Goal: Task Accomplishment & Management: Complete application form

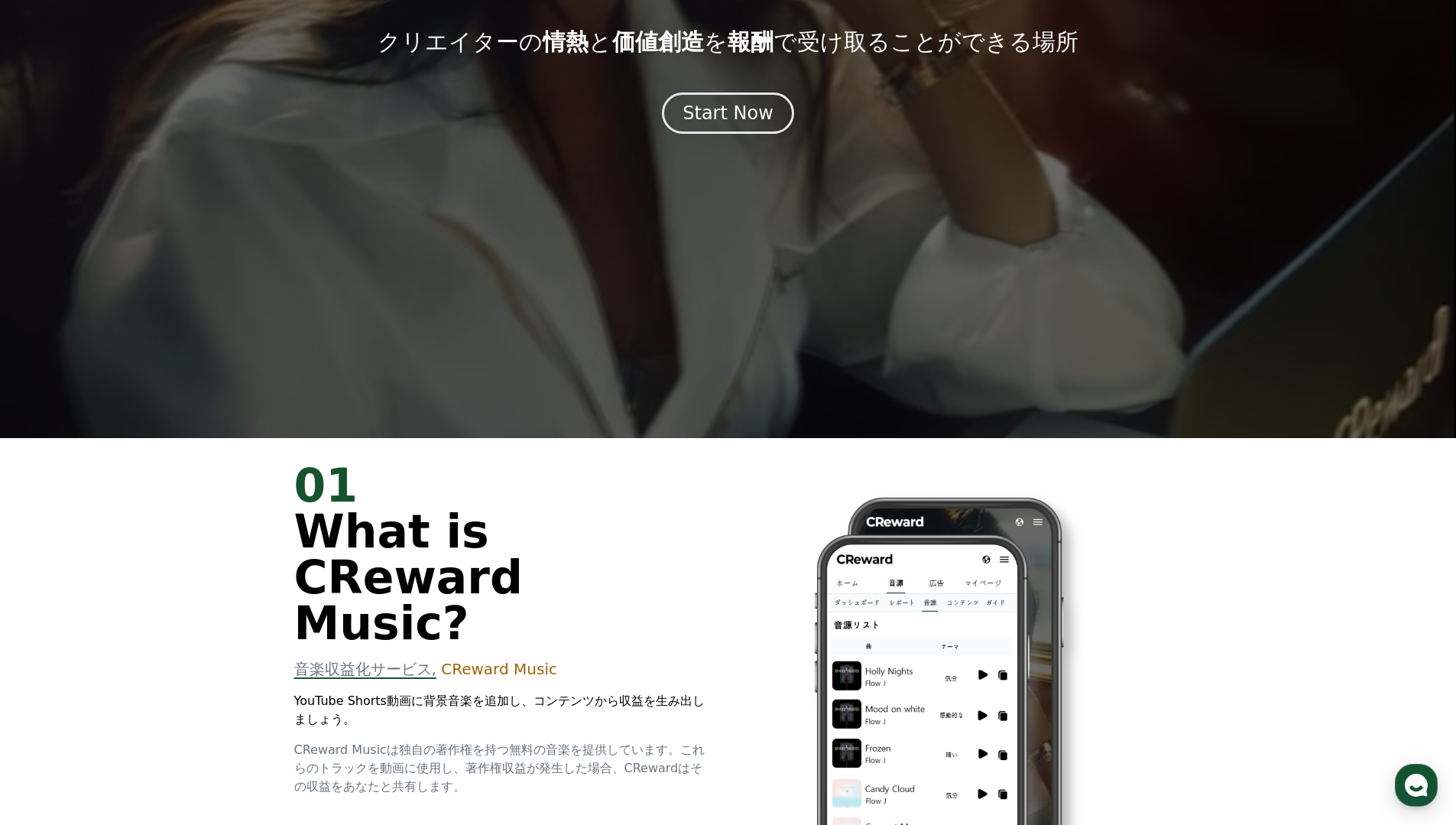
scroll to position [108, 0]
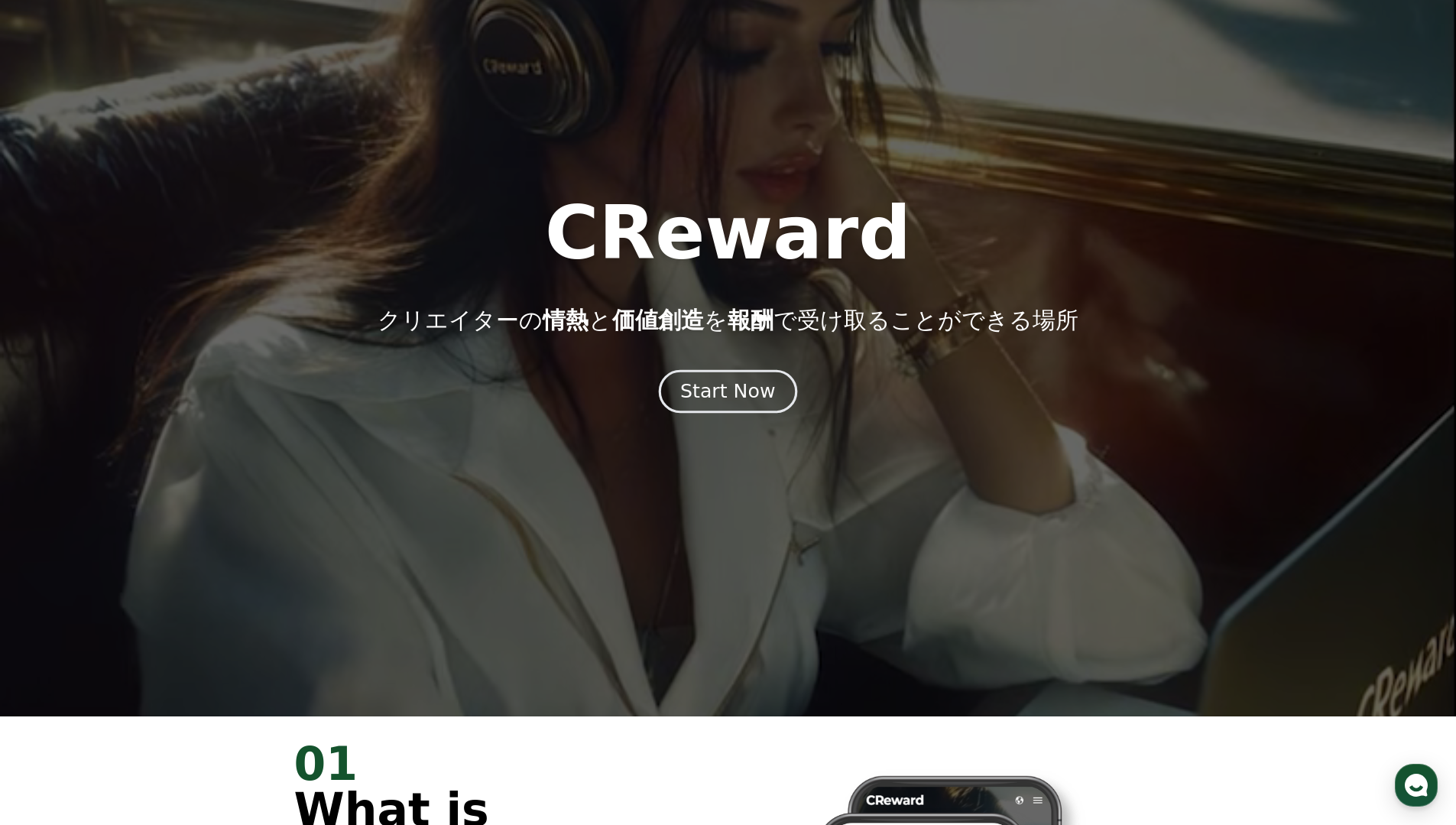
click at [779, 378] on button "Start Now" at bounding box center [728, 390] width 138 height 43
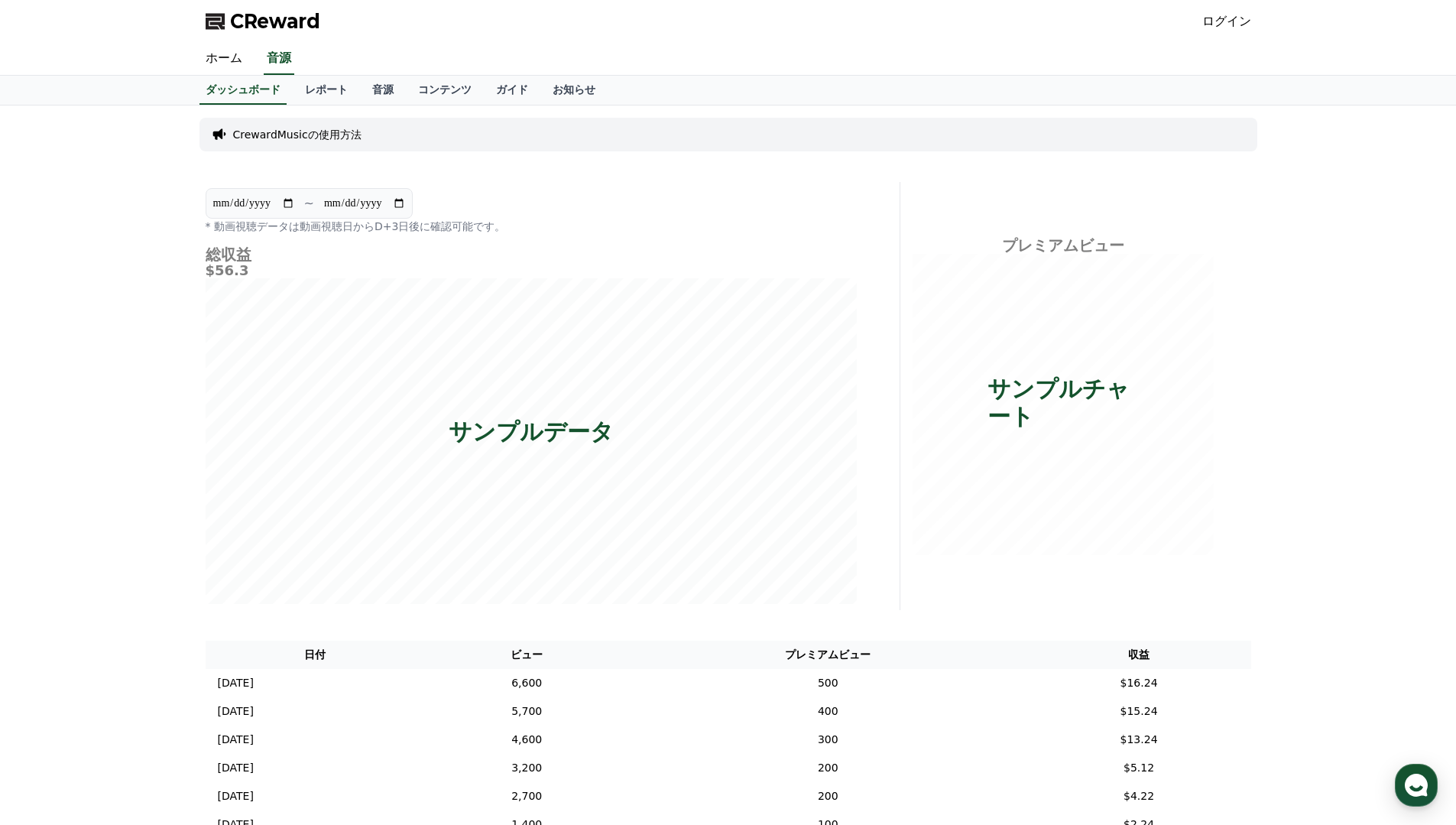
click at [1237, 23] on link "ログイン" at bounding box center [1227, 21] width 49 height 19
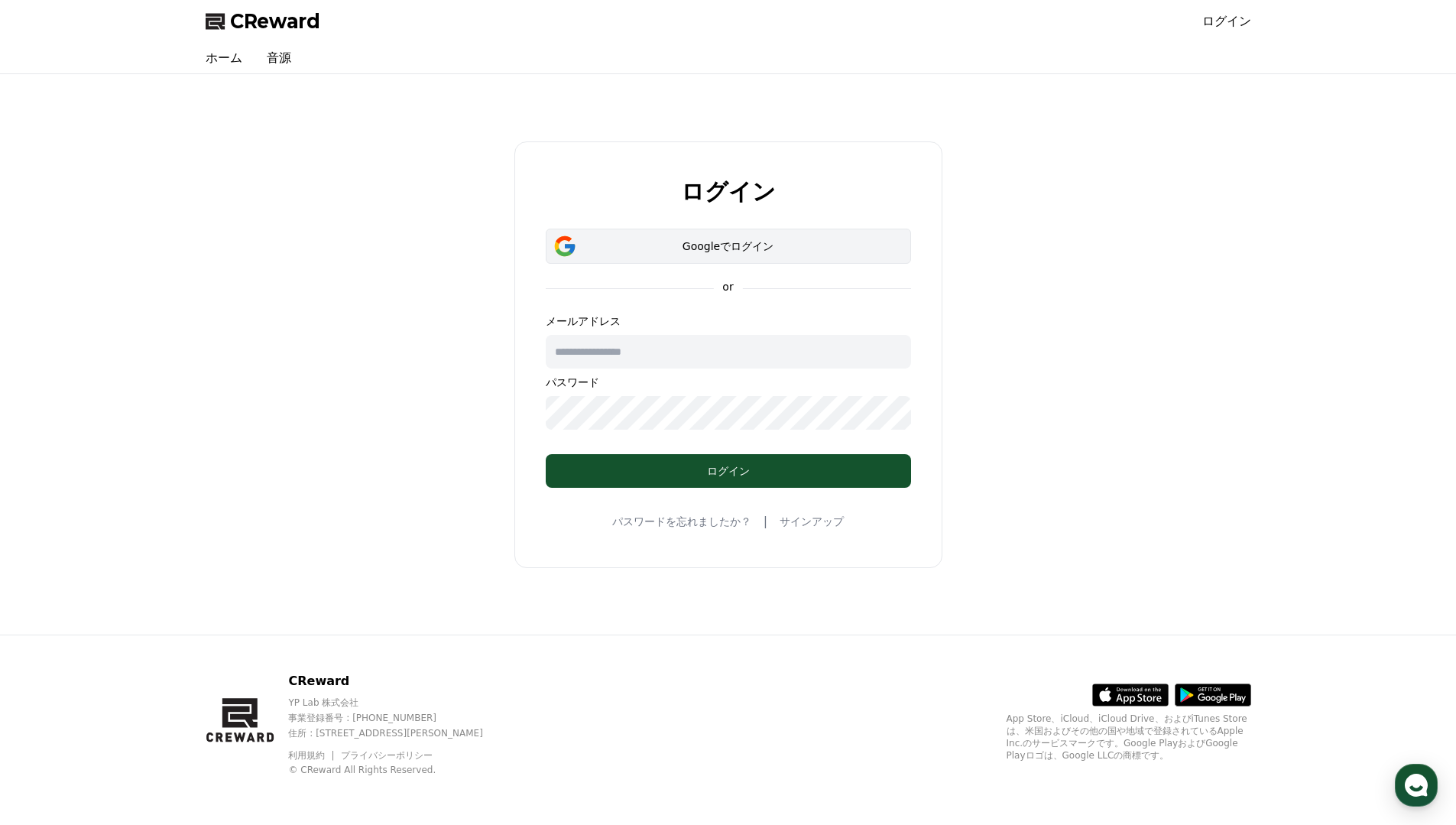
click at [799, 246] on div "Googleでログイン" at bounding box center [728, 246] width 321 height 15
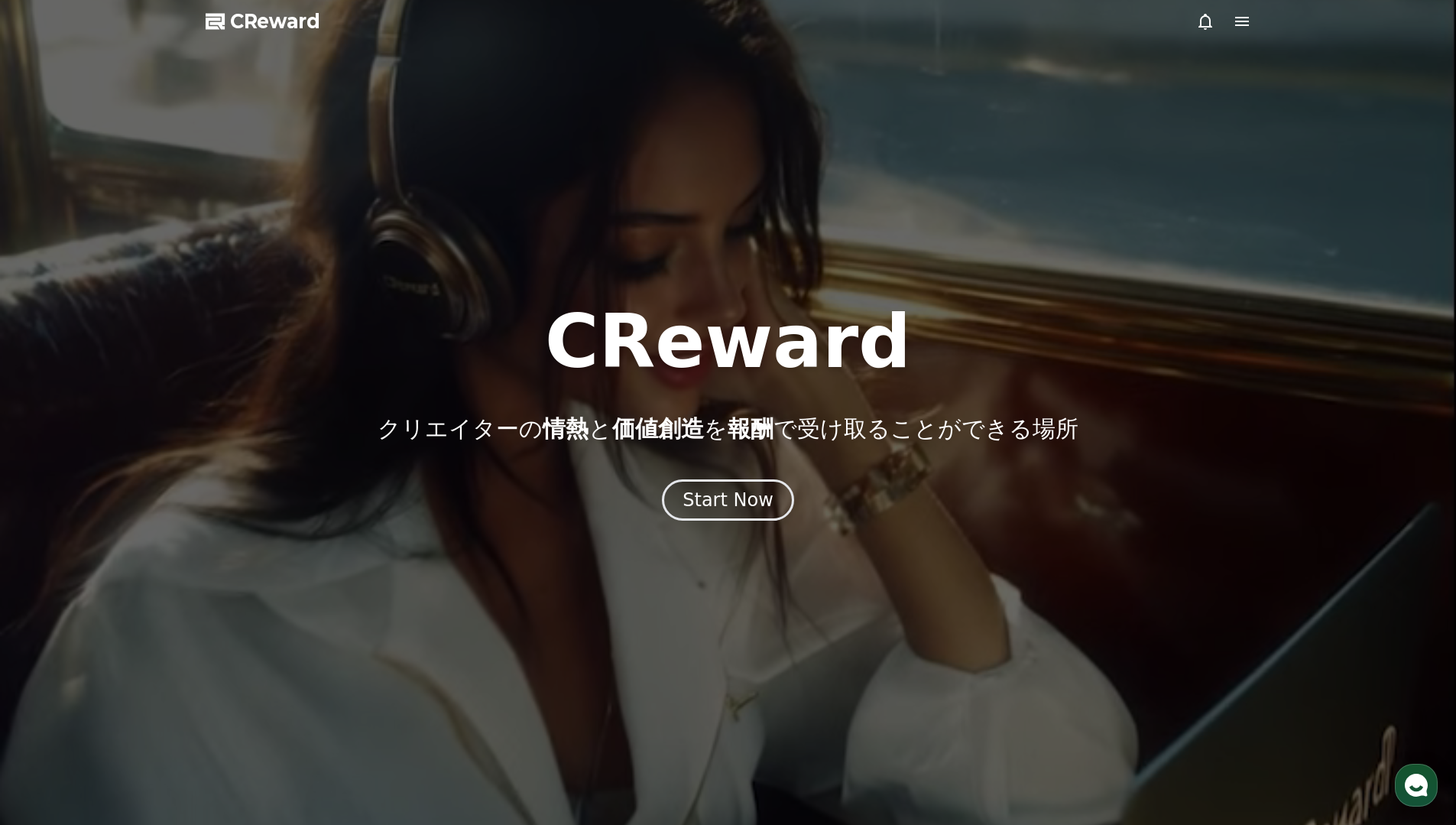
click at [1243, 16] on icon at bounding box center [1242, 21] width 19 height 19
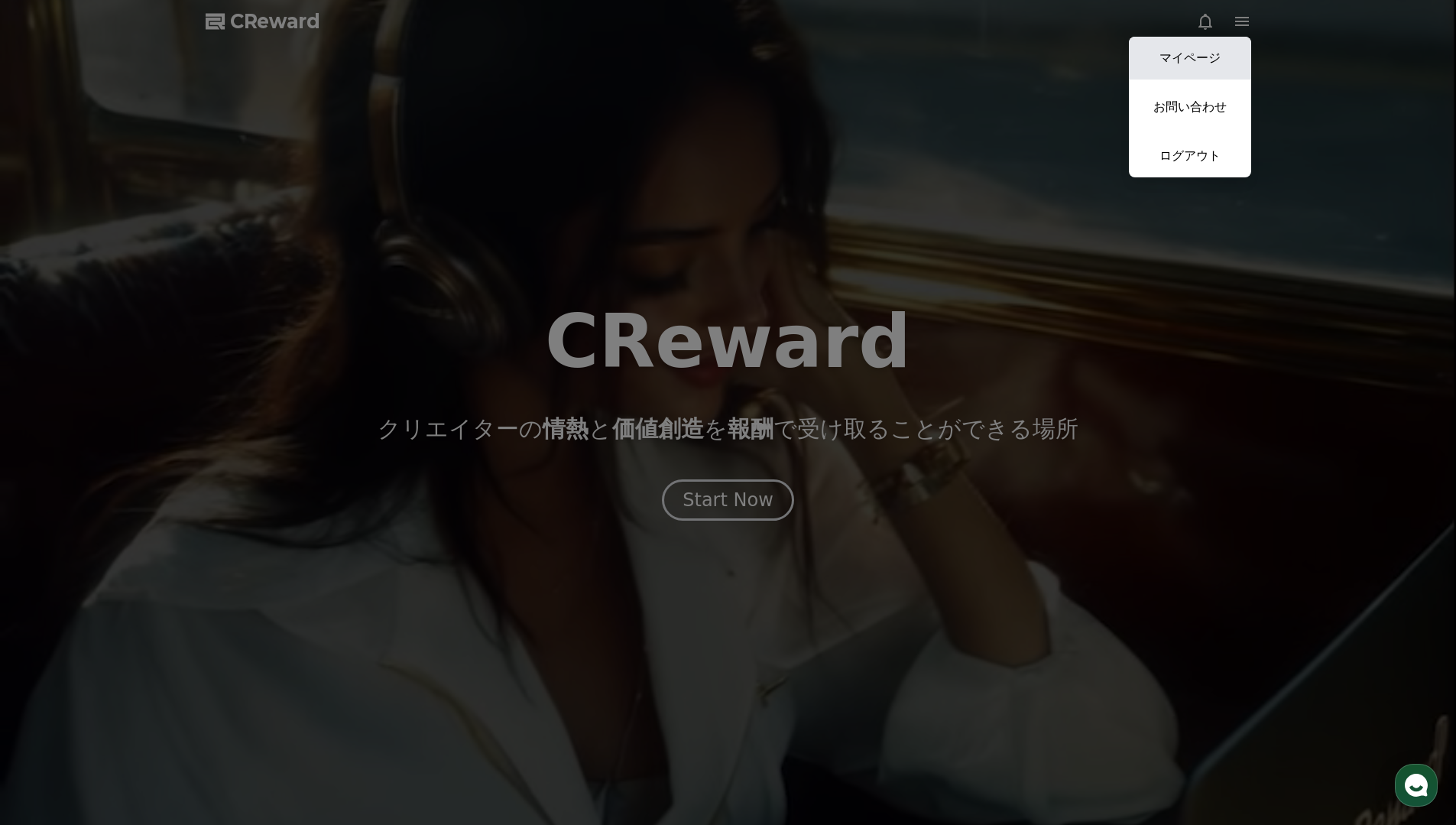
click at [1200, 66] on link "マイページ" at bounding box center [1190, 58] width 123 height 43
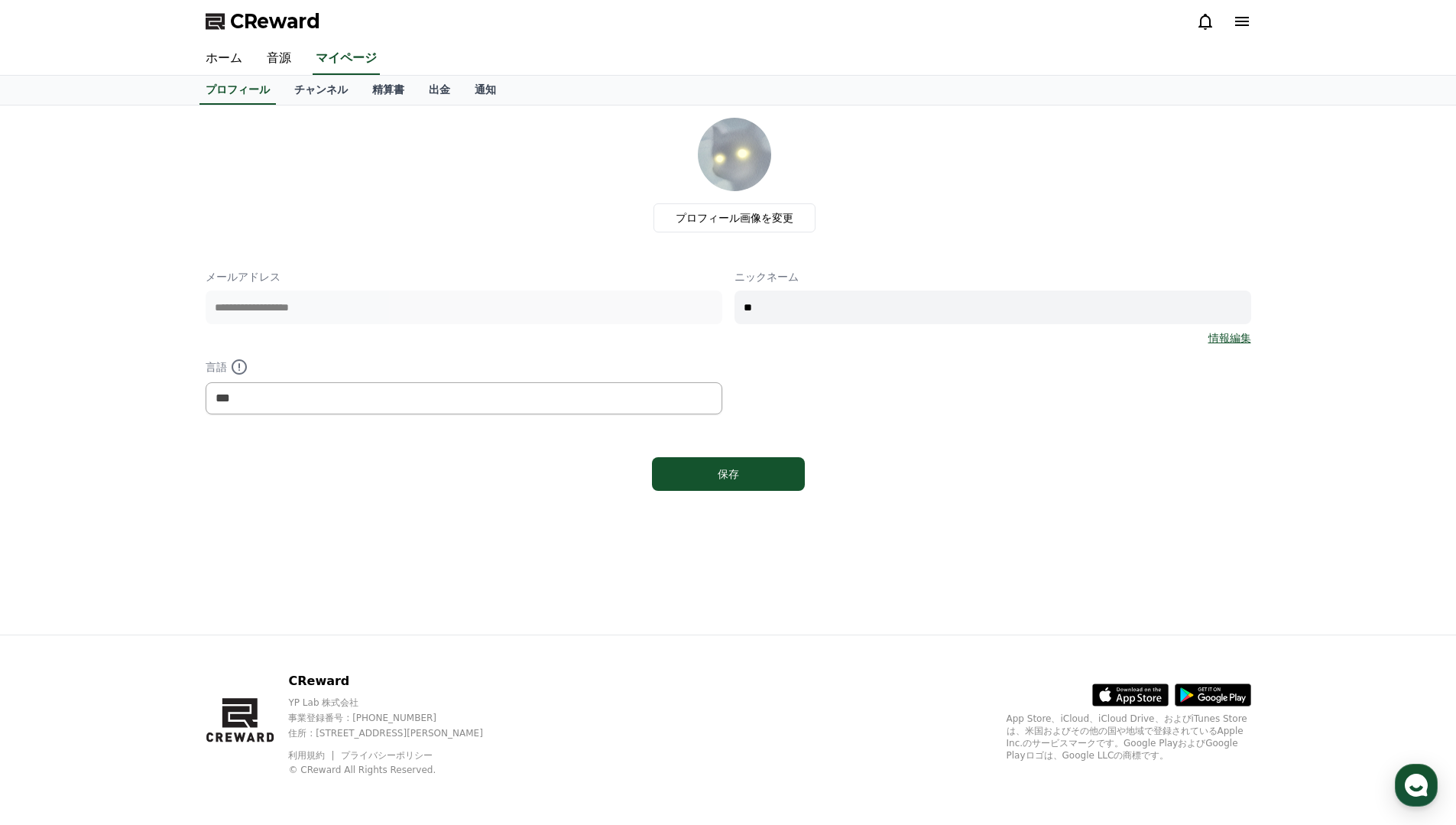
click at [541, 528] on div "**********" at bounding box center [728, 370] width 1070 height 529
click at [291, 92] on link "チャンネル" at bounding box center [321, 90] width 78 height 29
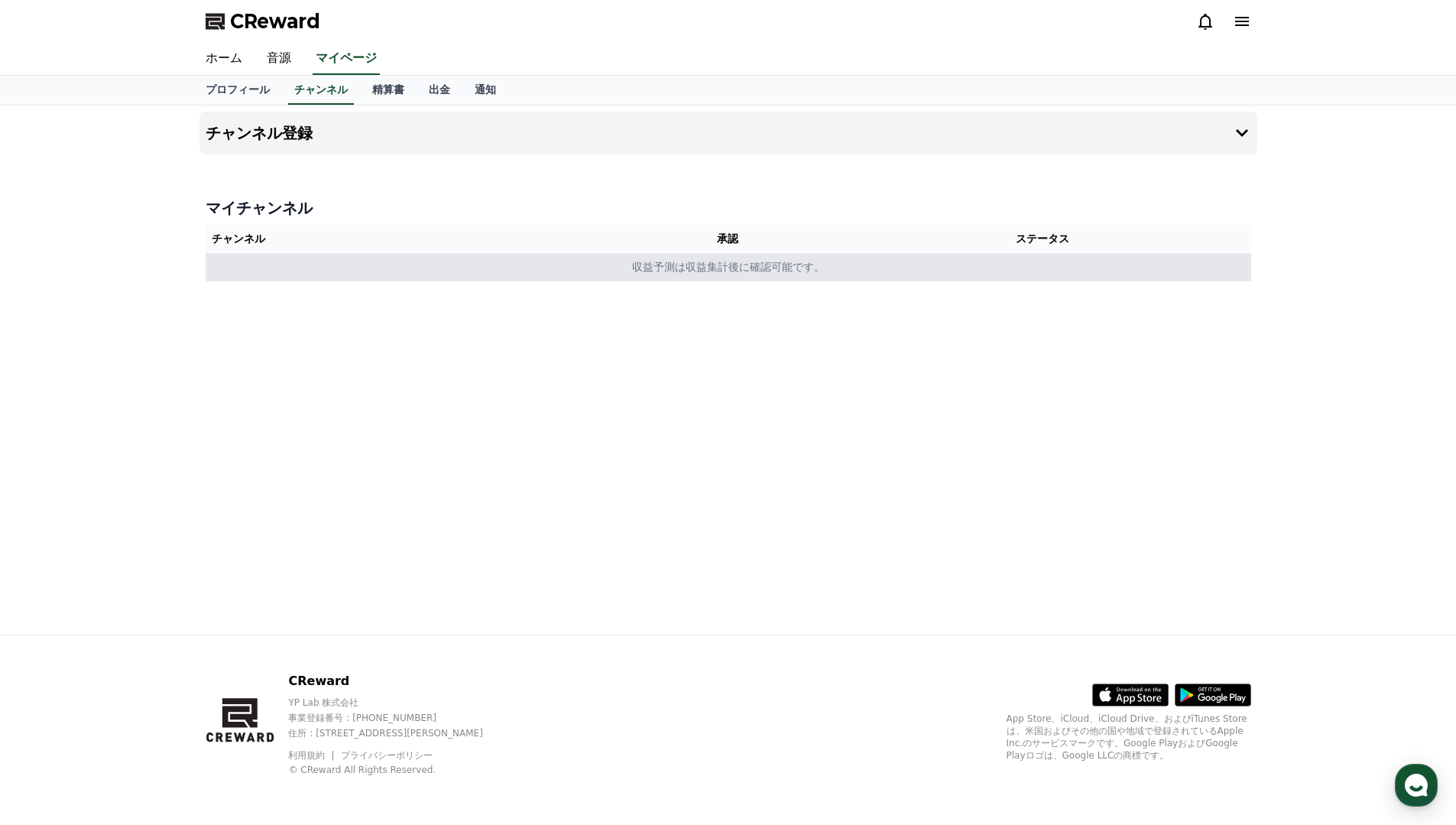
click at [754, 264] on td "収益予測は収益集計後に確認可能です。" at bounding box center [728, 267] width 1046 height 28
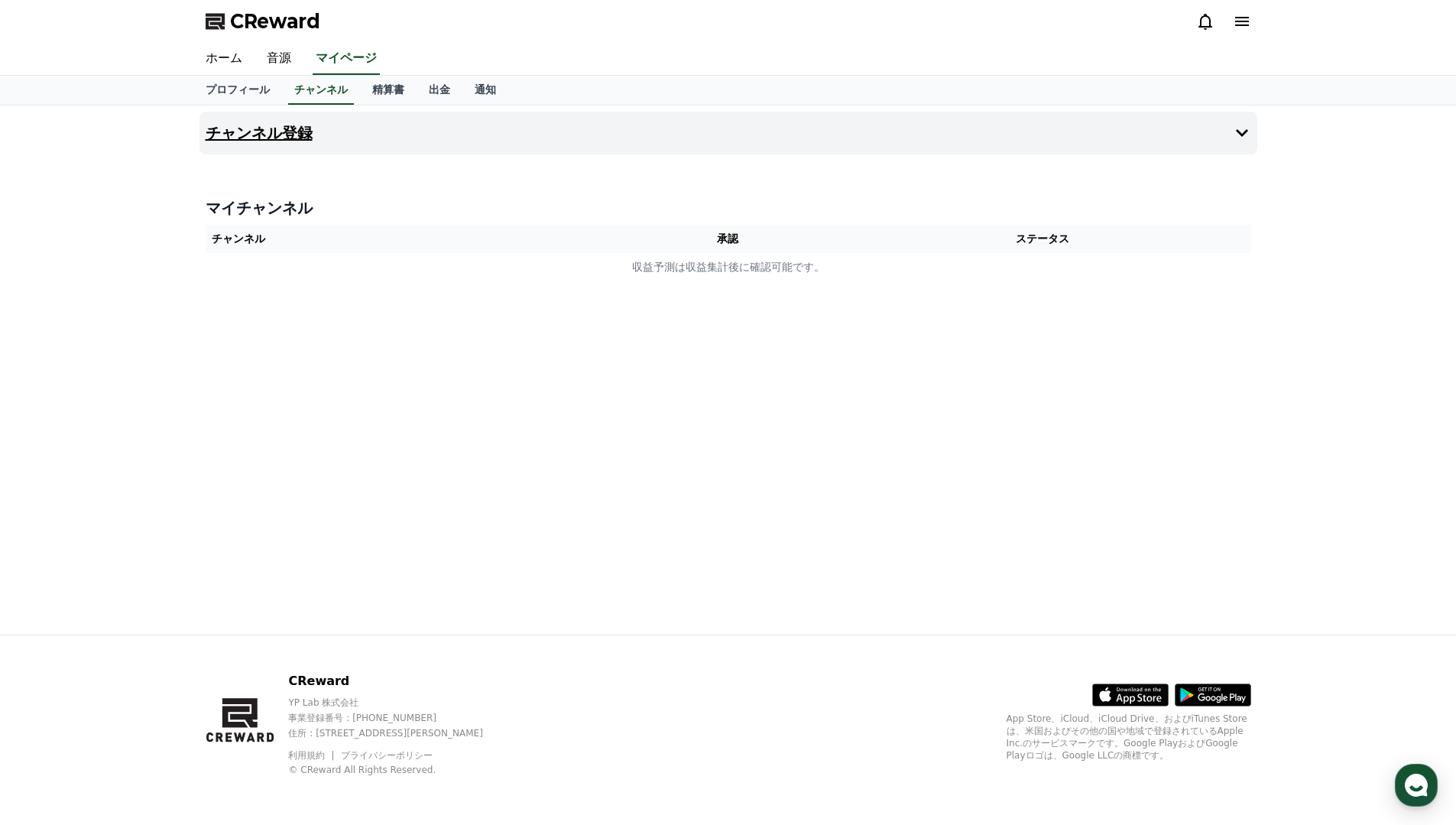
click at [282, 142] on button "チャンネル登録" at bounding box center [728, 133] width 1058 height 43
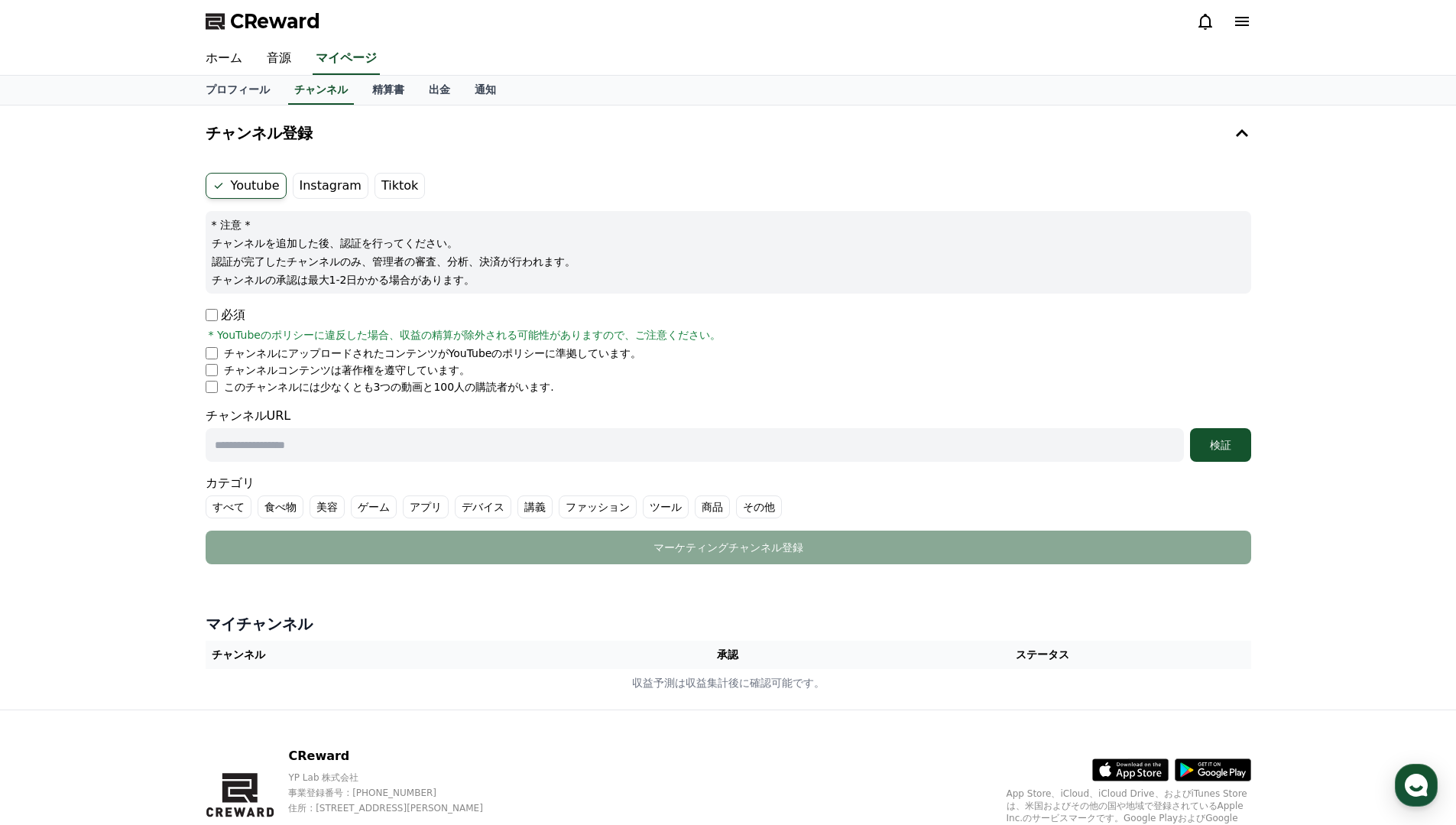
scroll to position [14, 0]
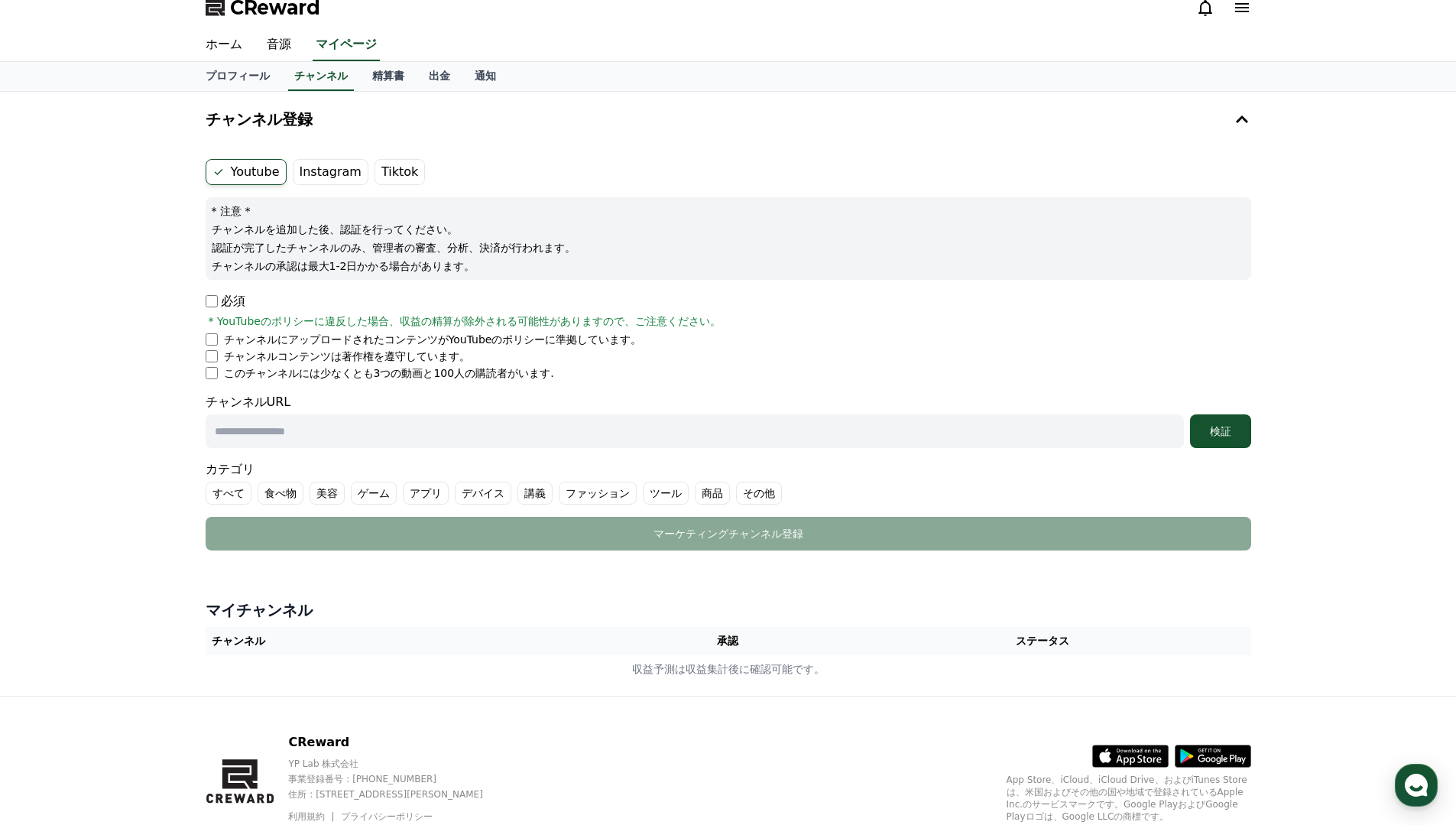
click at [212, 312] on div "必須 * YouTubeのポリシーに違反した場合、収益の精算が除外される可能性がありますので、ご注意ください。" at bounding box center [728, 310] width 1046 height 37
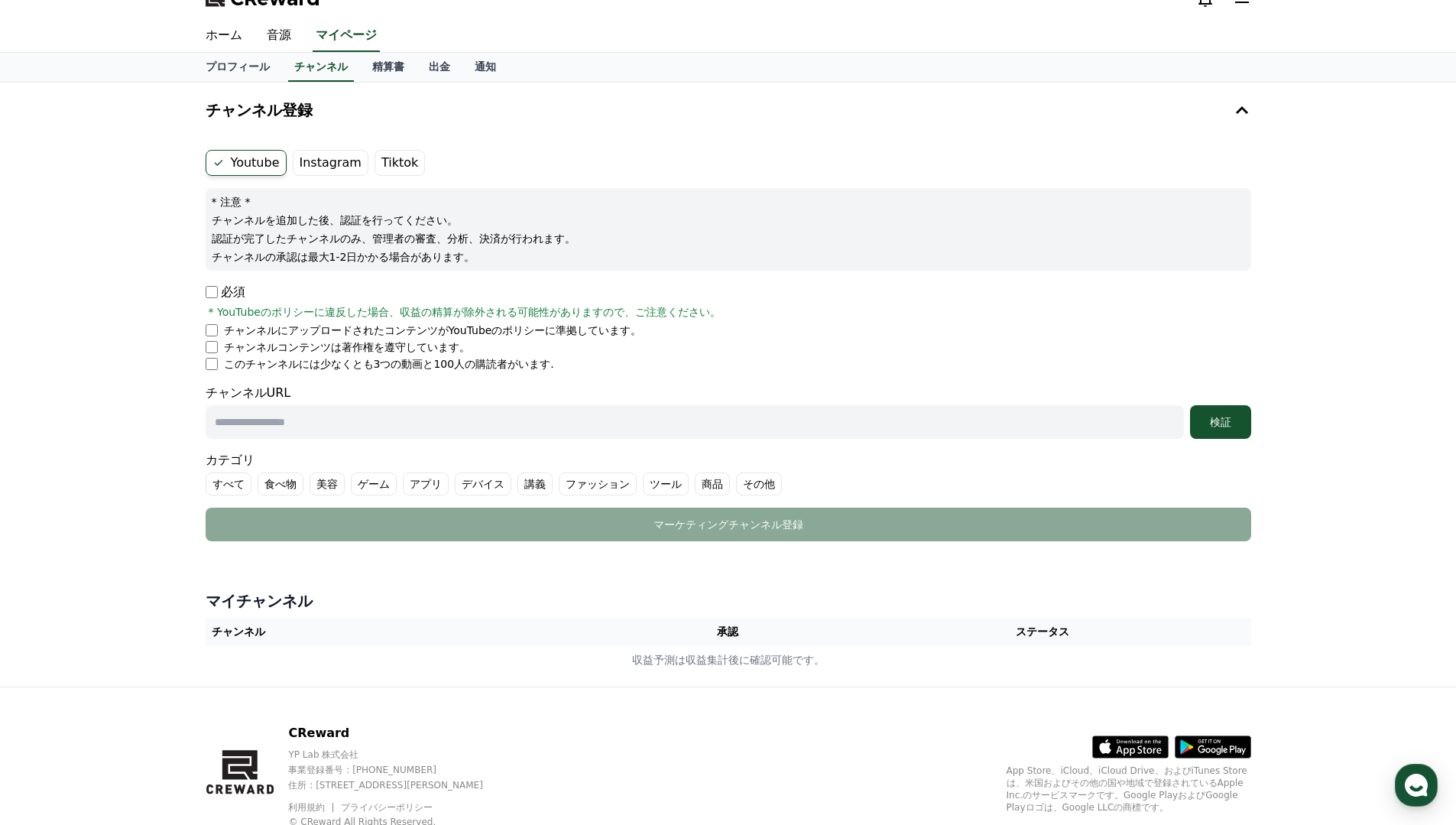
scroll to position [24, 0]
click at [215, 337] on li "チャンネルにアップロードされたコンテンツがYouTubeのポリシーに準拠しています。" at bounding box center [728, 330] width 1046 height 15
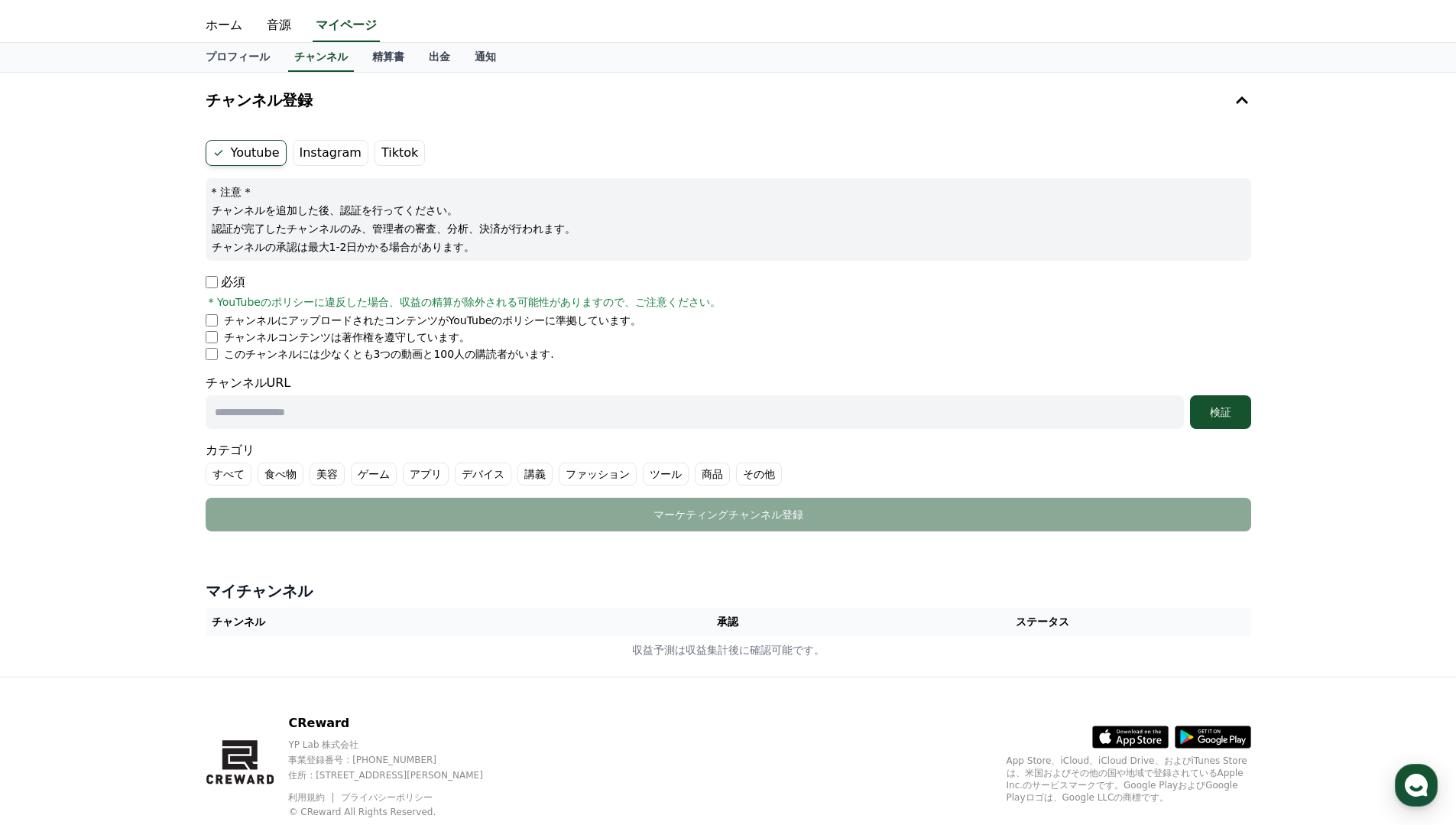
scroll to position [35, 0]
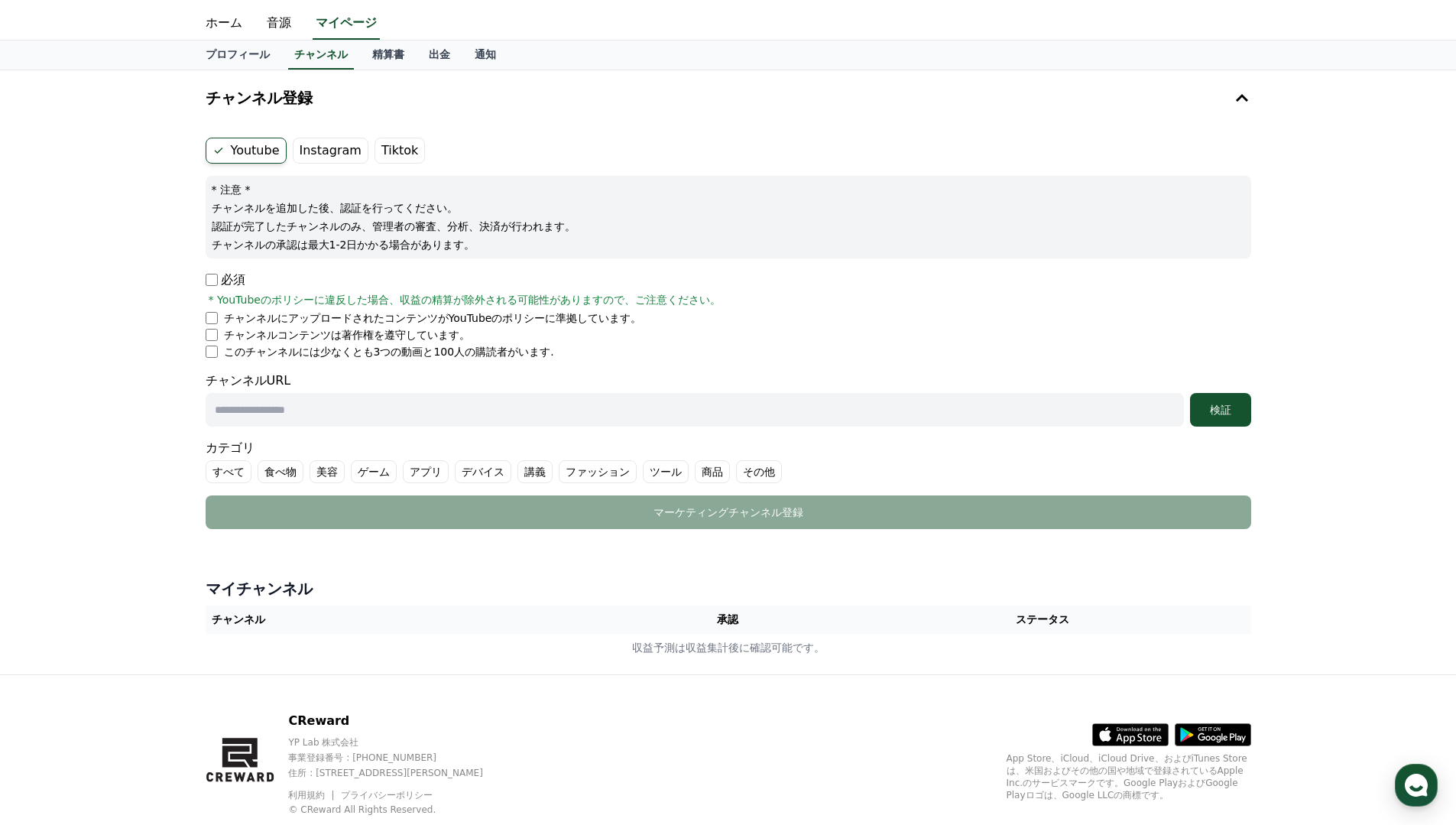
click at [525, 418] on input "text" at bounding box center [694, 409] width 979 height 33
click at [400, 418] on input "text" at bounding box center [694, 409] width 979 height 33
paste input "**********"
type input "**********"
click at [1218, 391] on div "**********" at bounding box center [728, 399] width 1046 height 55
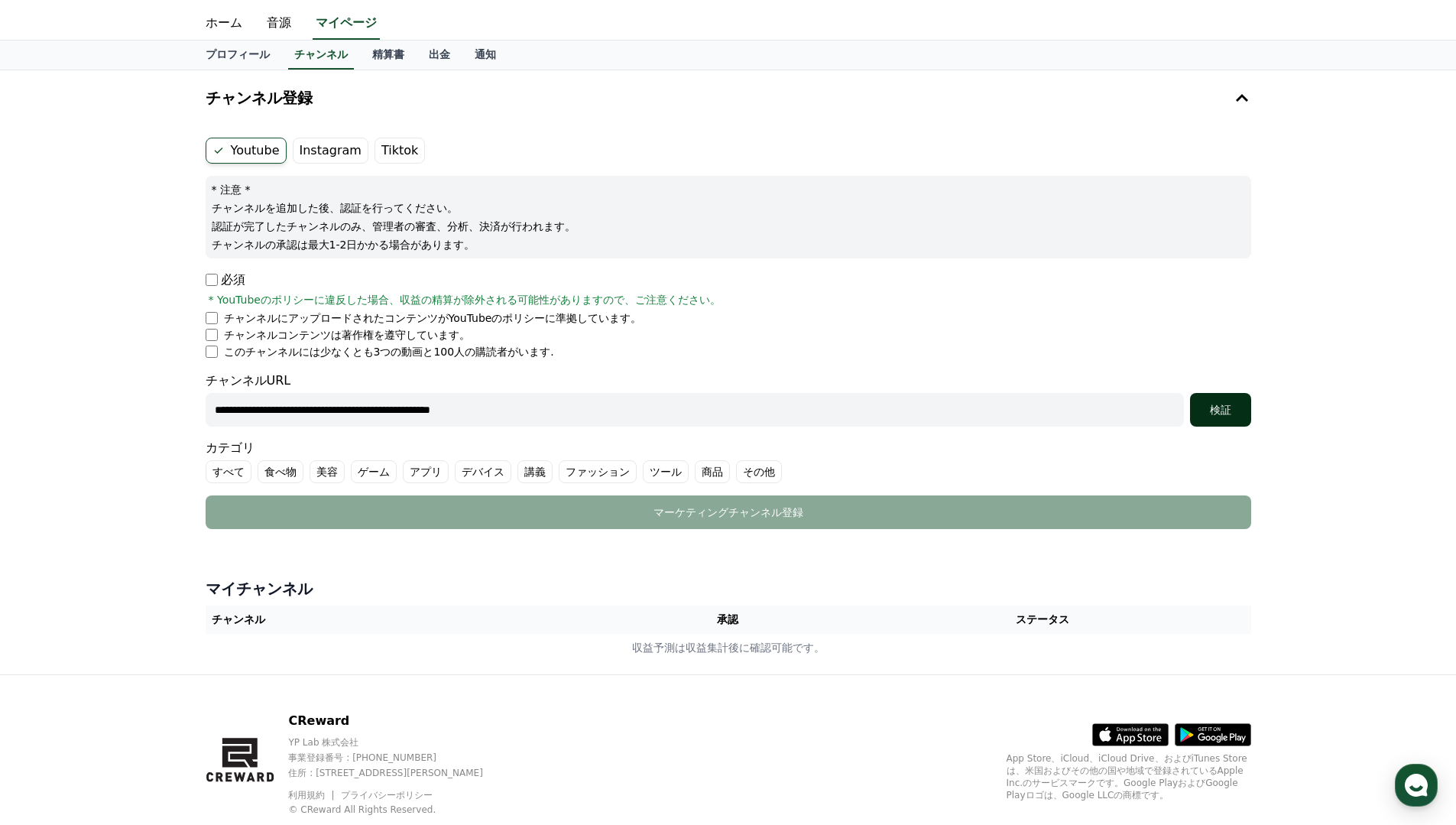
click at [1219, 409] on div "検証" at bounding box center [1220, 410] width 49 height 15
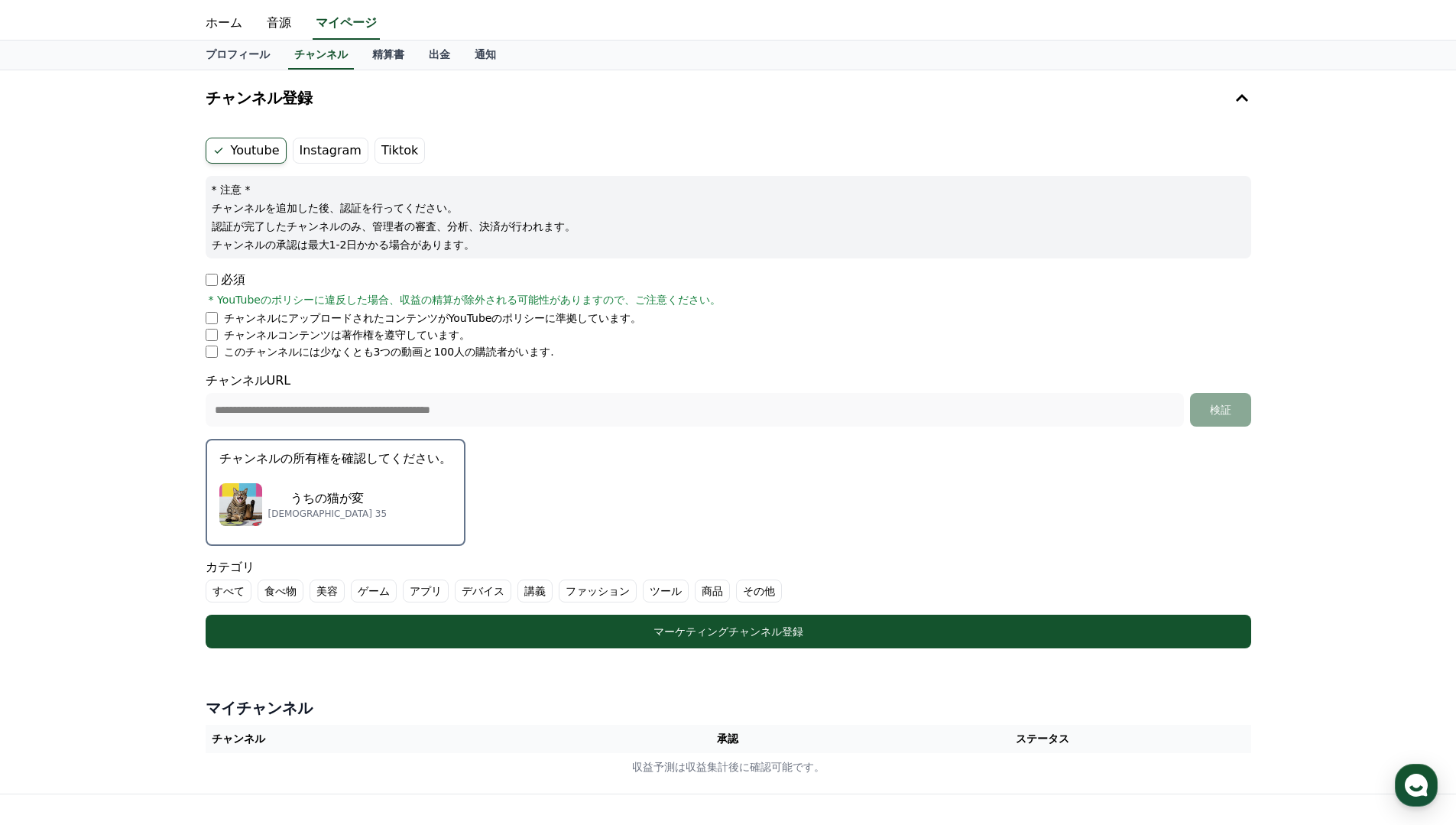
click at [586, 465] on form "**********" at bounding box center [728, 393] width 1046 height 511
click at [400, 470] on button "チャンネルの所有権を確認してください。 うちの猫が変 サブスクライバー 35" at bounding box center [335, 493] width 260 height 107
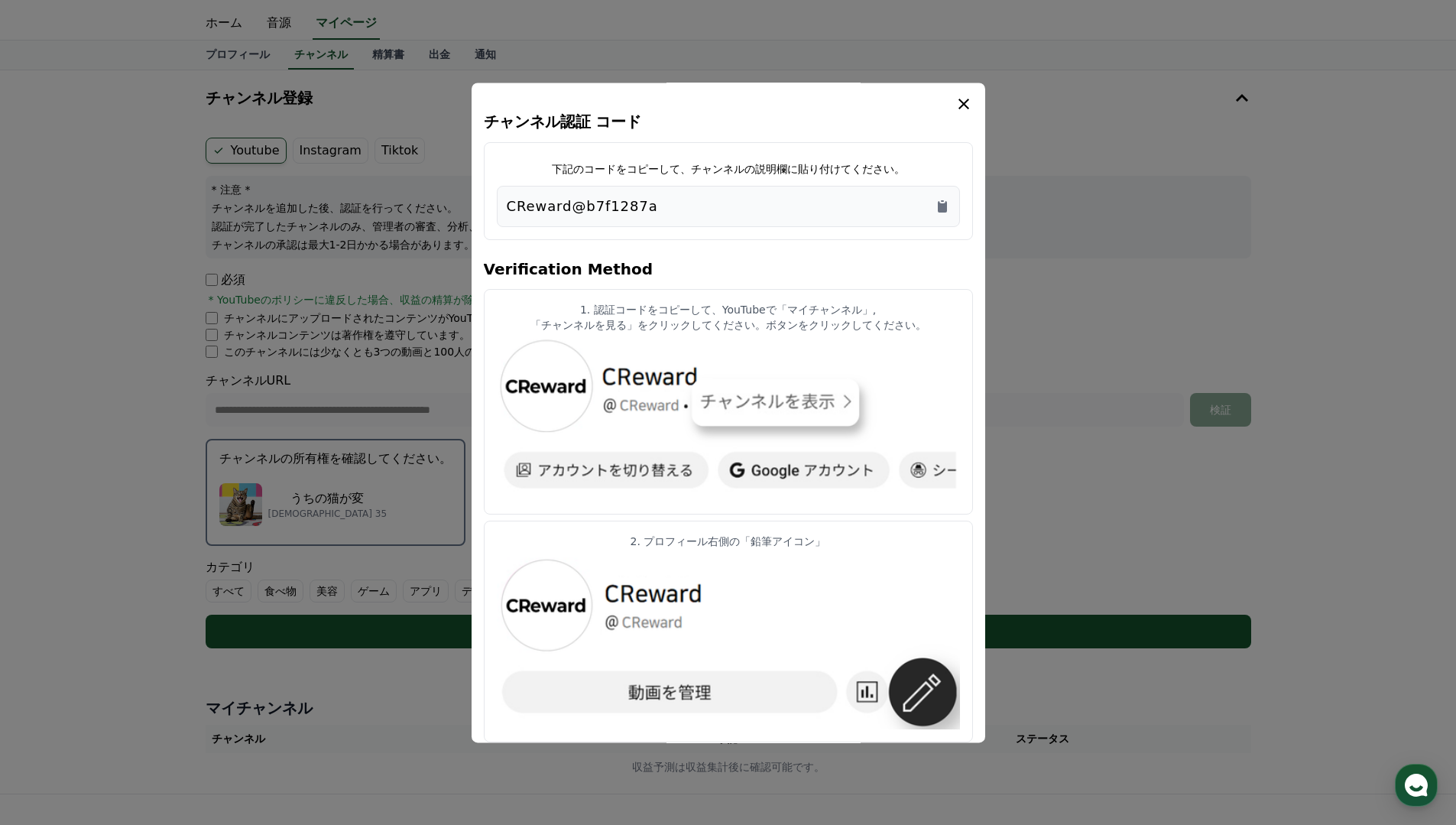
click at [726, 219] on div "CReward@b7f1287a" at bounding box center [728, 206] width 463 height 41
click at [655, 226] on div "CReward@b7f1287a" at bounding box center [728, 206] width 463 height 41
click at [636, 199] on p "CReward@b7f1287a" at bounding box center [583, 206] width 152 height 21
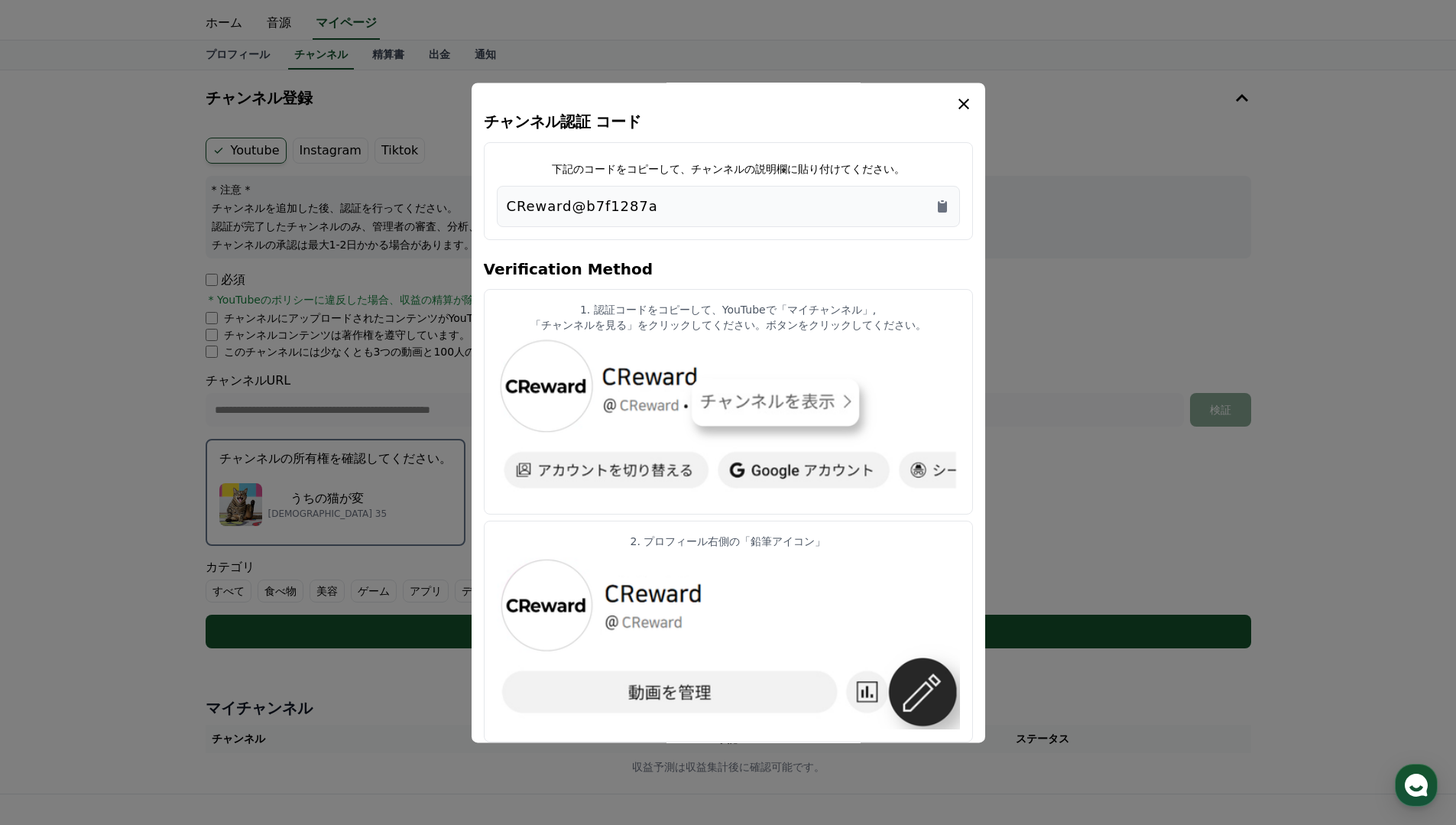
copy div "CReward@b7f1287a"
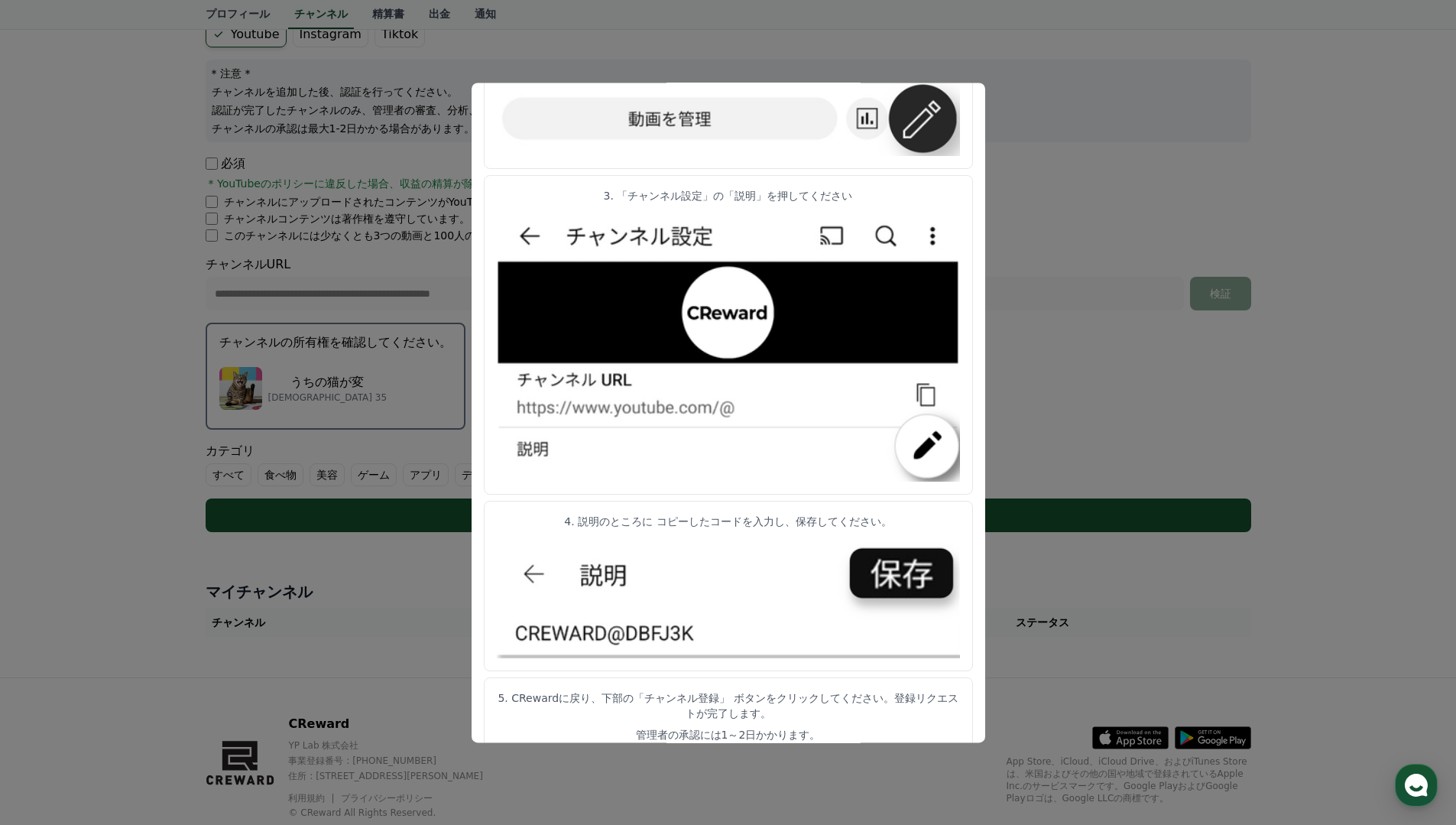
scroll to position [599, 0]
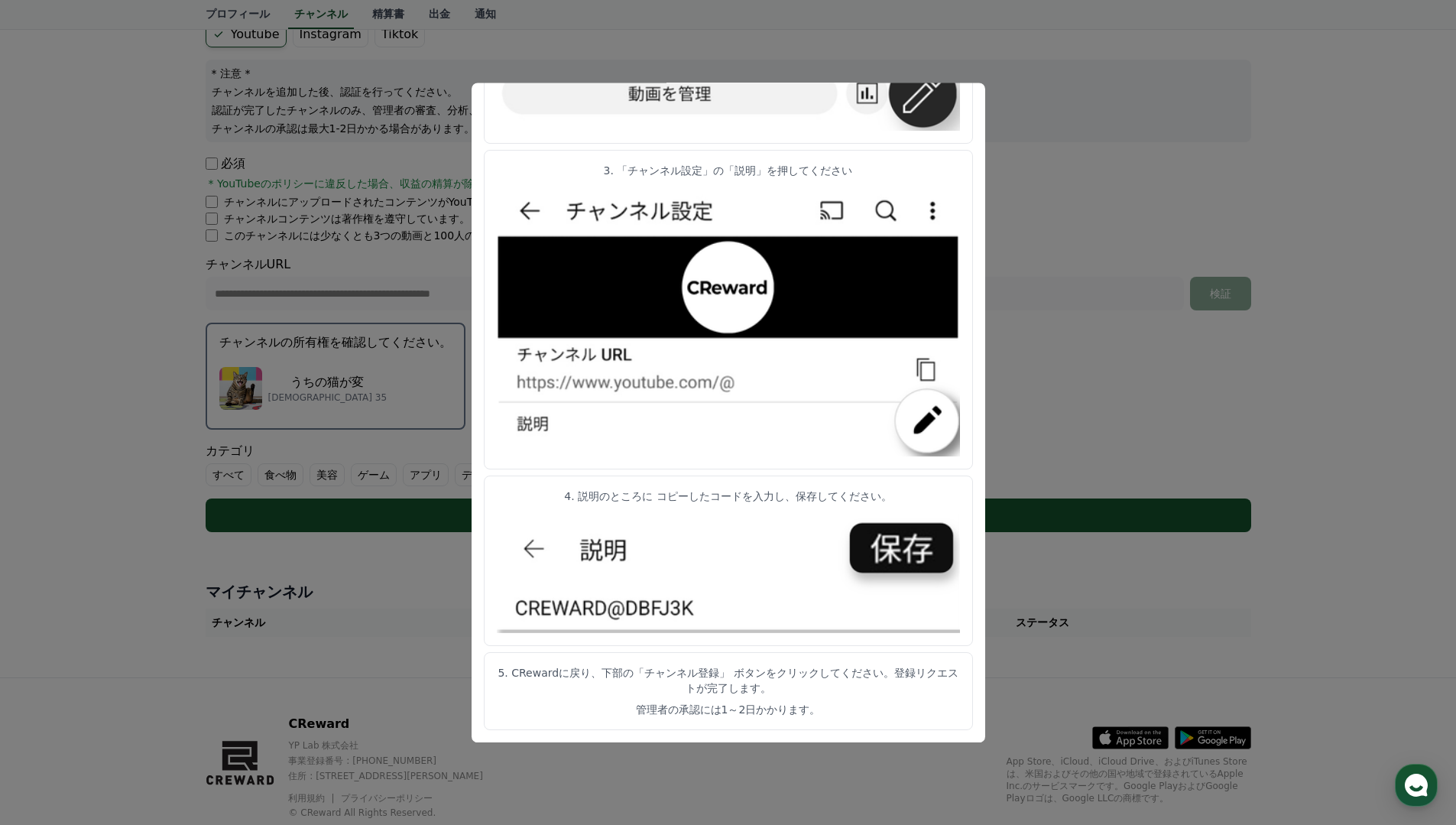
click at [1128, 405] on button "close modal" at bounding box center [728, 412] width 1456 height 825
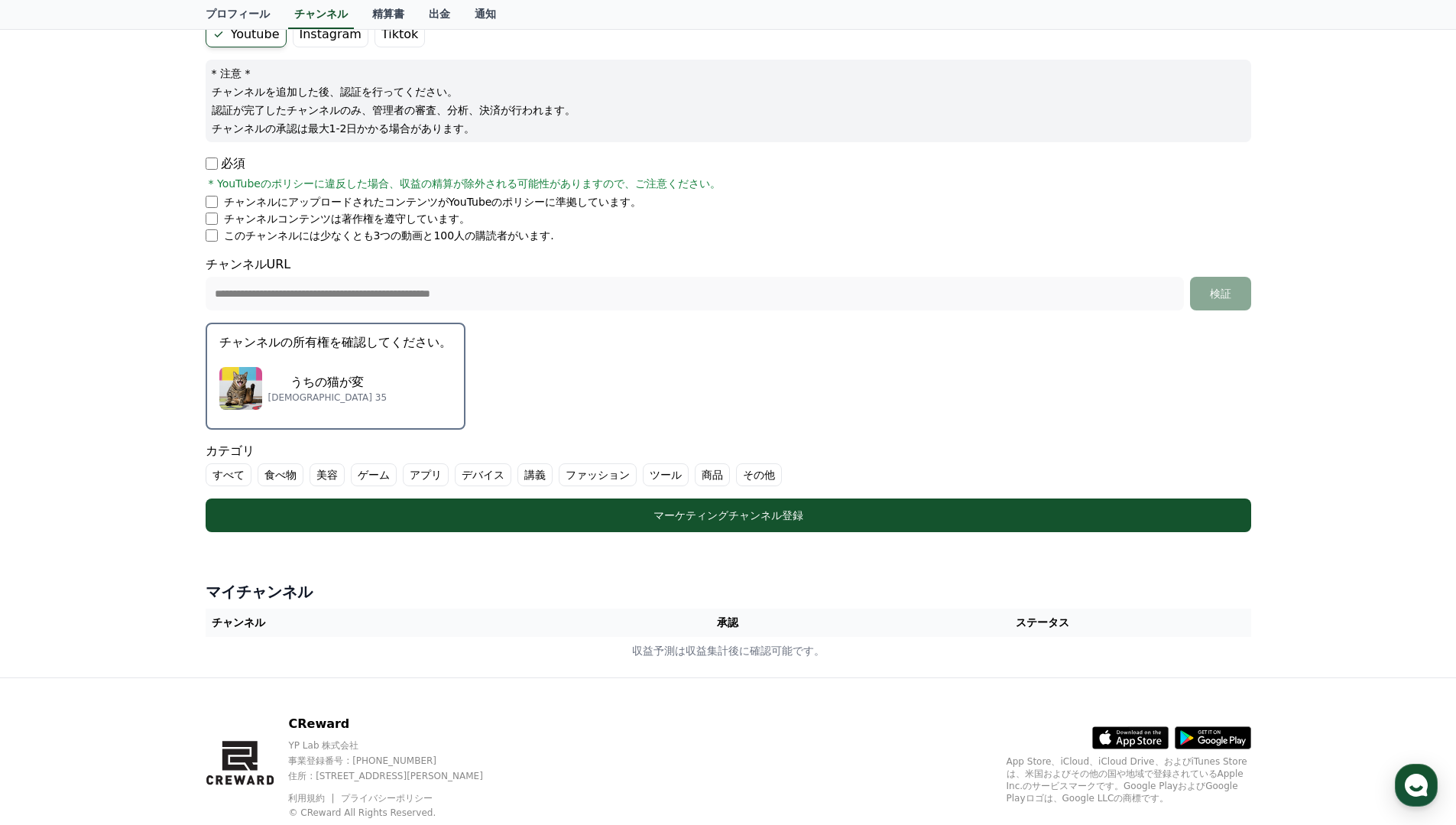
click at [585, 347] on form "**********" at bounding box center [728, 276] width 1046 height 511
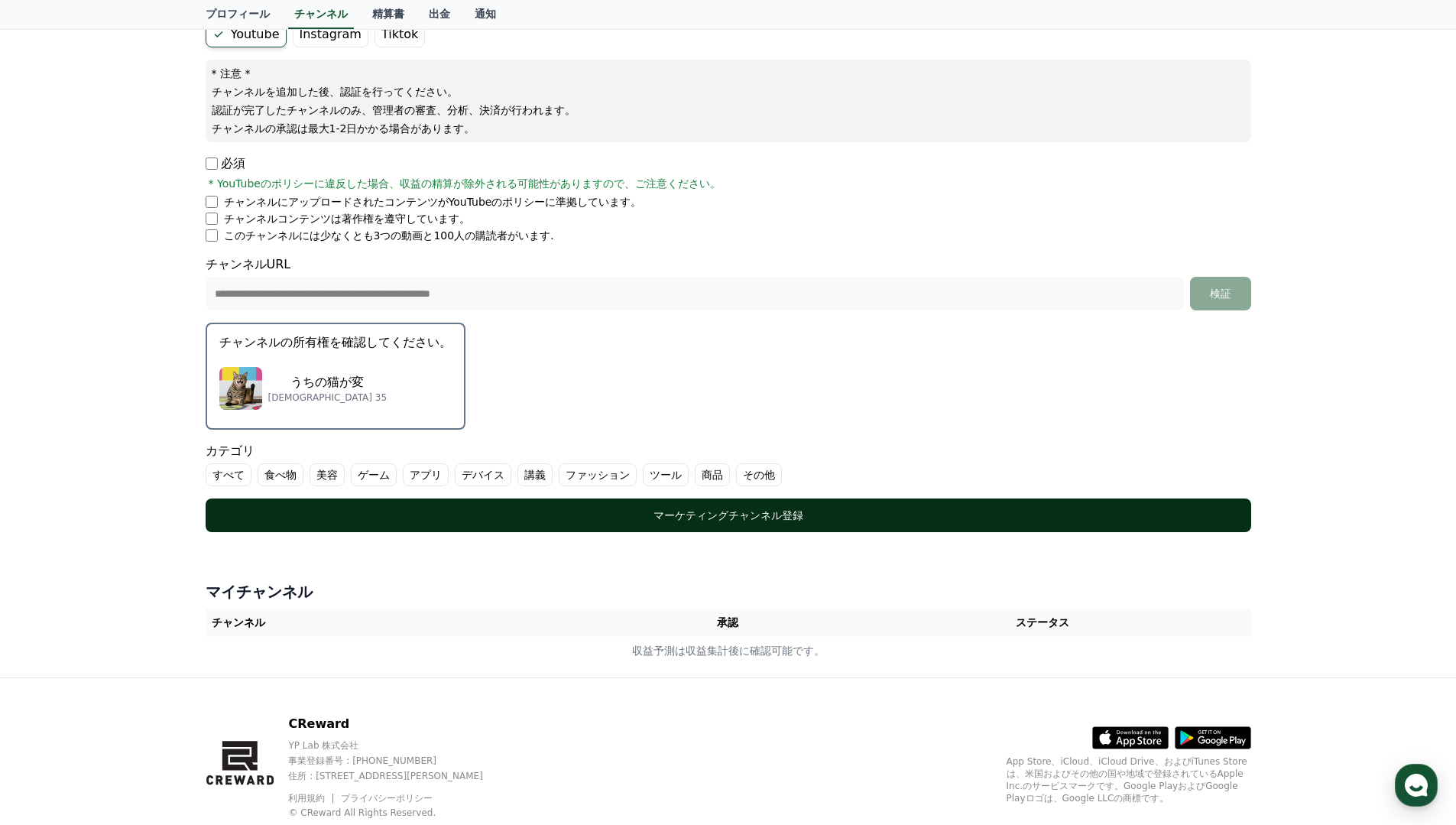
click at [622, 511] on div "マーケティングチャンネル登録" at bounding box center [728, 516] width 985 height 15
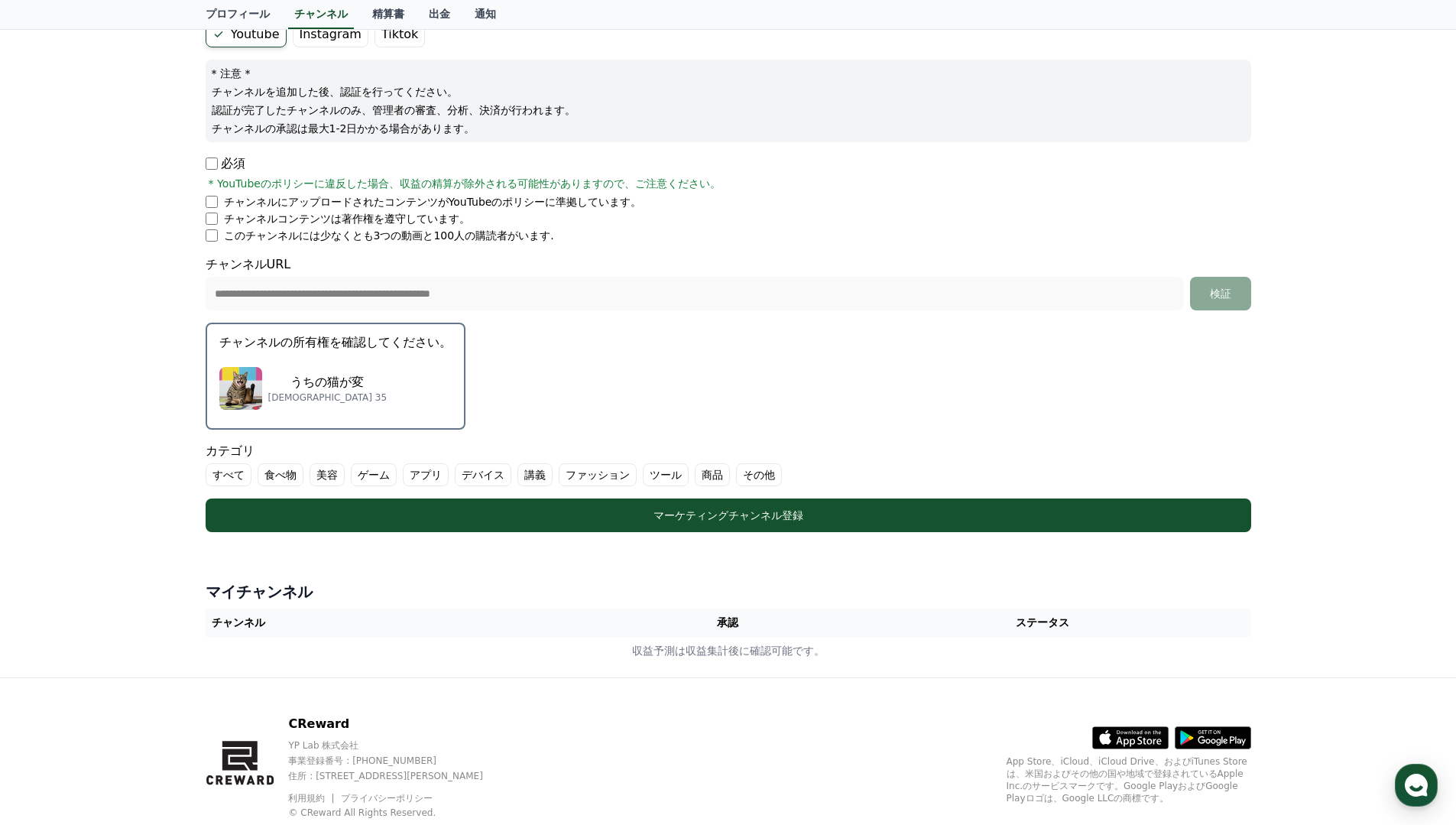
click at [745, 468] on label "その他" at bounding box center [759, 475] width 46 height 23
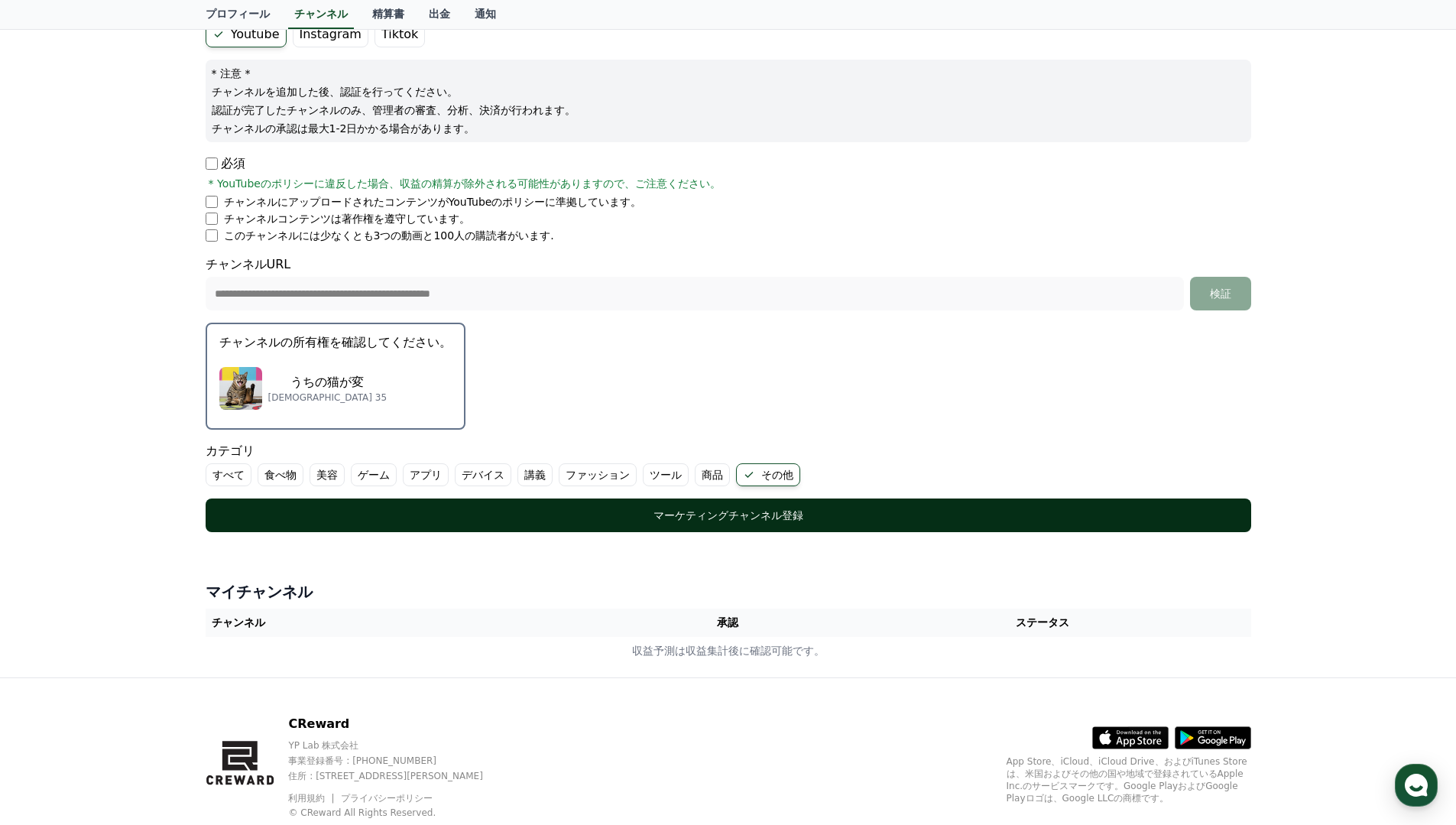
click at [670, 521] on div "マーケティングチャンネル登録" at bounding box center [728, 516] width 985 height 15
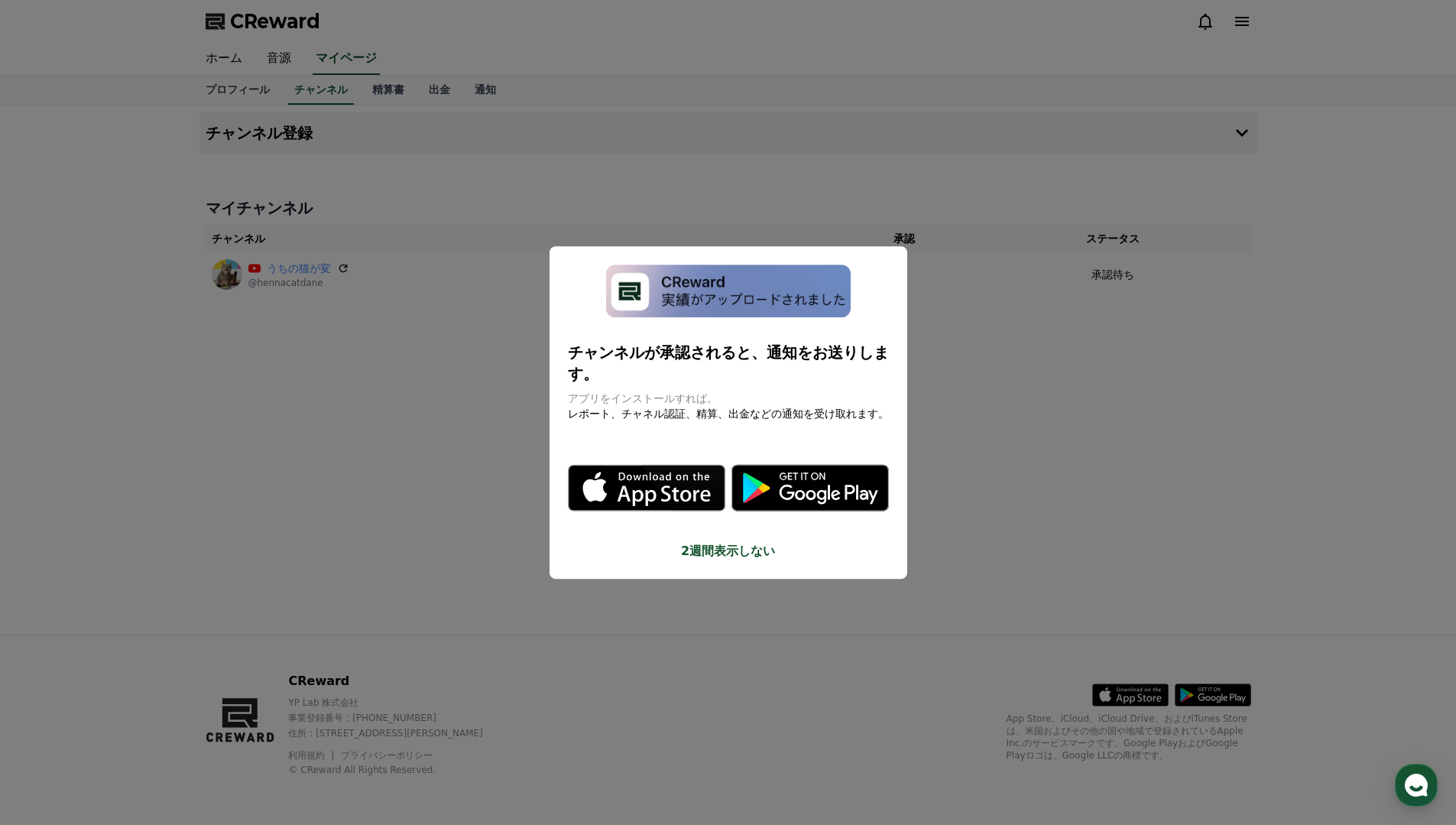
click at [447, 423] on button "close modal" at bounding box center [728, 412] width 1456 height 825
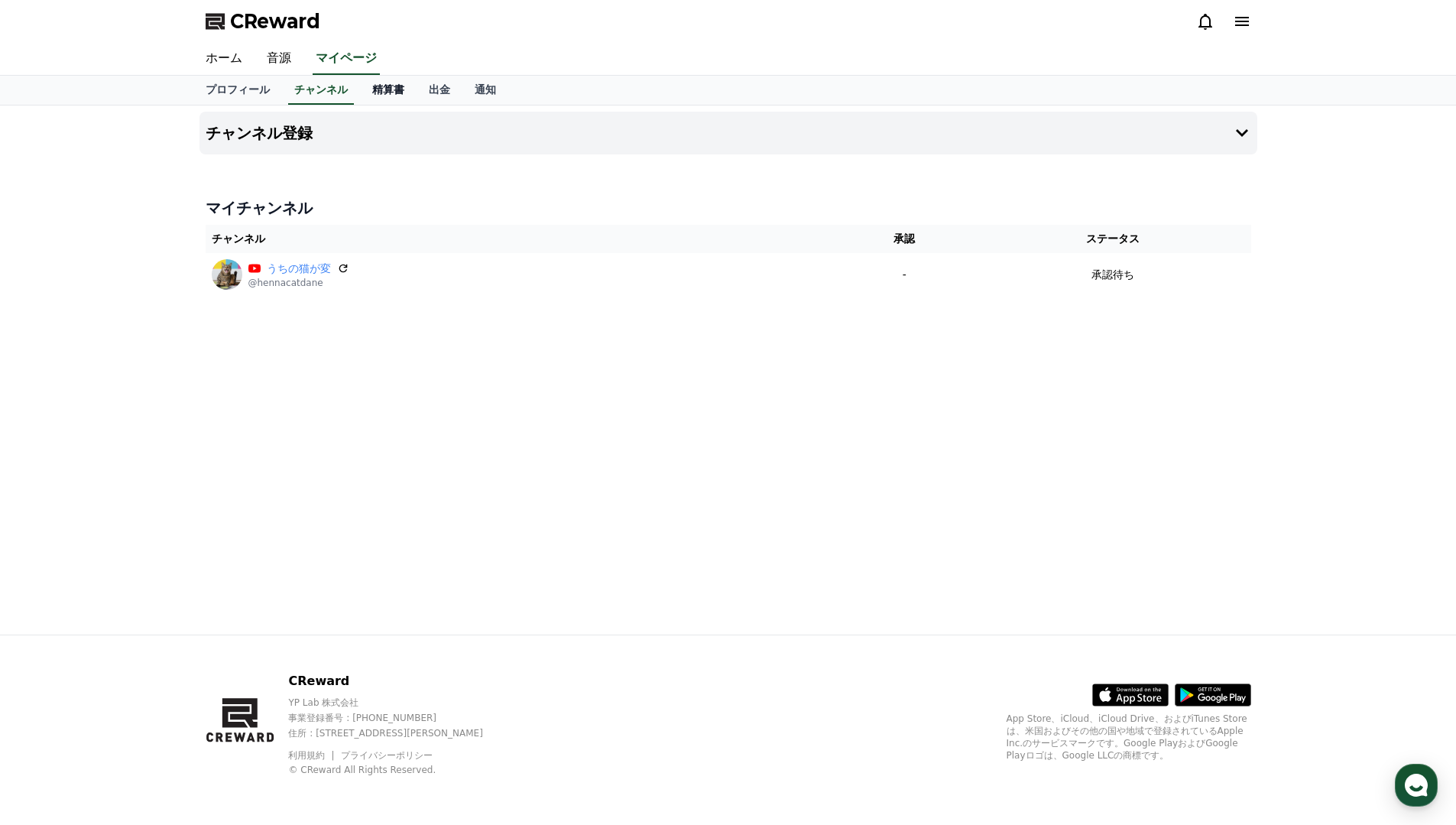
click at [388, 95] on link "精算書" at bounding box center [388, 90] width 56 height 29
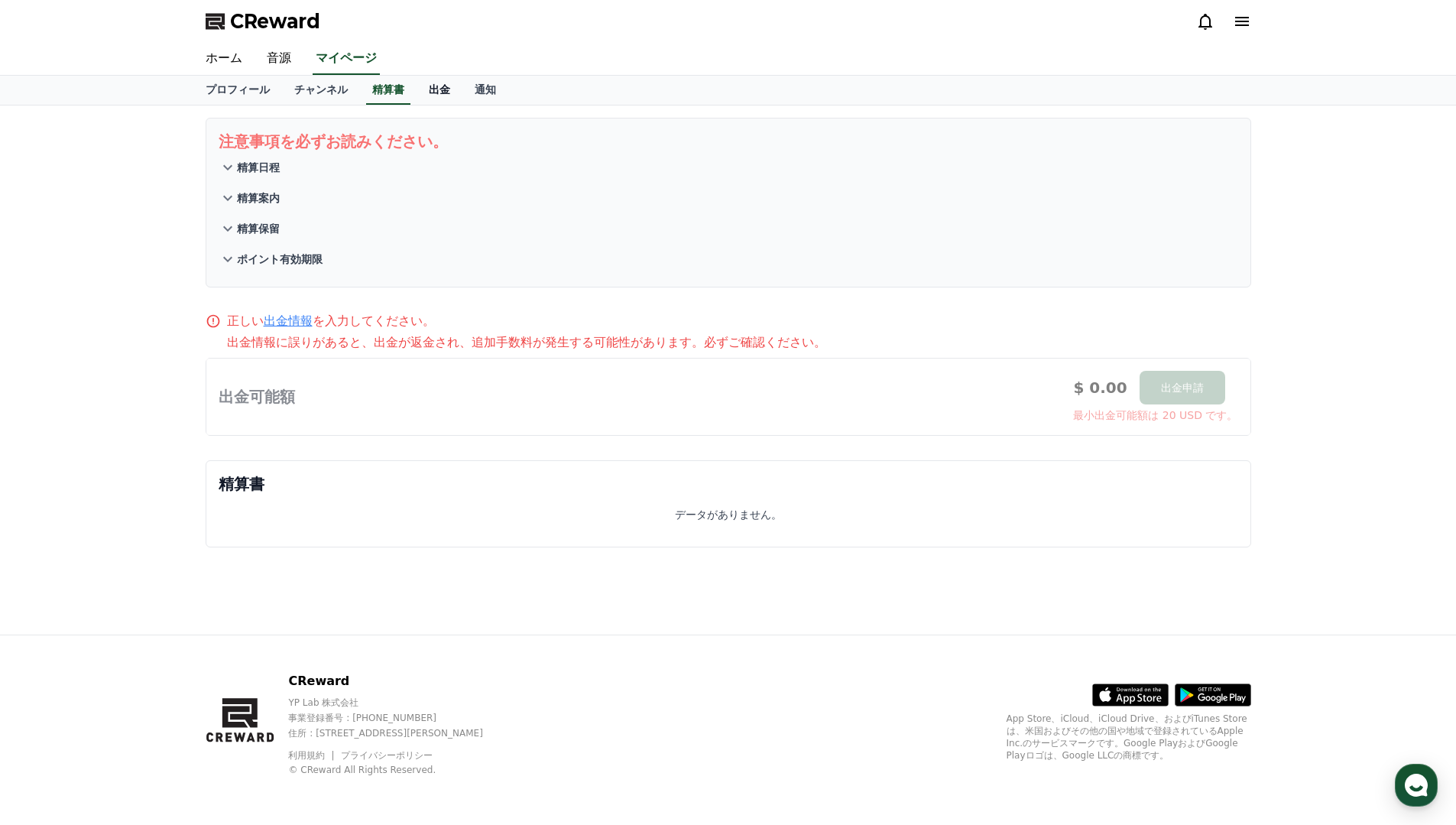
click at [437, 92] on link "出金" at bounding box center [440, 90] width 46 height 29
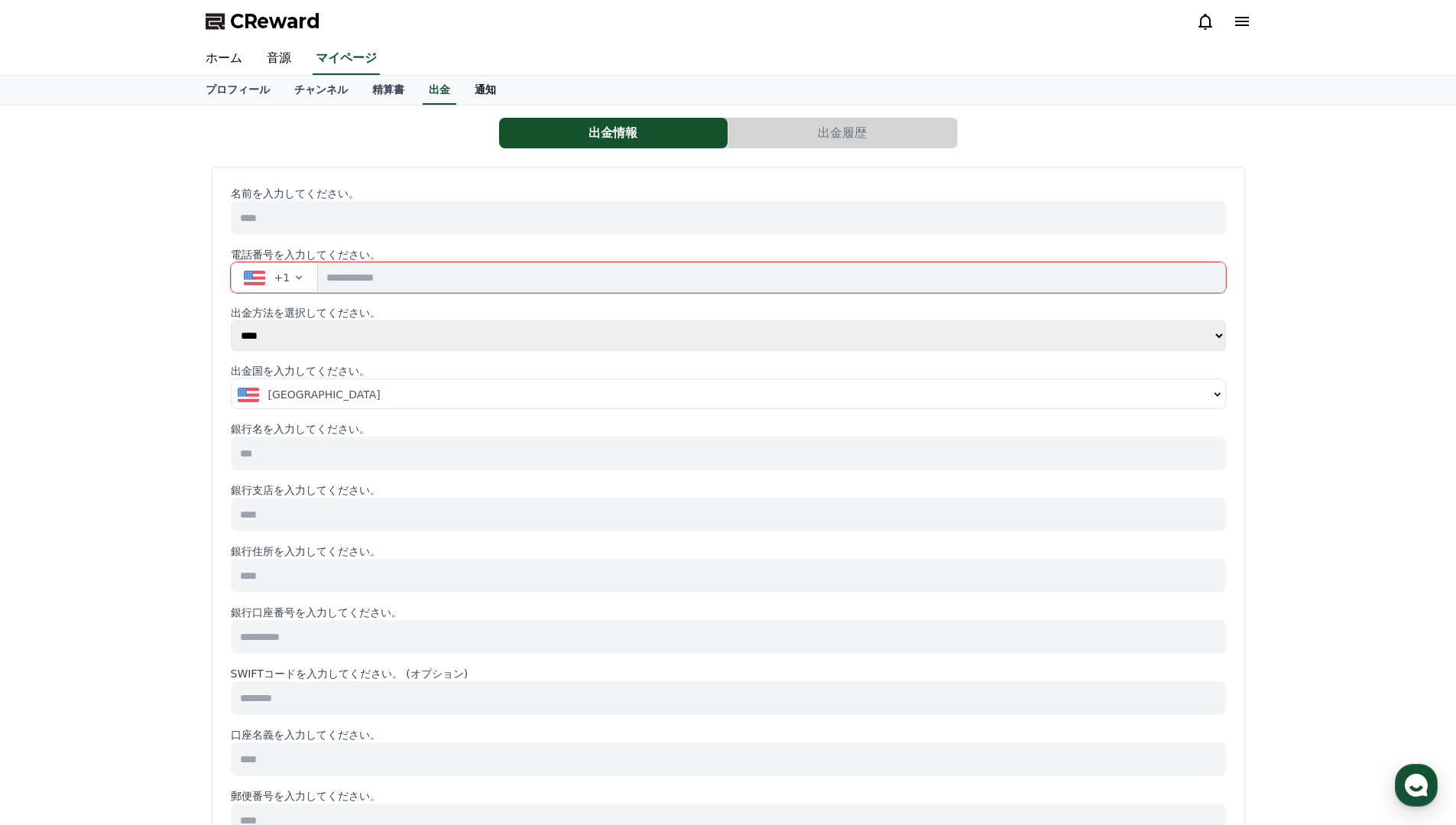
click at [481, 89] on link "通知" at bounding box center [486, 90] width 46 height 29
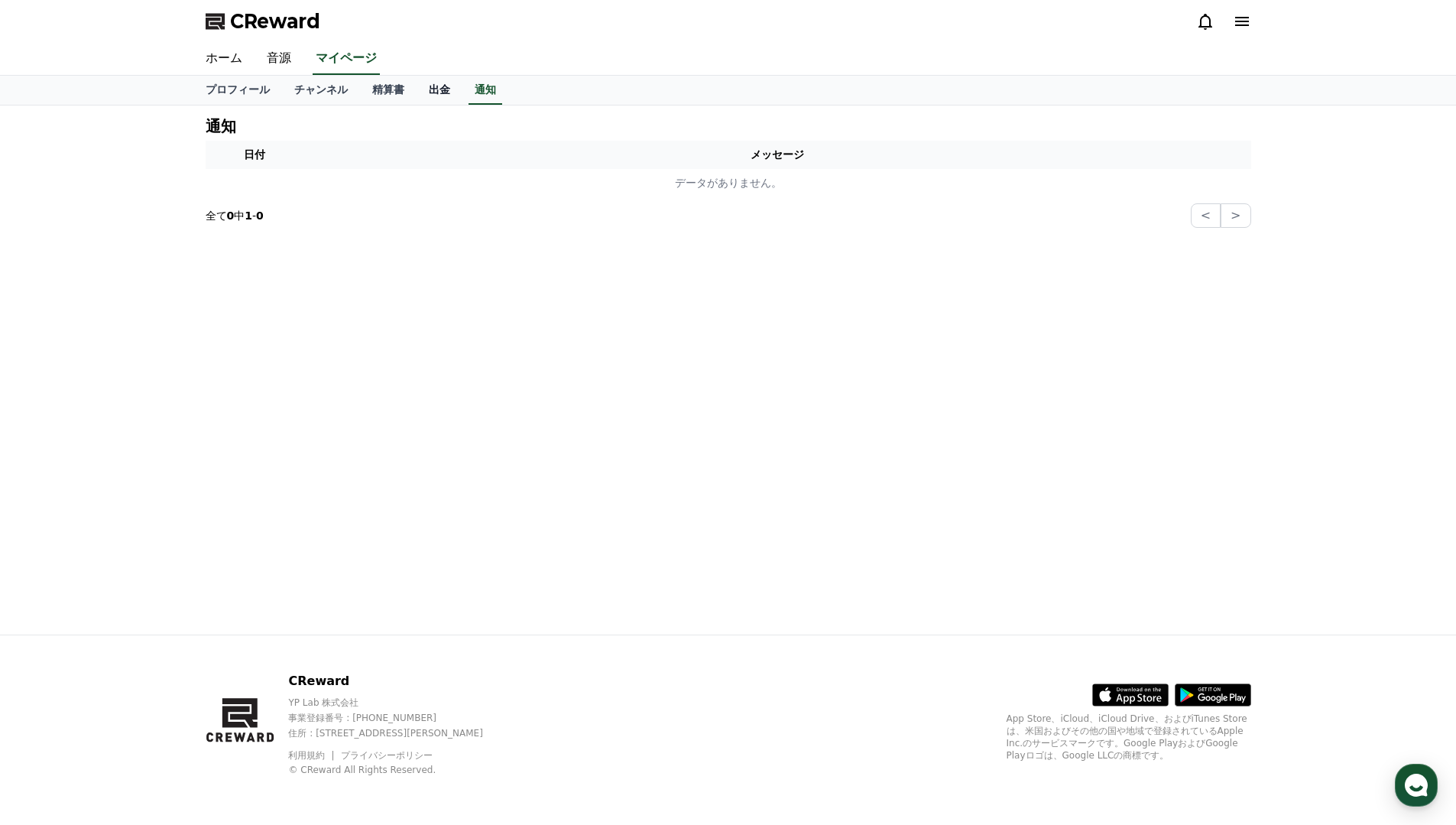
click at [445, 86] on link "出金" at bounding box center [440, 90] width 46 height 29
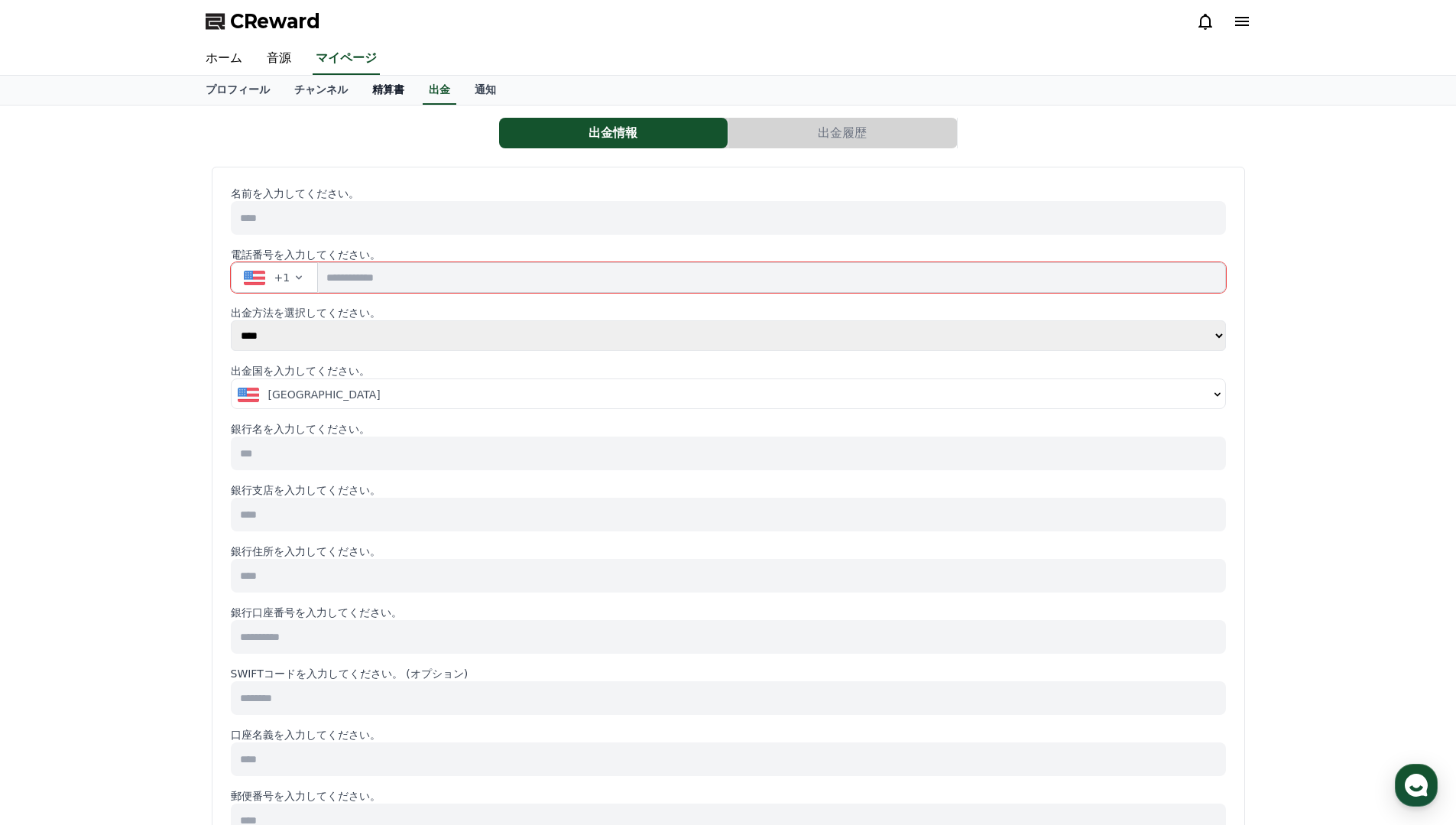
click at [372, 86] on link "精算書" at bounding box center [388, 90] width 56 height 29
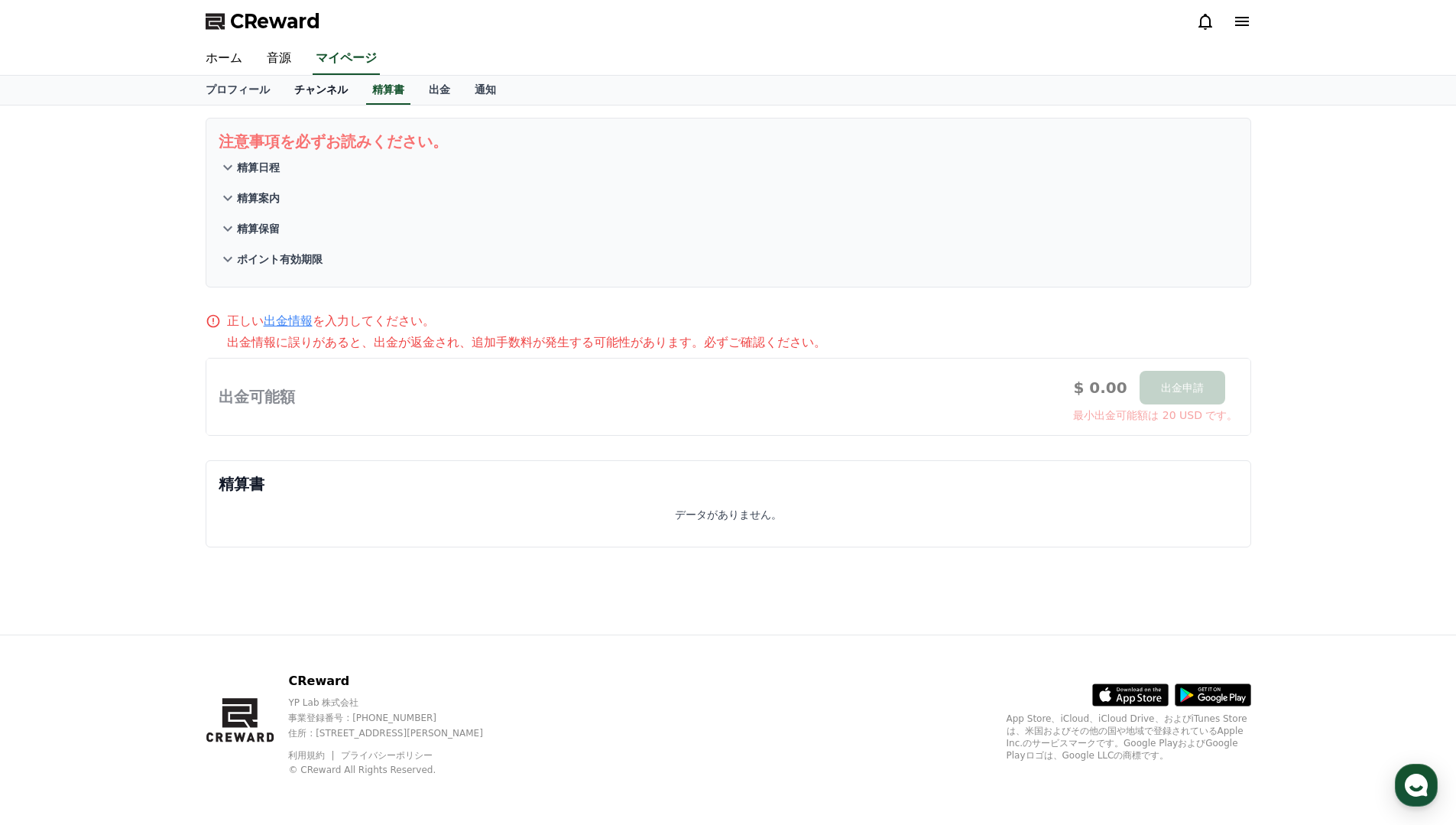
click at [331, 86] on link "チャンネル" at bounding box center [321, 90] width 78 height 29
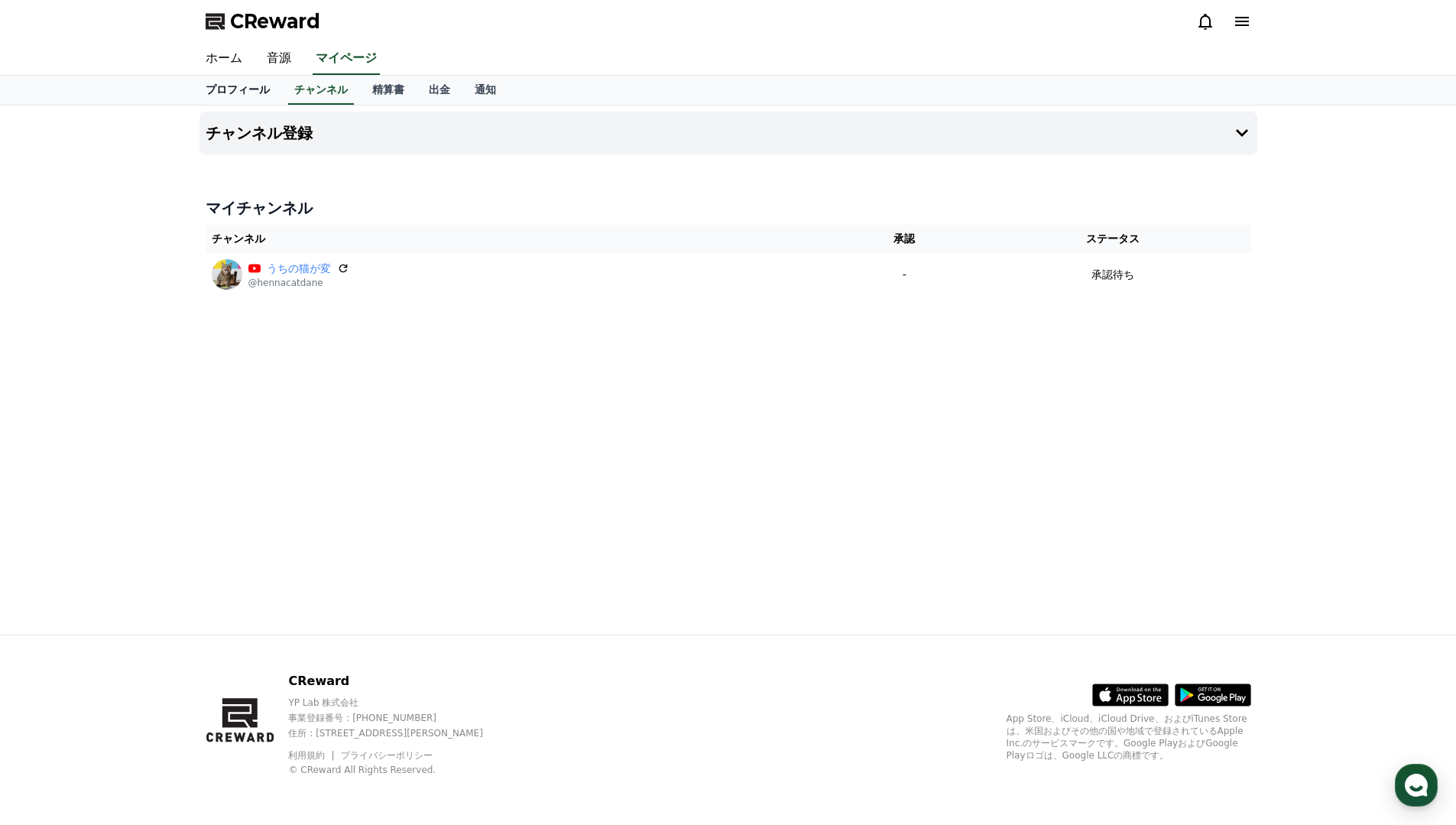
click at [256, 90] on link "プロフィール" at bounding box center [238, 90] width 89 height 29
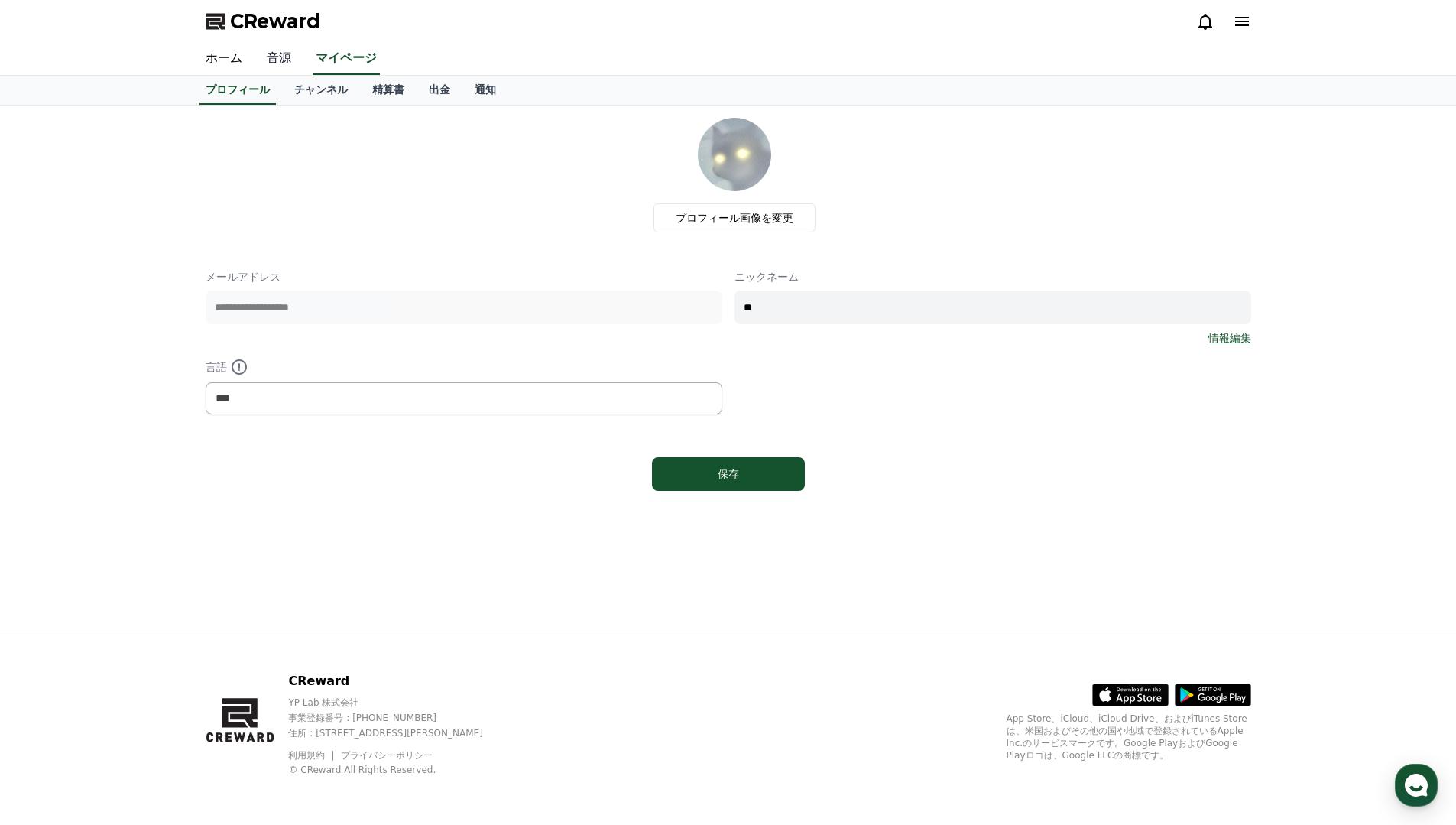
click at [286, 55] on link "音源" at bounding box center [279, 59] width 49 height 32
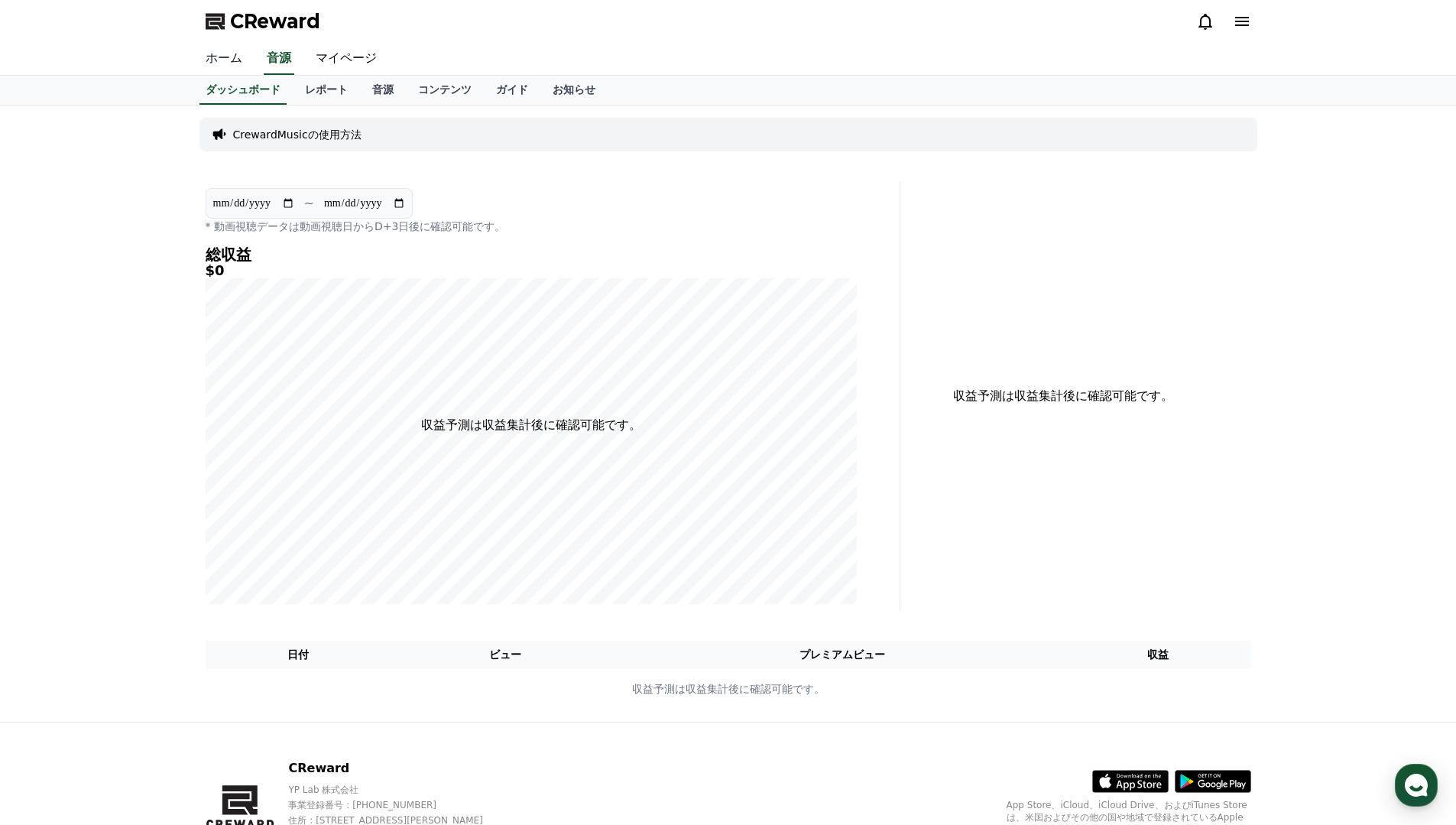
click at [233, 66] on link "ホーム" at bounding box center [224, 59] width 61 height 32
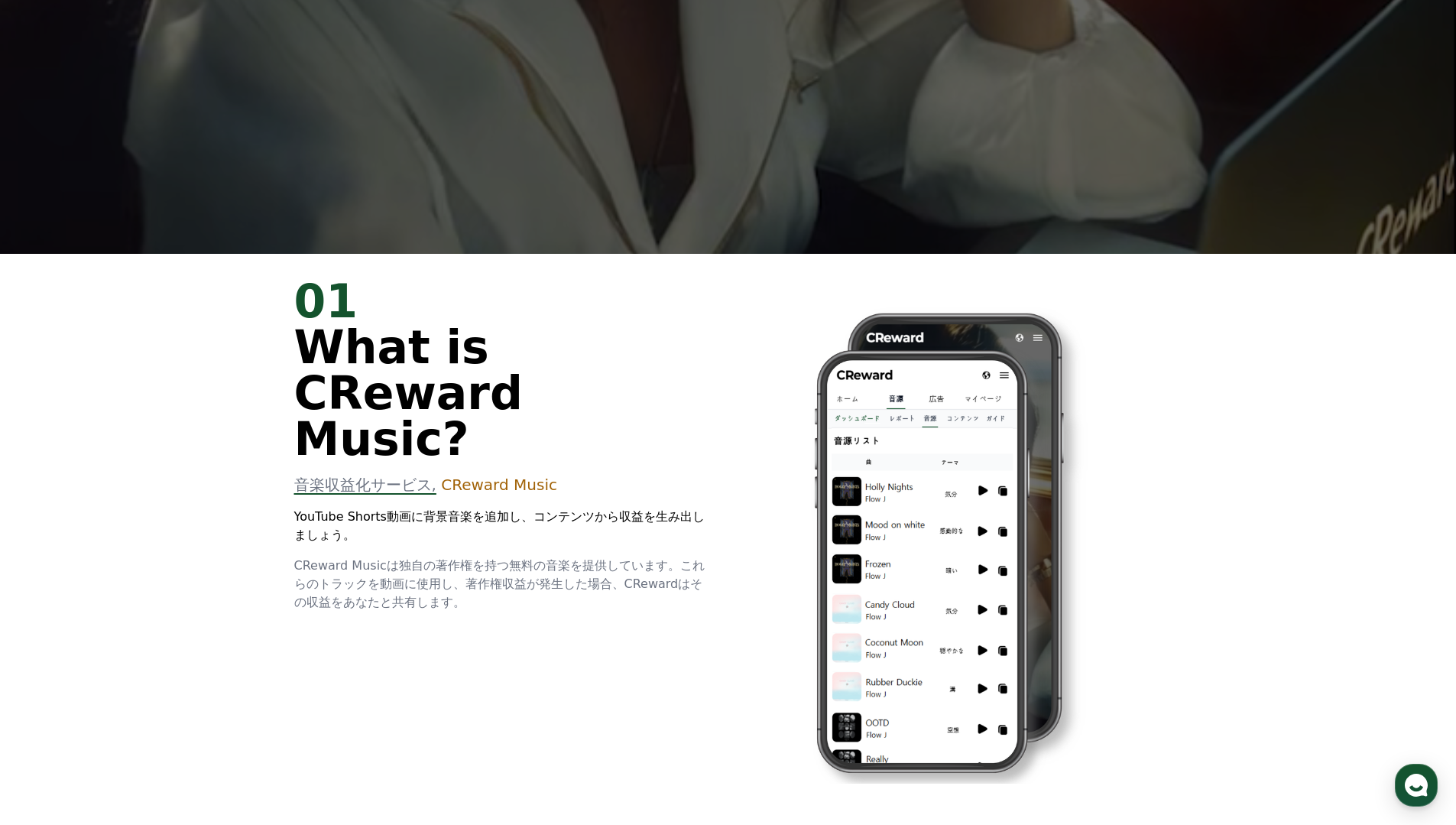
scroll to position [413, 0]
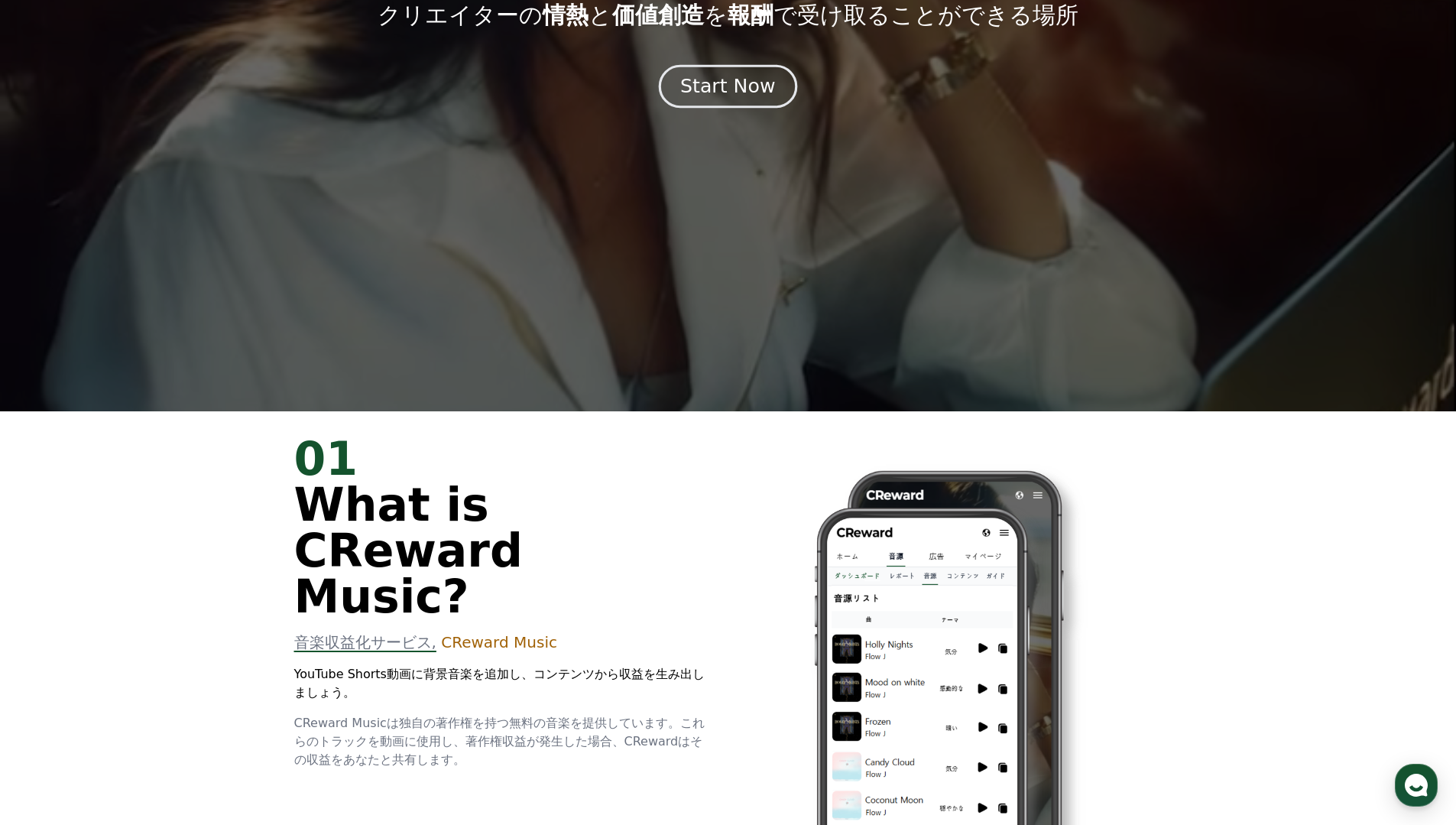
click at [755, 85] on div "Start Now" at bounding box center [728, 86] width 95 height 26
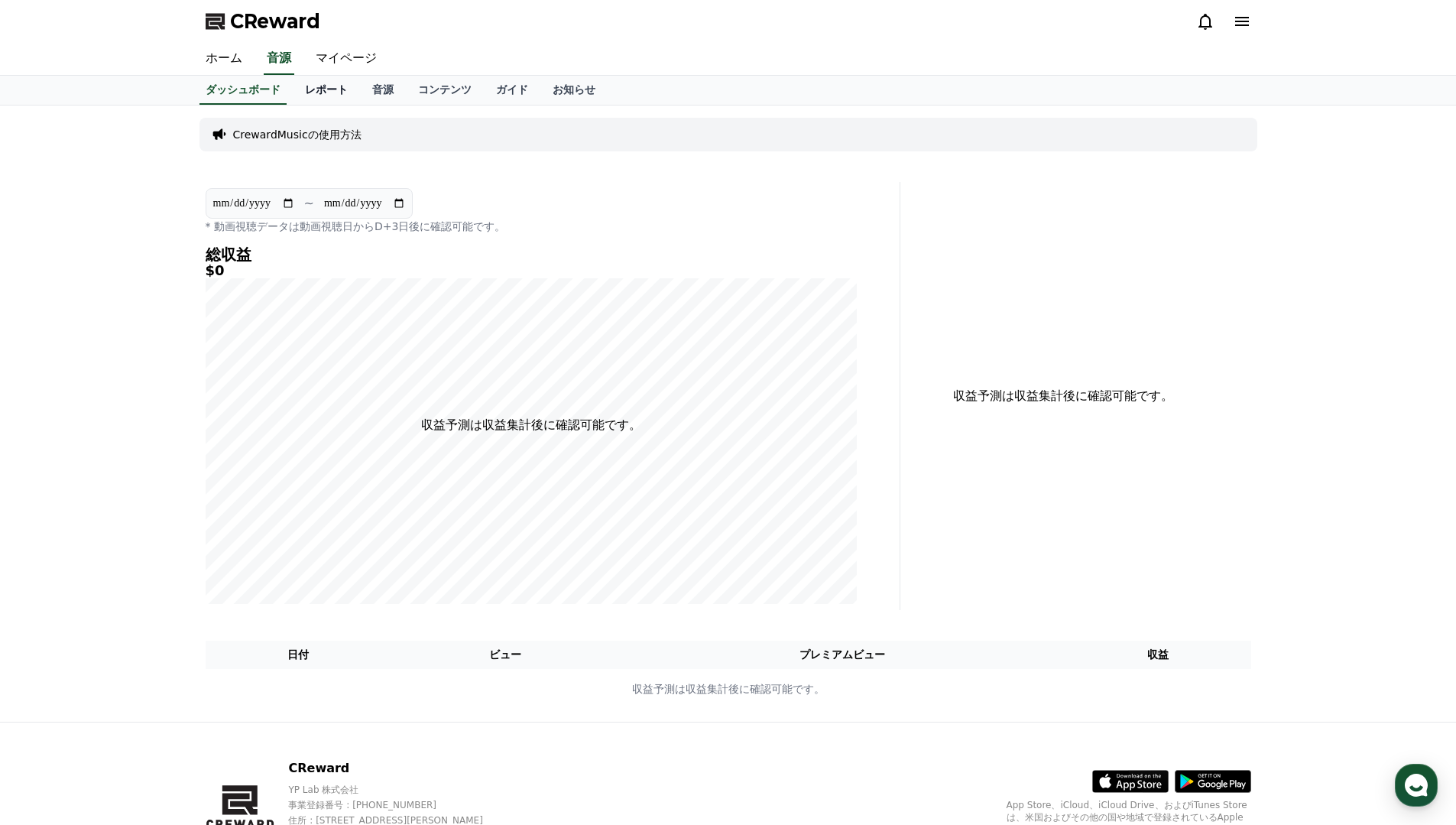
click at [319, 93] on link "レポート" at bounding box center [326, 90] width 67 height 29
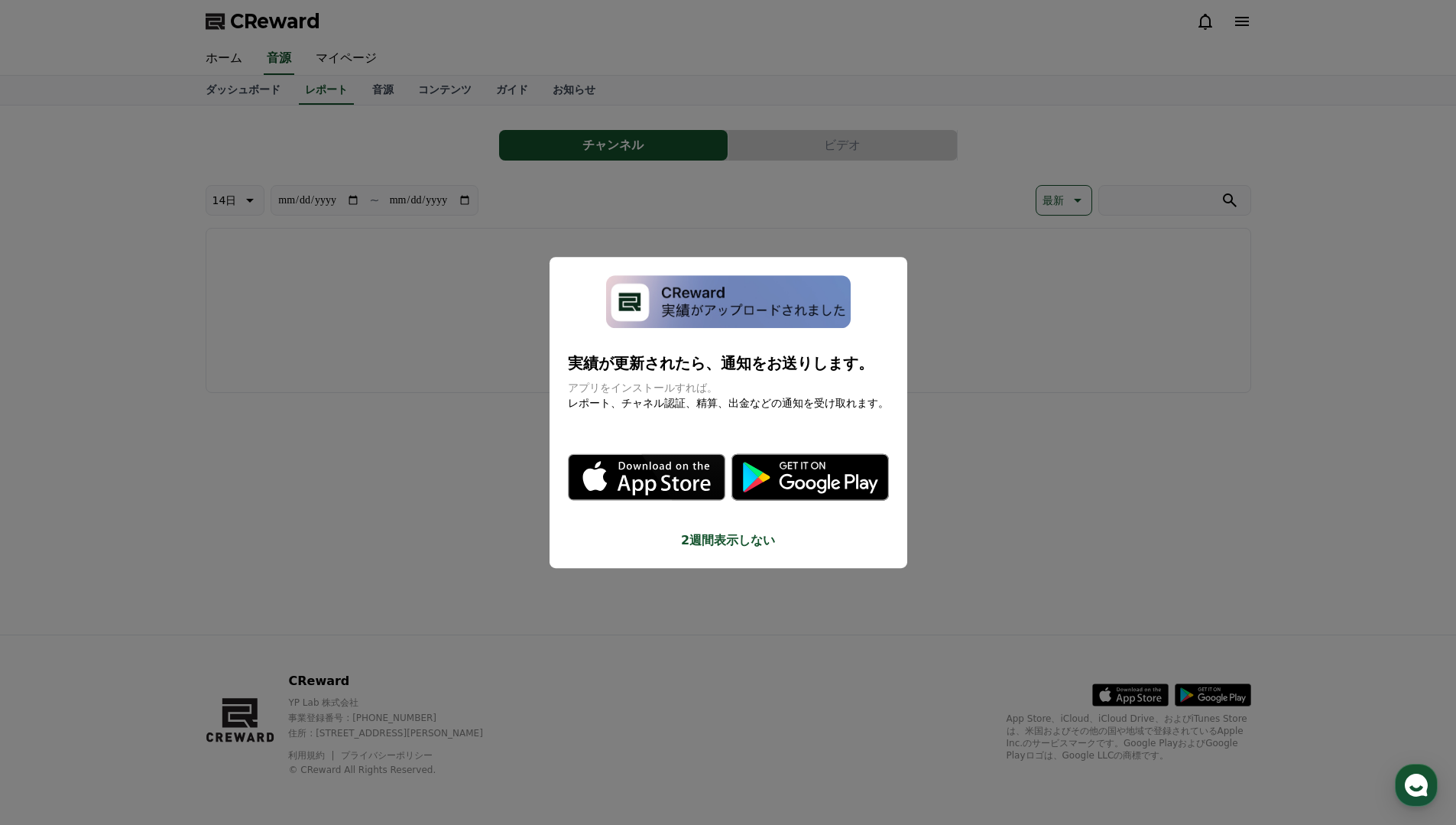
click at [660, 556] on div "実績が更新されたら、通知をお送りします。 アプリをインストールすれば。 レポート、チャネル認証、精算、出金などの通知を受け取れます。 .st0 { fill:…" at bounding box center [728, 413] width 358 height 312
click at [726, 546] on button "2週間表示しない" at bounding box center [728, 541] width 321 height 19
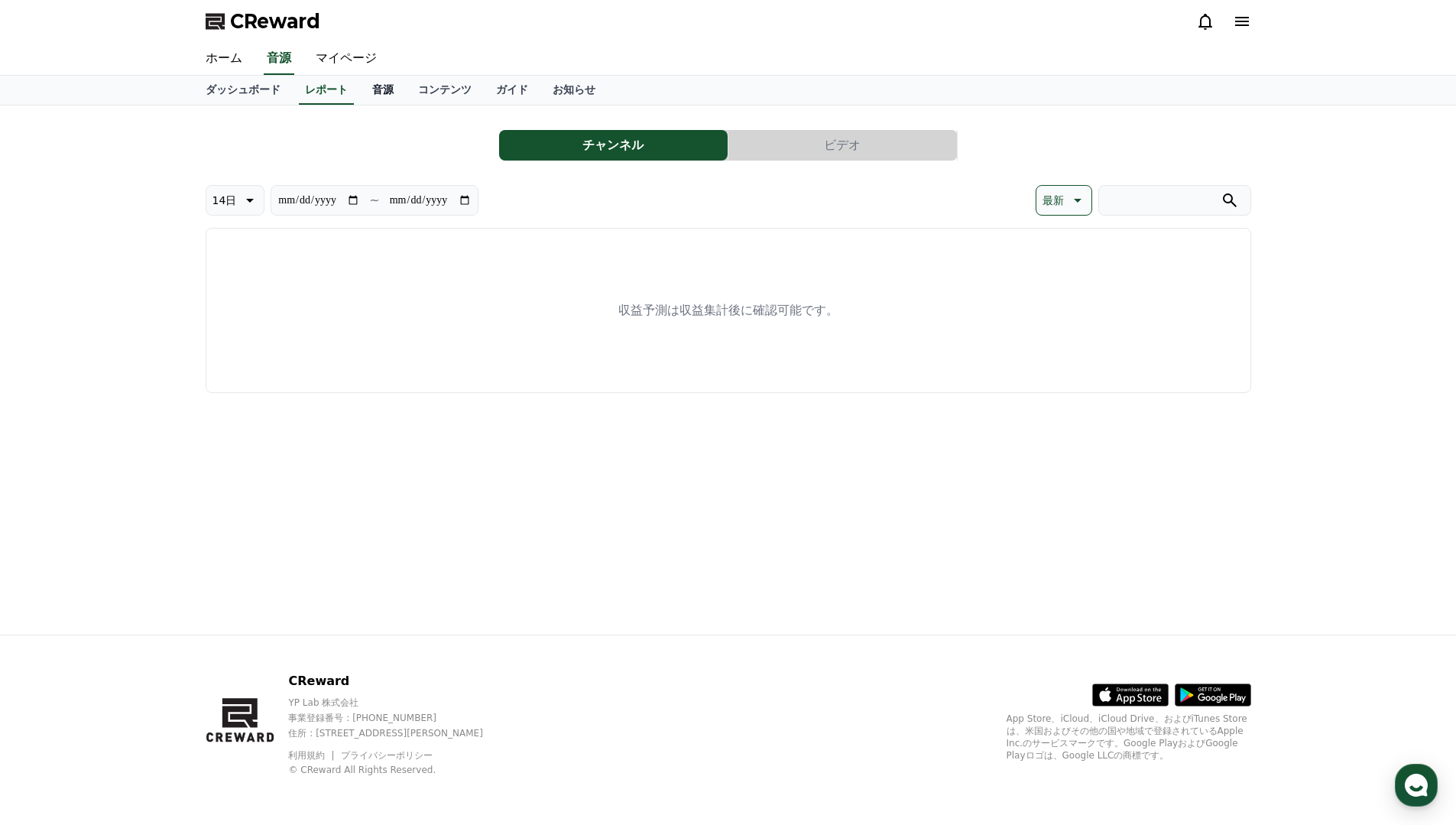
click at [376, 89] on link "音源" at bounding box center [383, 90] width 46 height 29
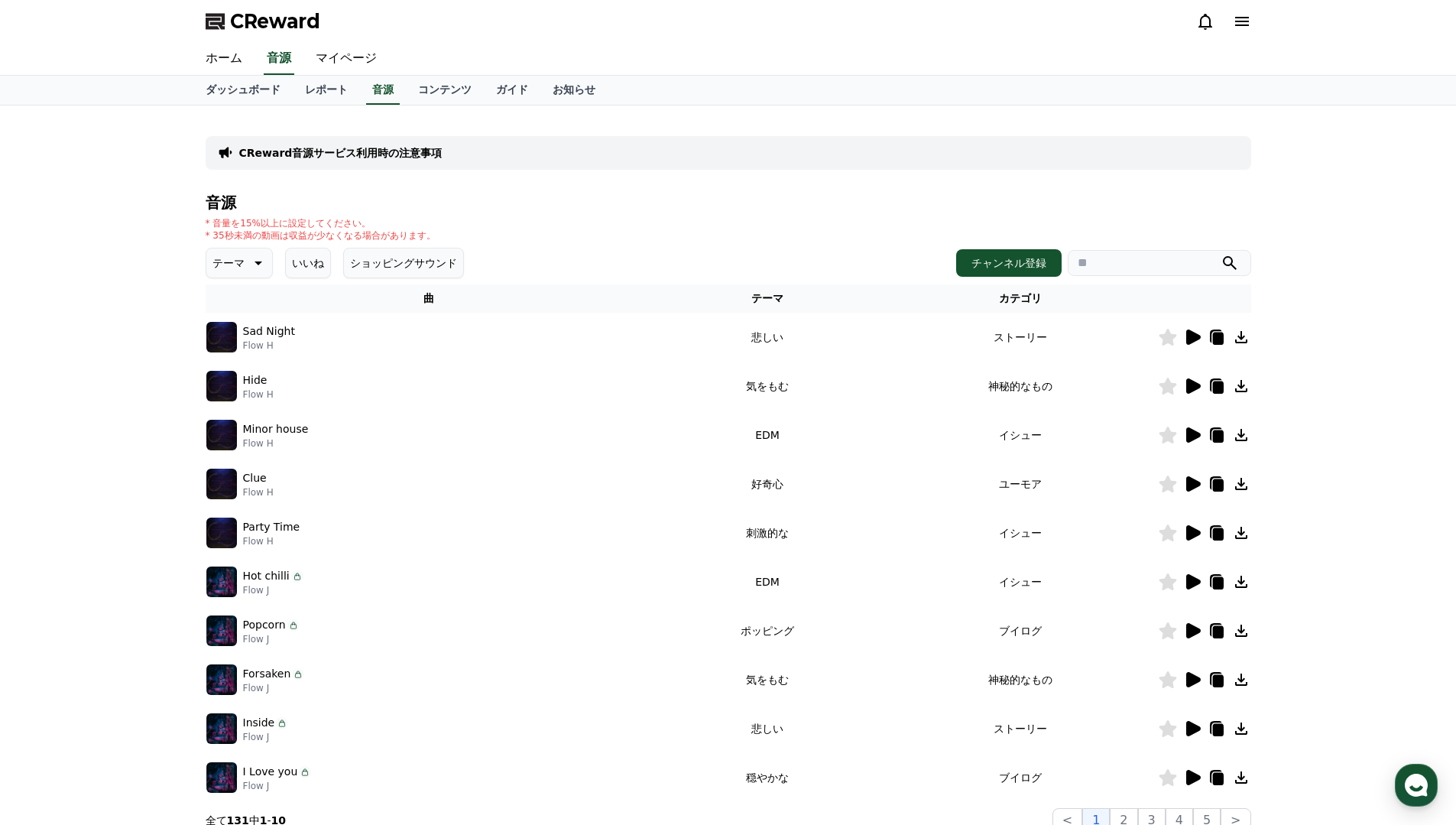
click at [1198, 338] on icon at bounding box center [1194, 338] width 14 height 15
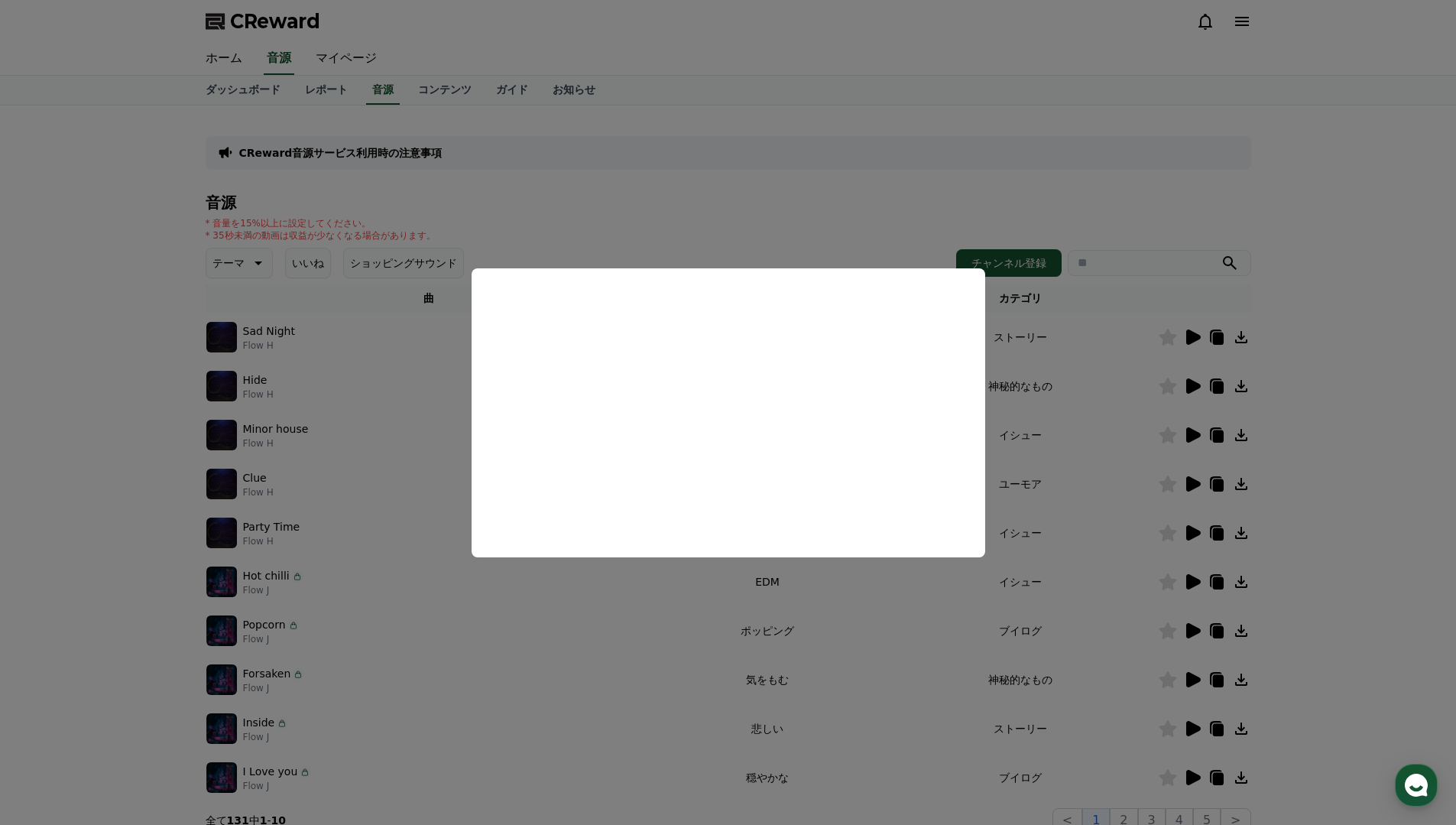
click at [948, 216] on button "close modal" at bounding box center [728, 412] width 1456 height 825
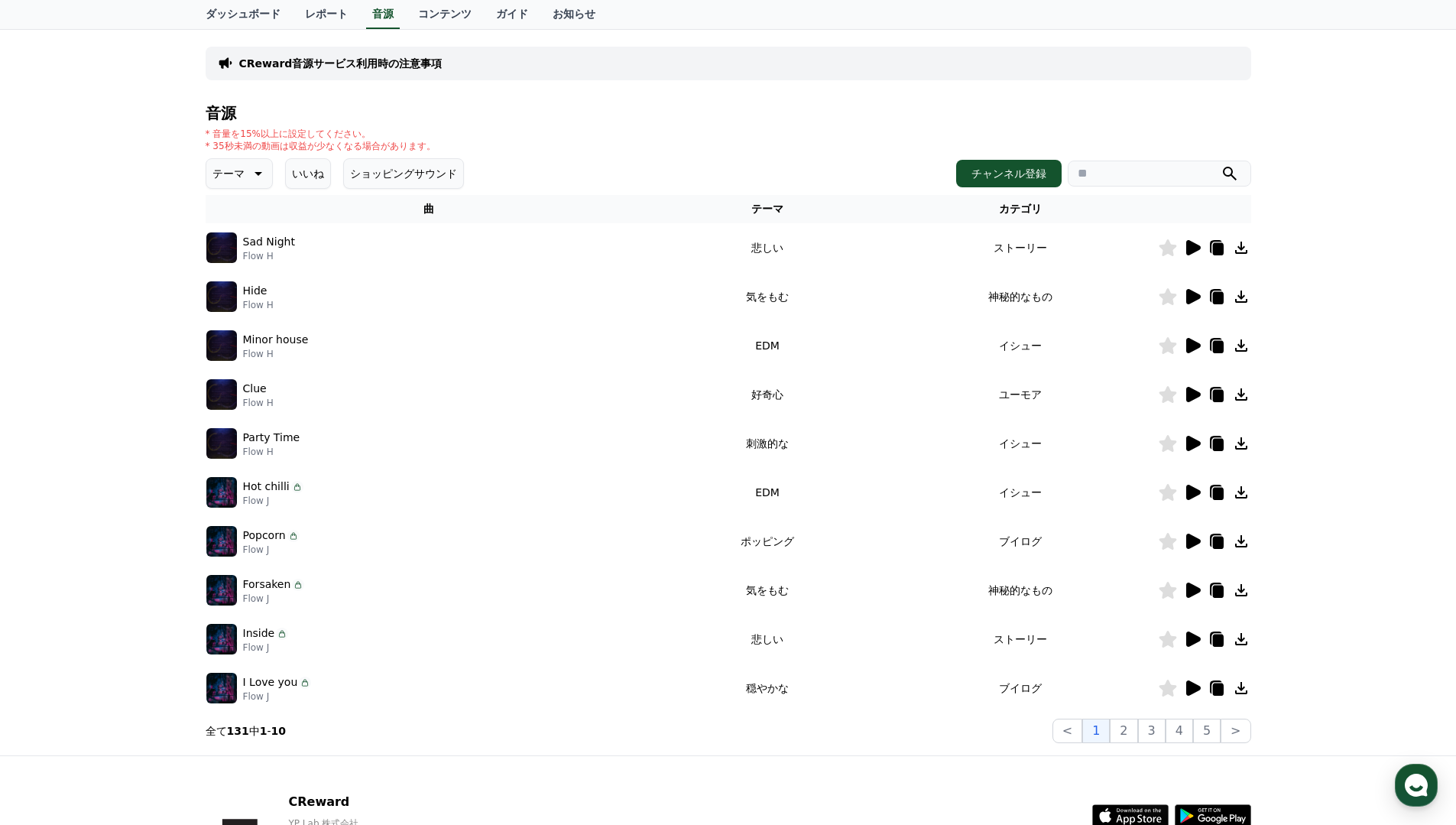
scroll to position [211, 0]
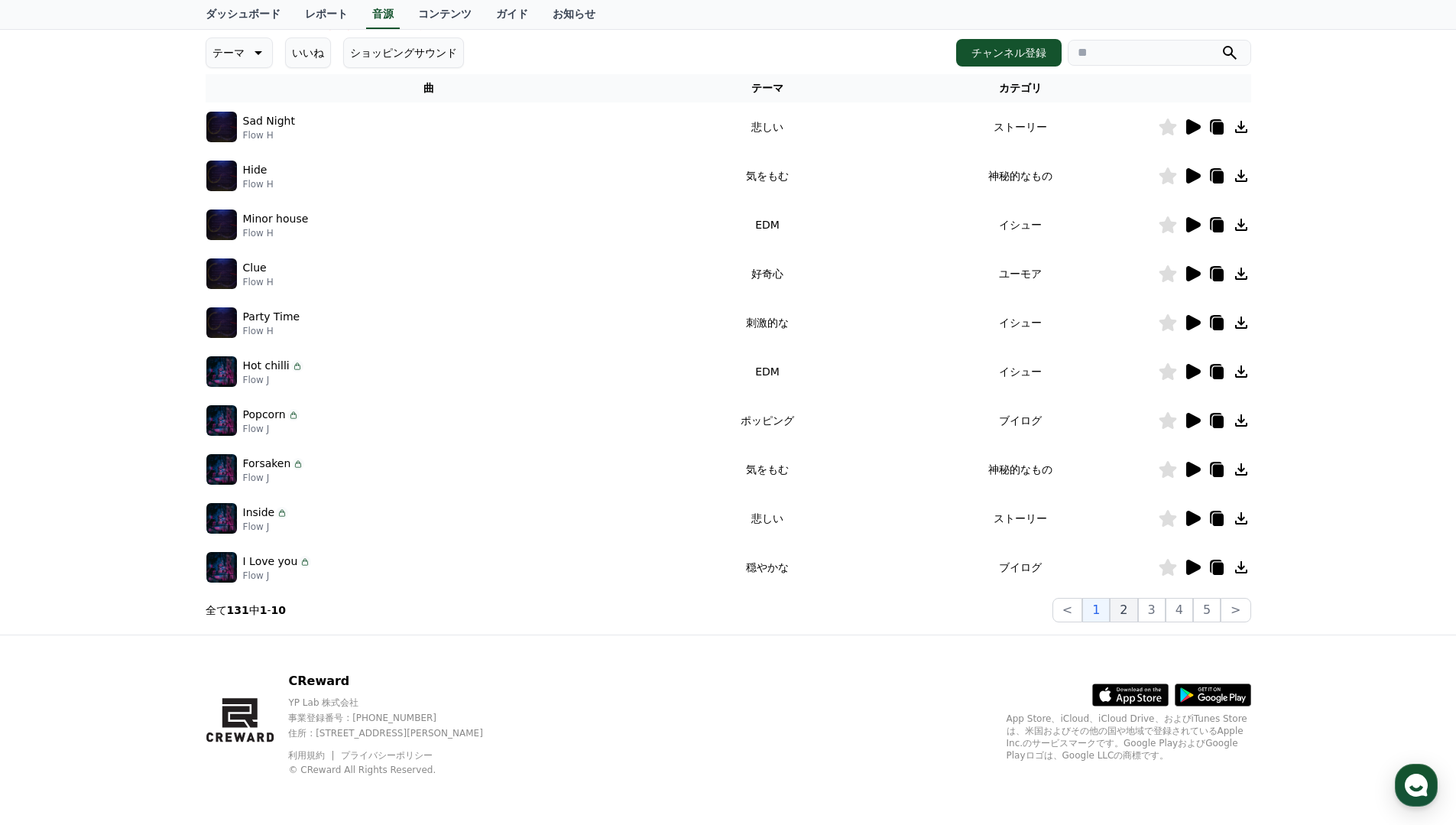
click at [1123, 613] on button "2" at bounding box center [1124, 610] width 27 height 25
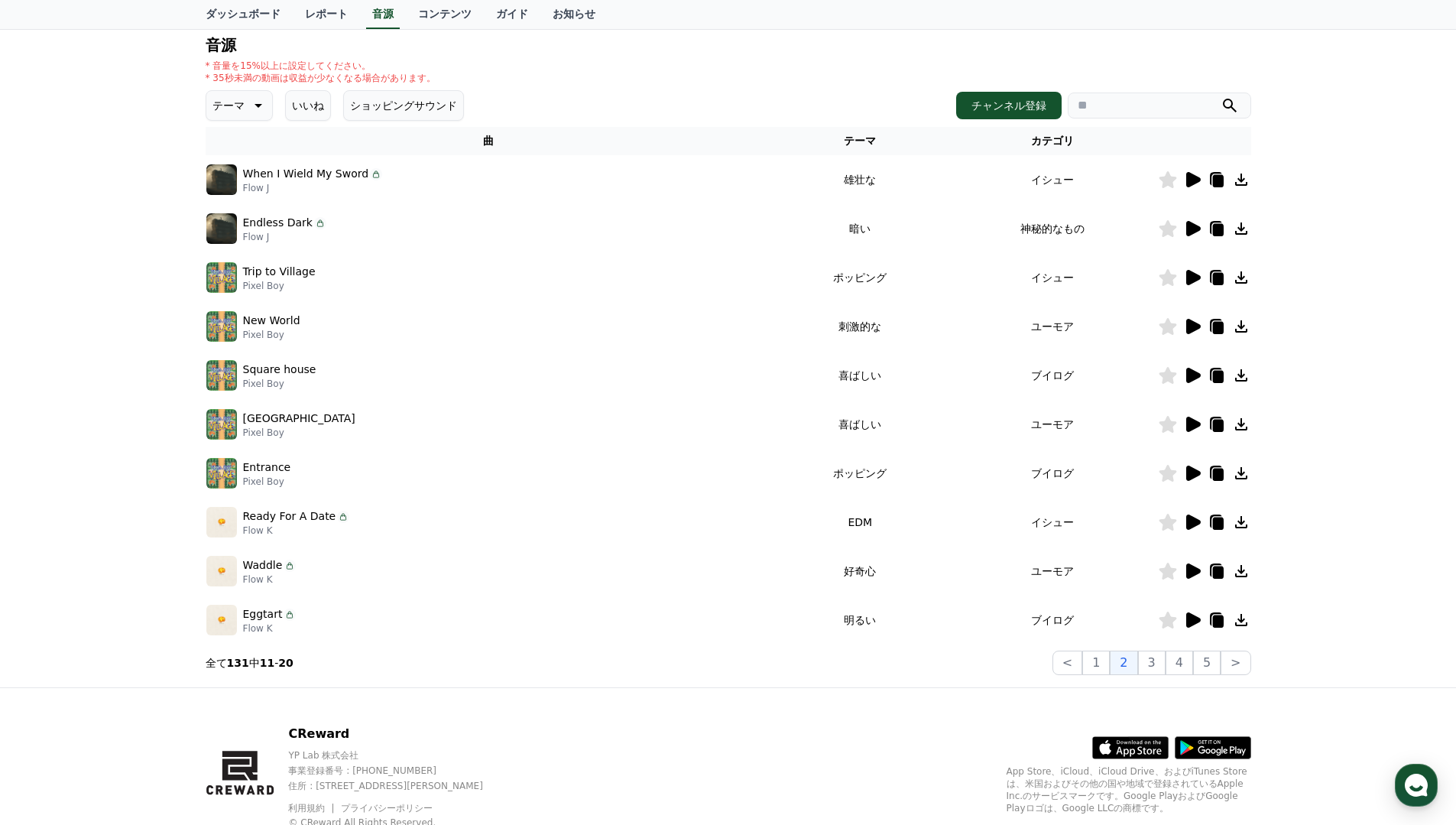
scroll to position [156, 0]
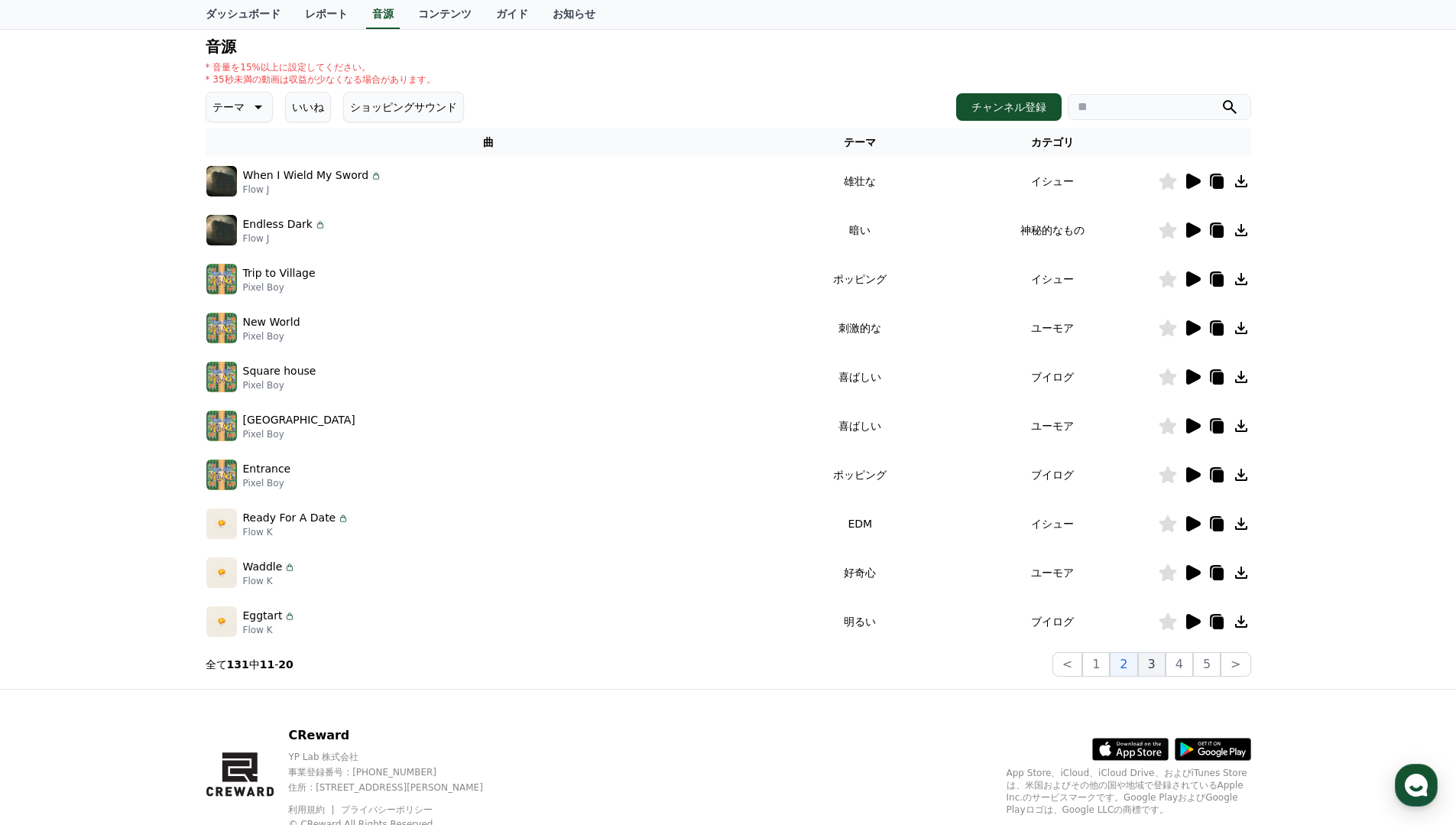
click at [1155, 672] on button "3" at bounding box center [1152, 664] width 27 height 25
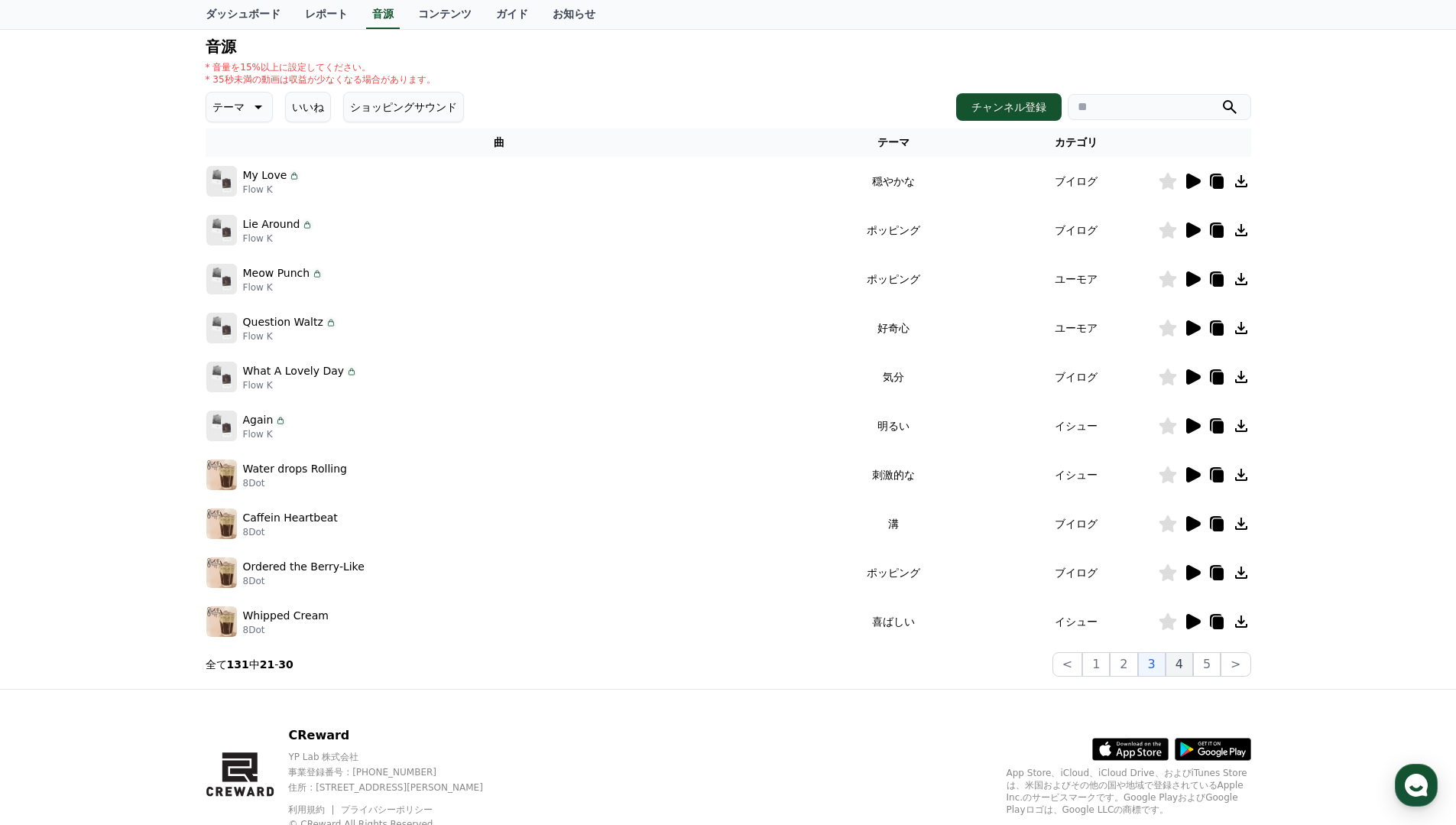
click at [1188, 674] on button "4" at bounding box center [1179, 664] width 27 height 25
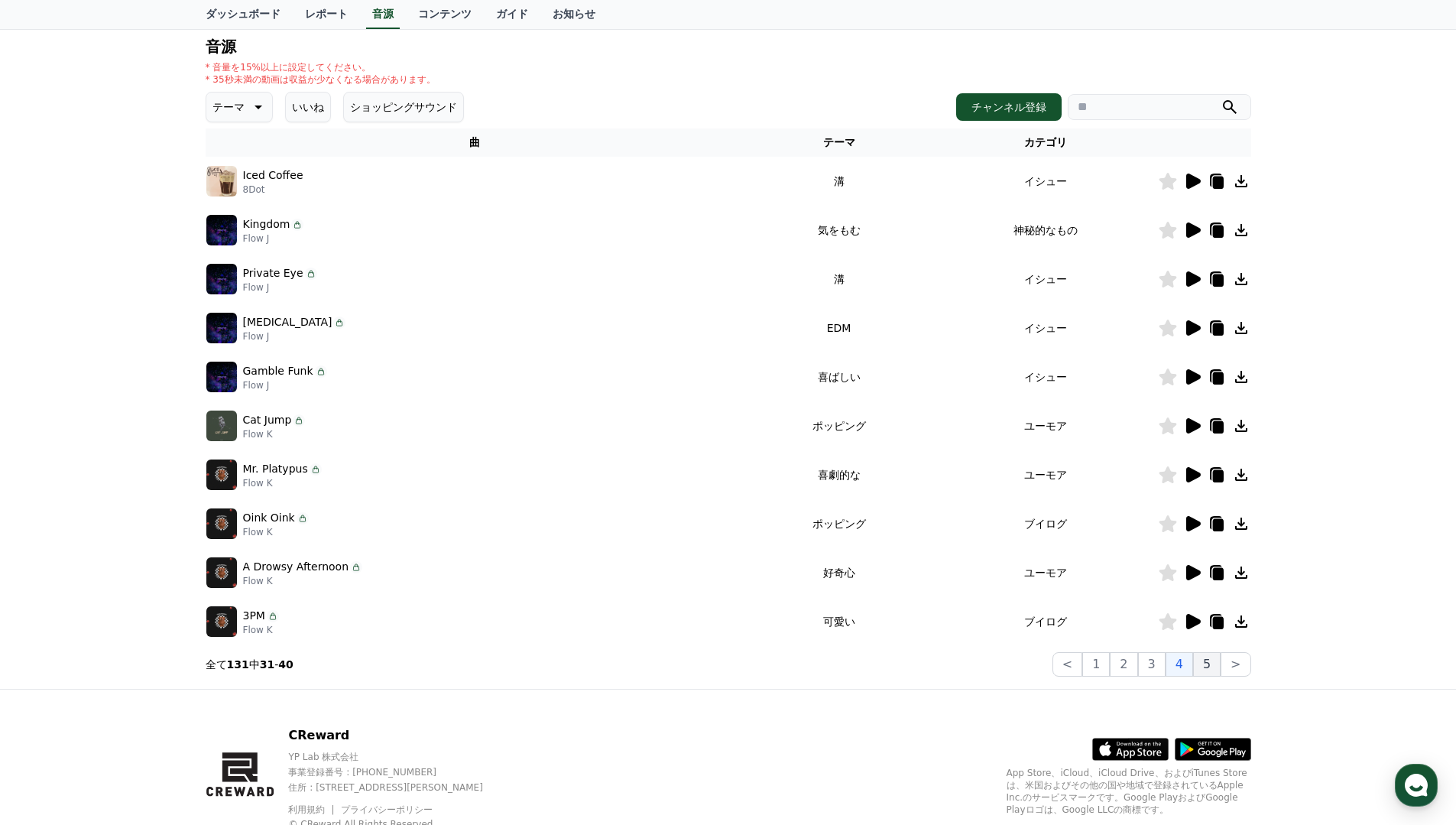
click at [1216, 664] on button "5" at bounding box center [1207, 664] width 27 height 25
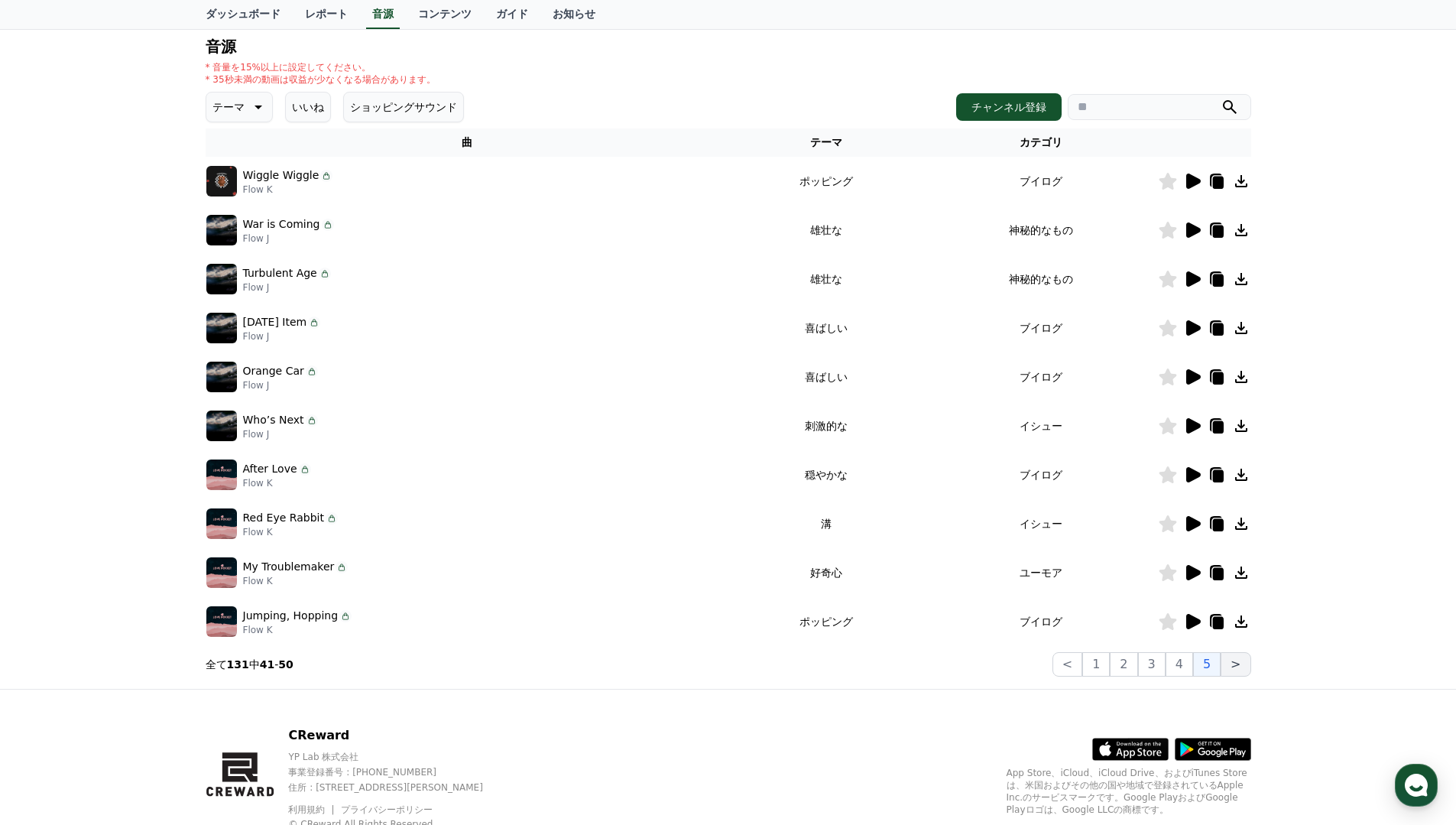
click at [1248, 664] on button ">" at bounding box center [1235, 664] width 30 height 25
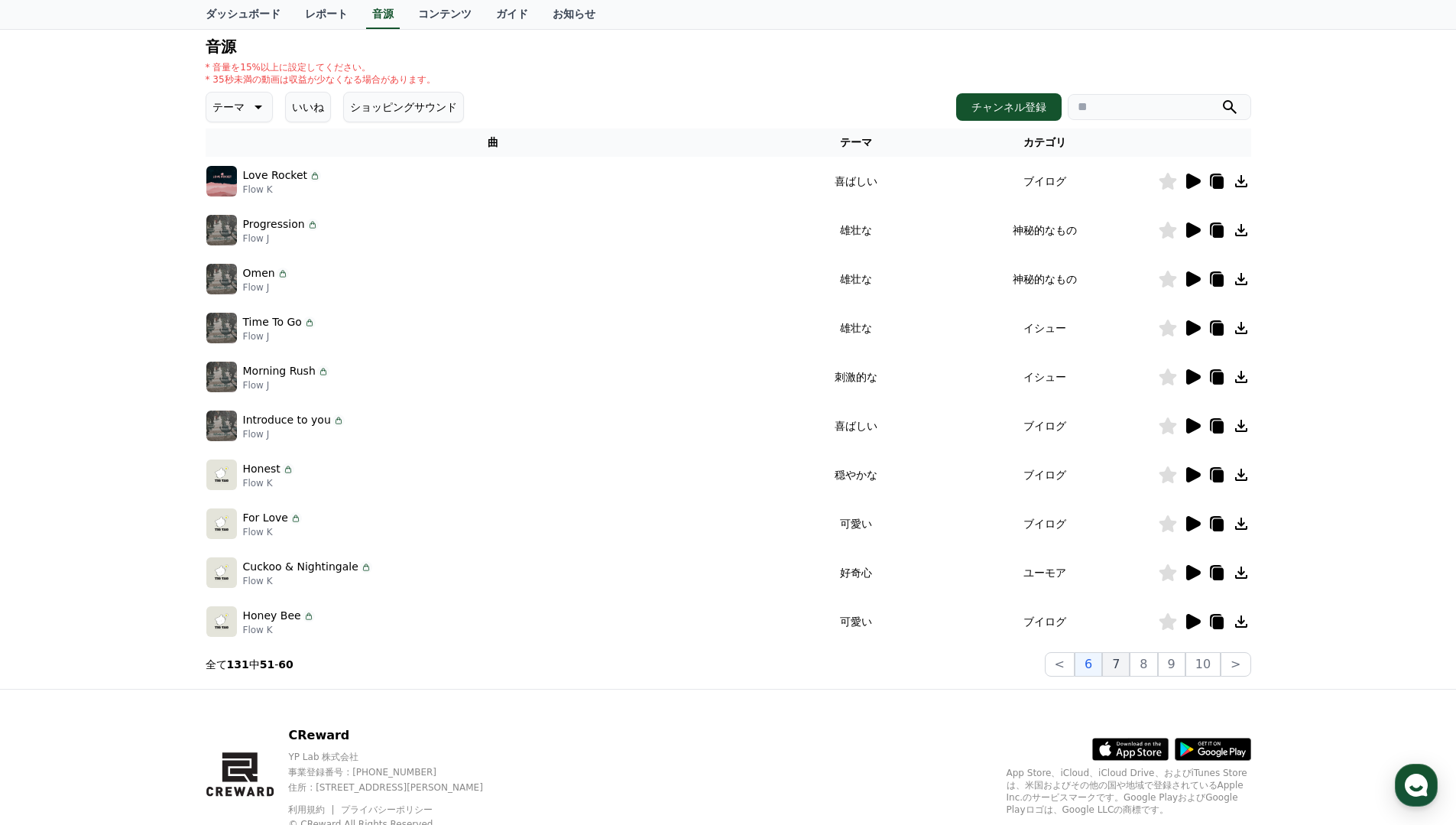
click at [1123, 667] on button "7" at bounding box center [1116, 664] width 27 height 25
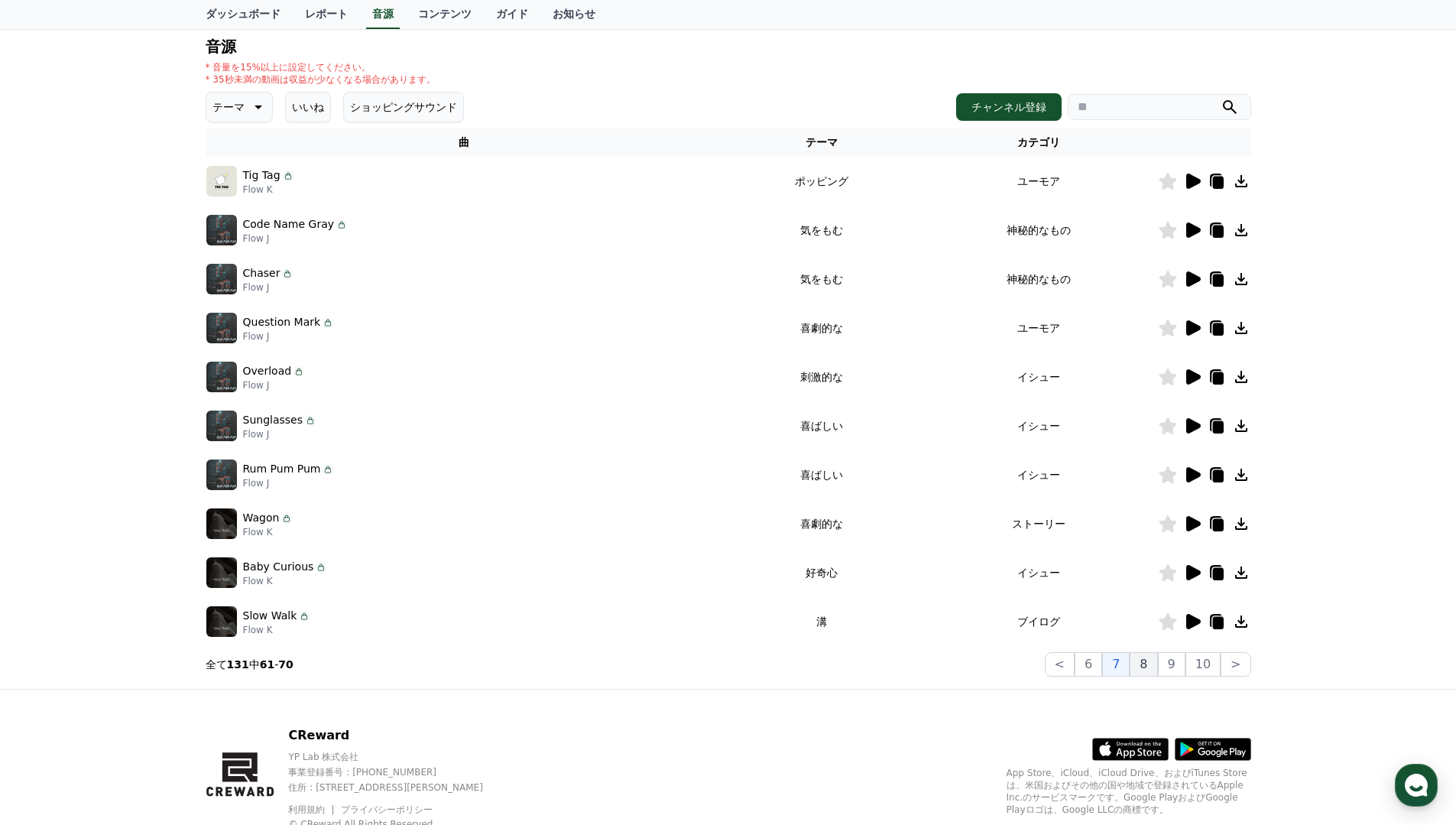
click at [1158, 667] on button "8" at bounding box center [1143, 664] width 27 height 25
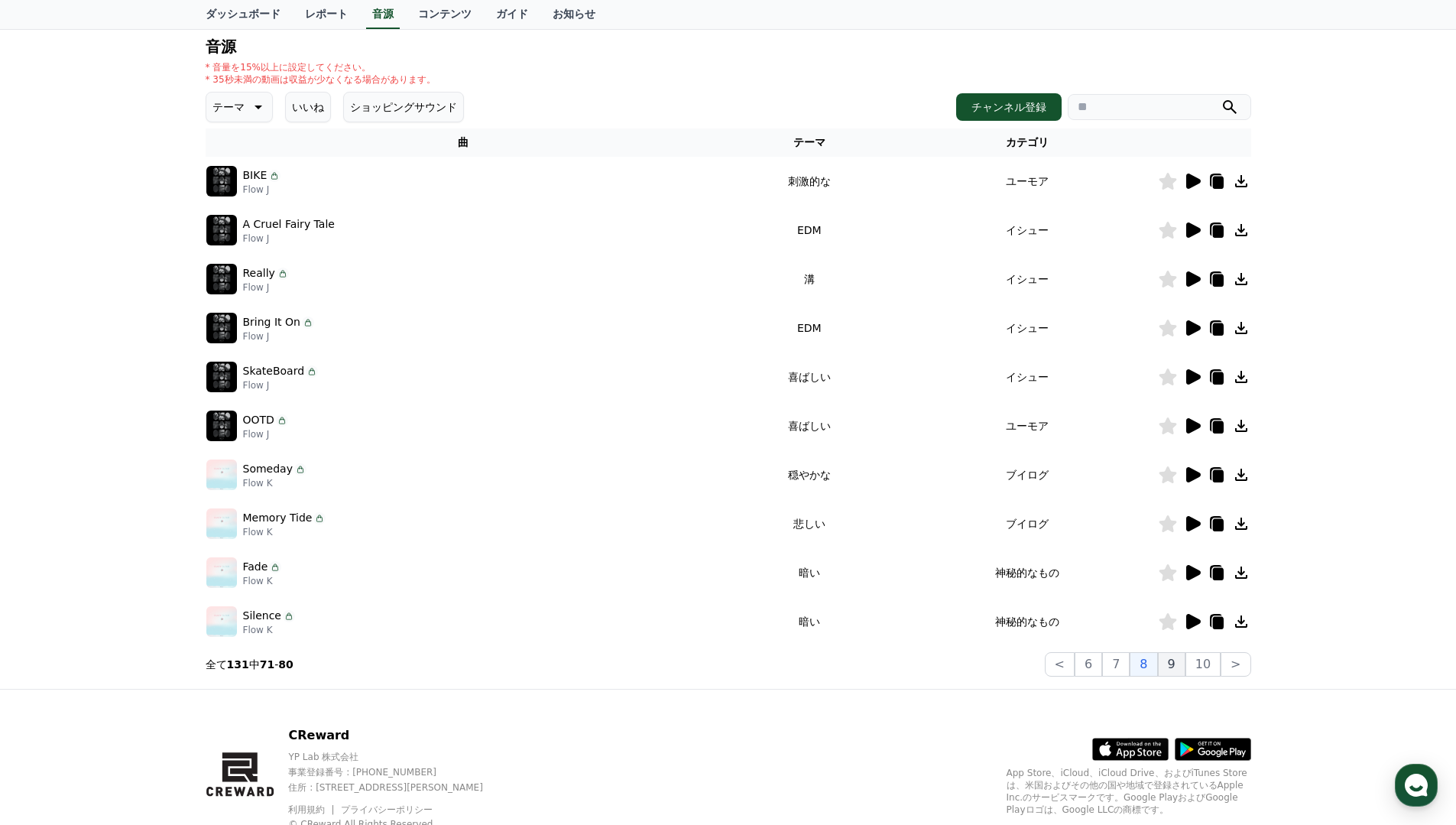
click at [1177, 667] on button "9" at bounding box center [1171, 664] width 27 height 25
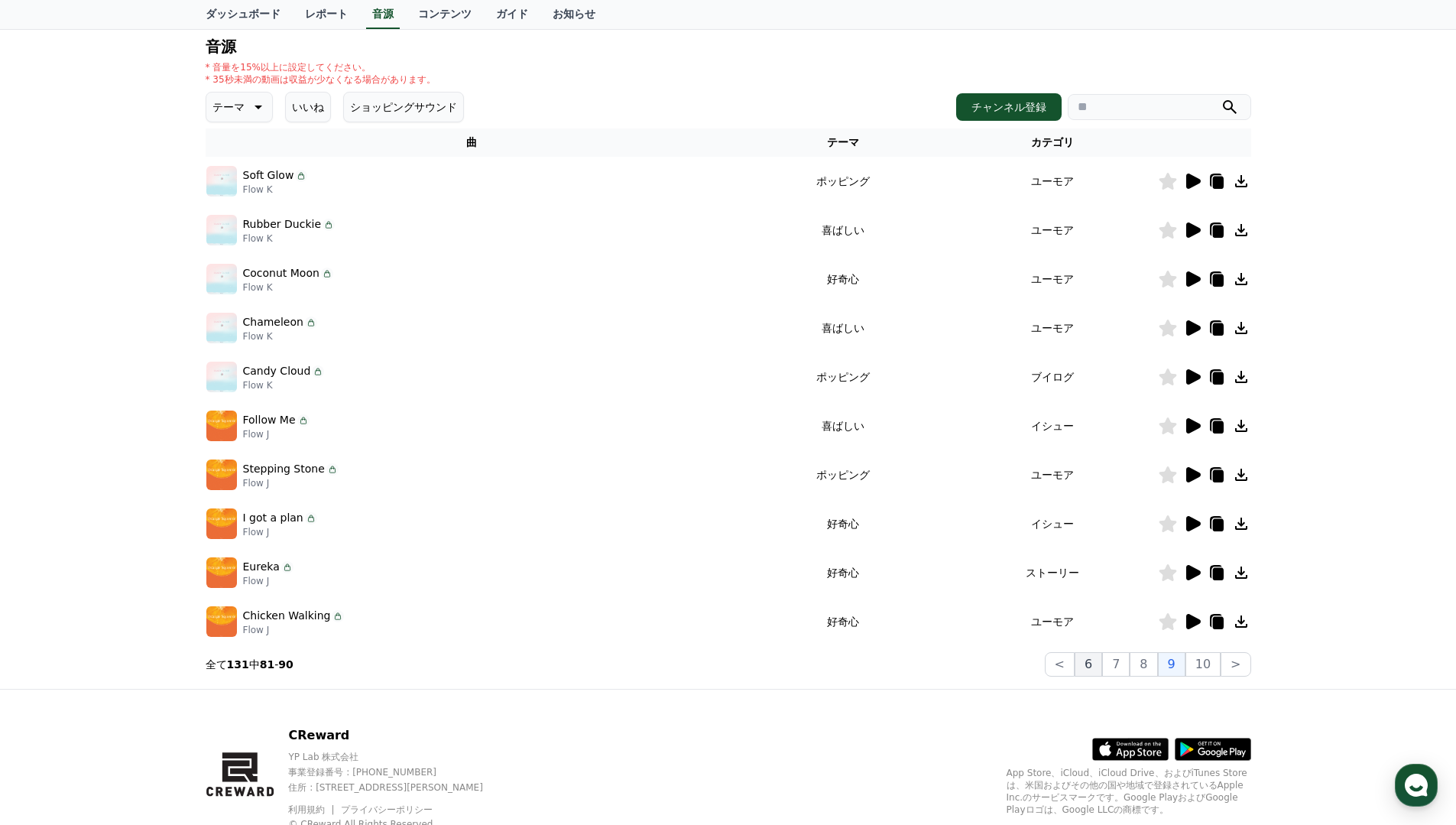
click at [1095, 661] on button "6" at bounding box center [1089, 664] width 27 height 25
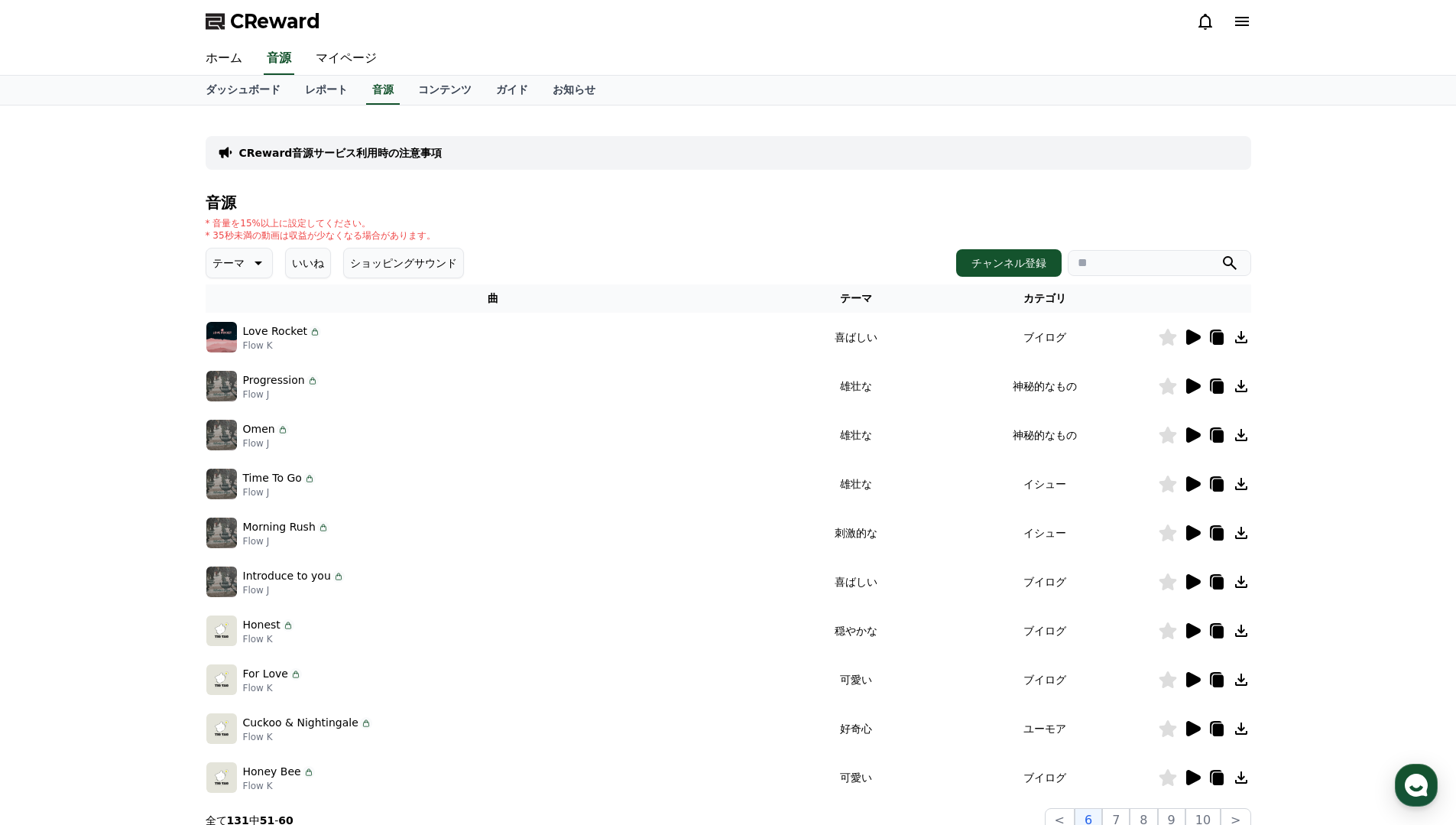
click at [639, 226] on div "* 音量を15%以上に設定してください。 * 35秒未満の動画は収益が少なくなる場合があります。" at bounding box center [728, 229] width 1046 height 25
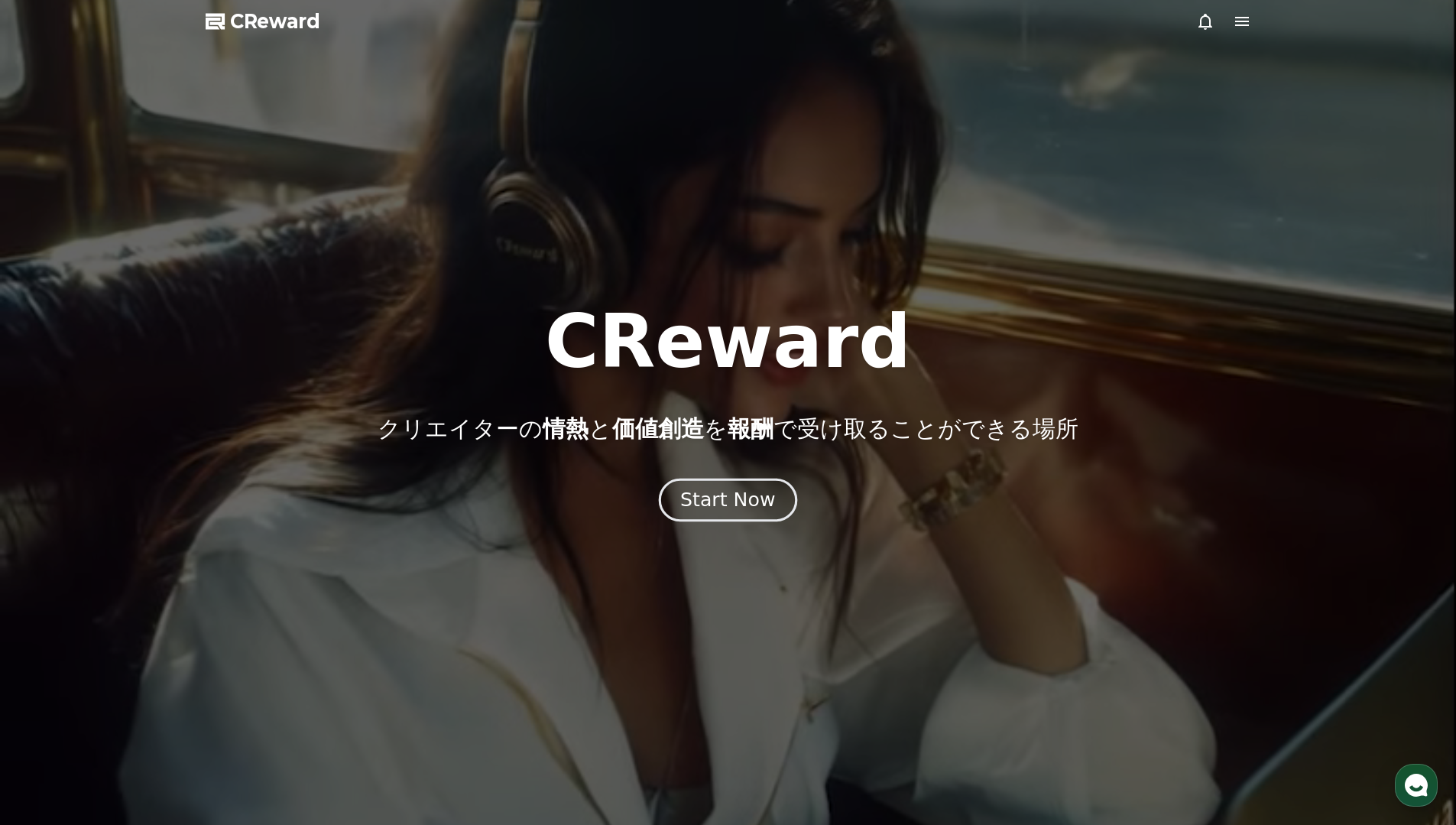
click at [705, 515] on button "Start Now" at bounding box center [728, 499] width 138 height 43
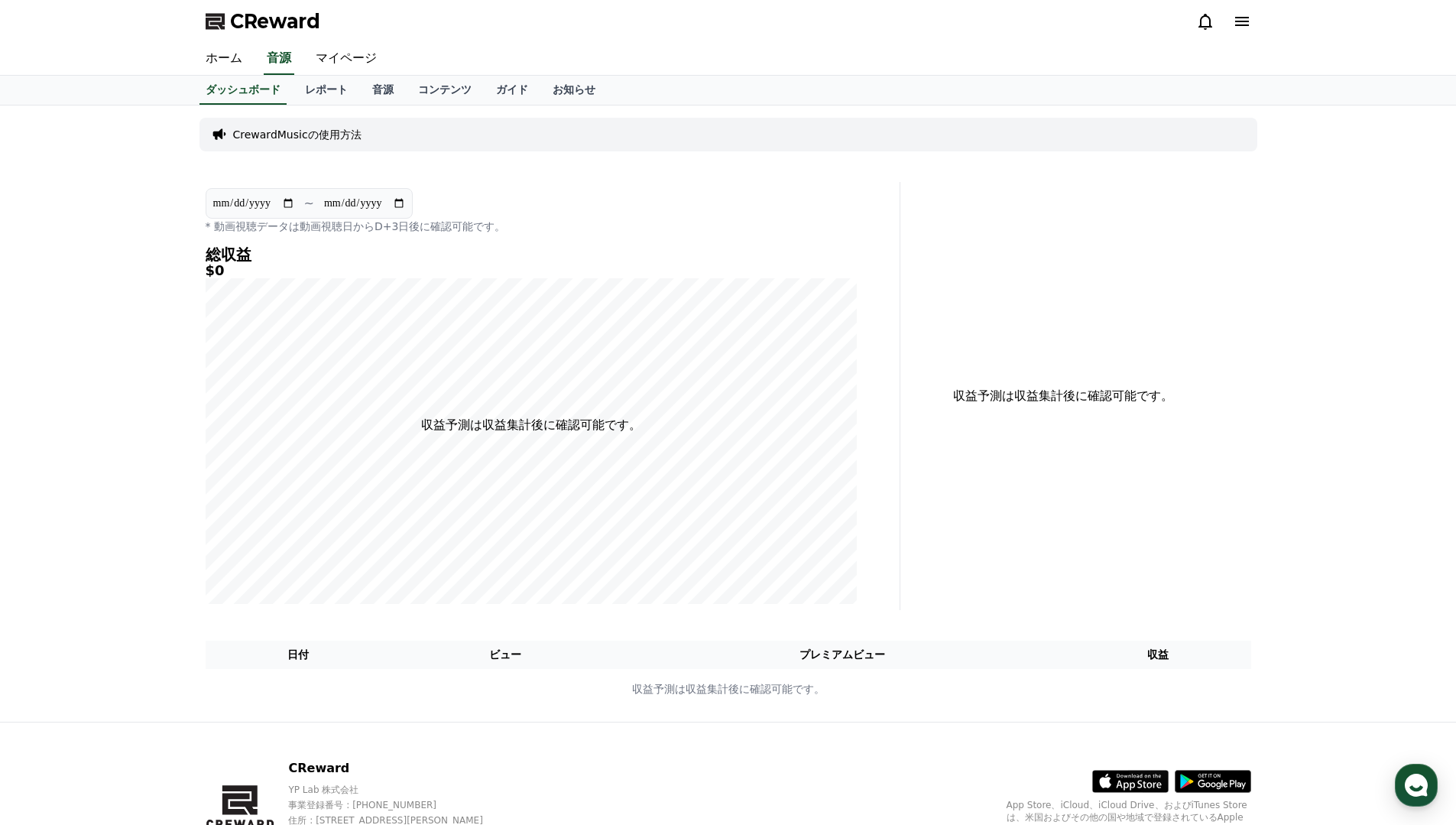
click at [328, 108] on div "**********" at bounding box center [728, 413] width 1070 height 616
click at [328, 86] on link "レポート" at bounding box center [326, 90] width 67 height 29
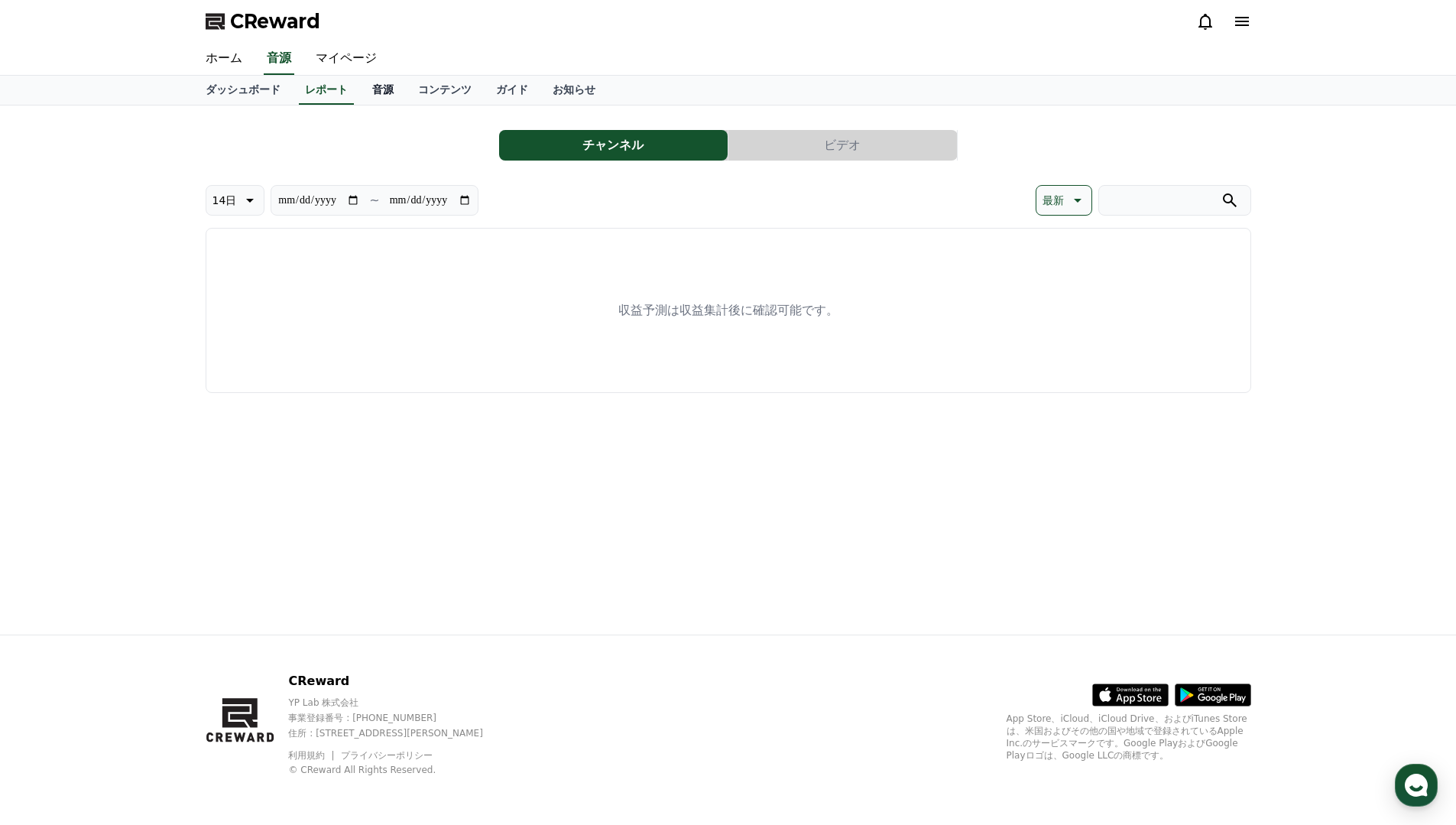
click at [381, 89] on link "音源" at bounding box center [383, 90] width 46 height 29
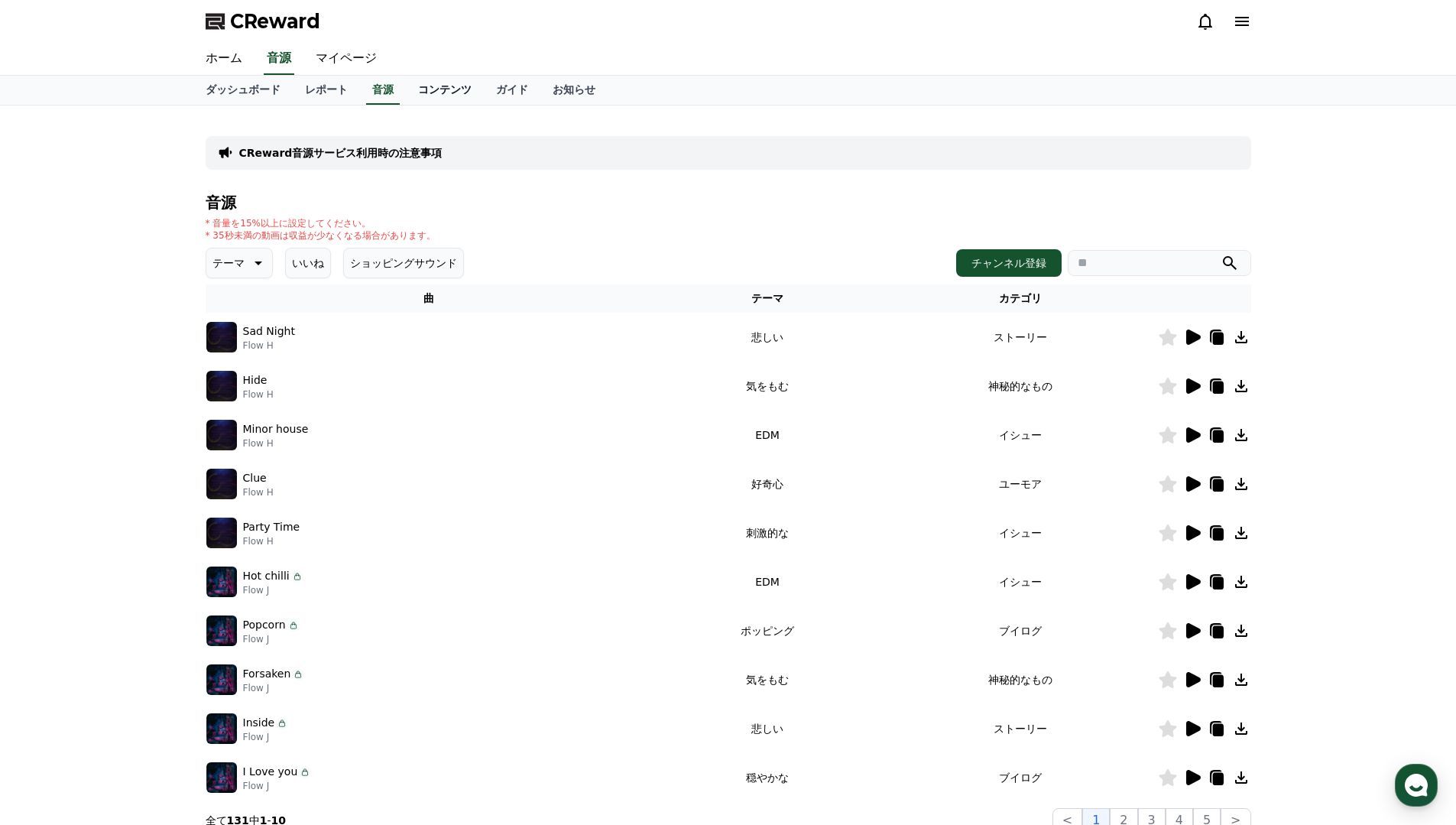
click at [435, 89] on link "コンテンツ" at bounding box center [445, 90] width 78 height 29
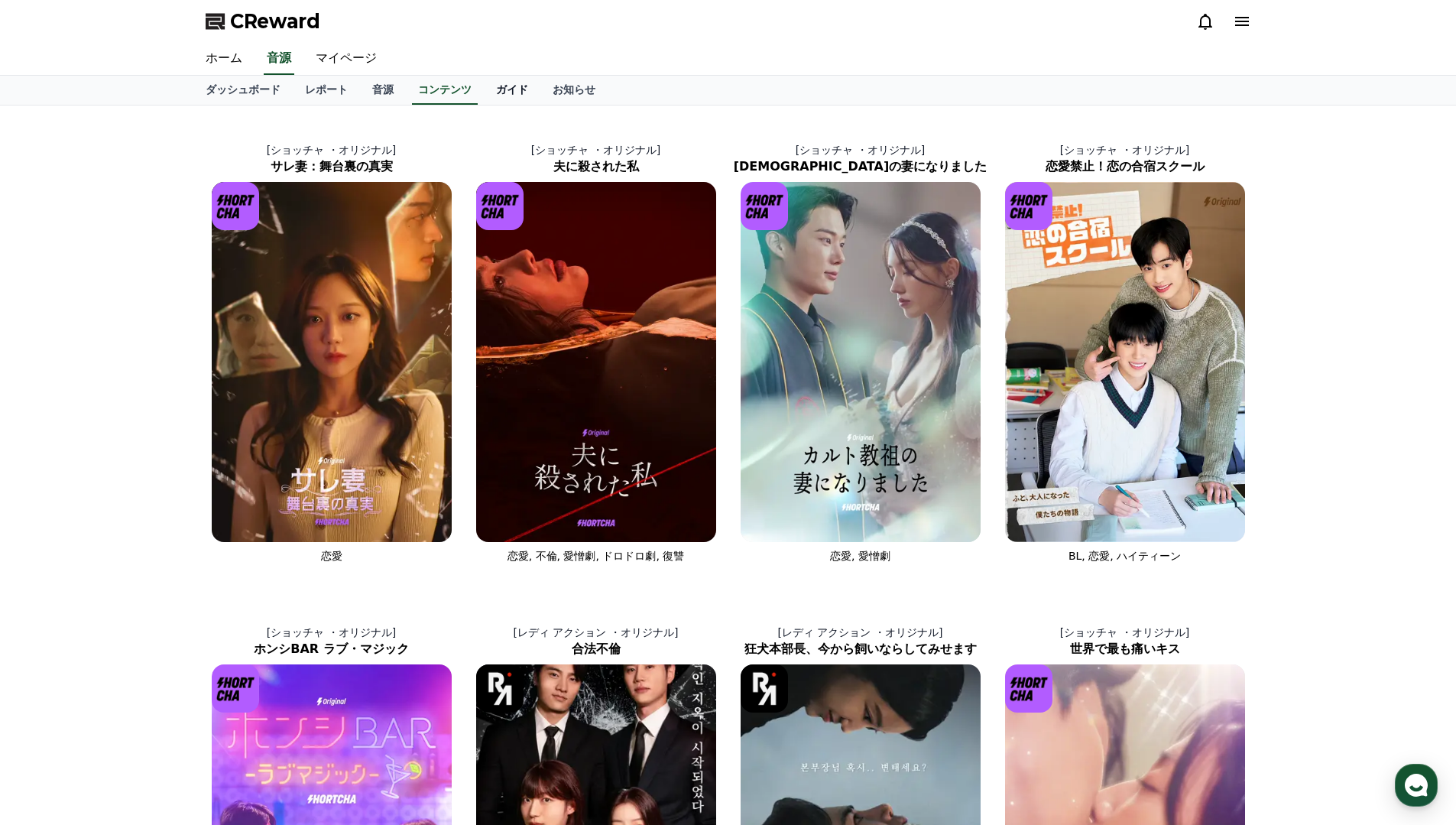
click at [498, 86] on link "ガイド" at bounding box center [512, 90] width 56 height 29
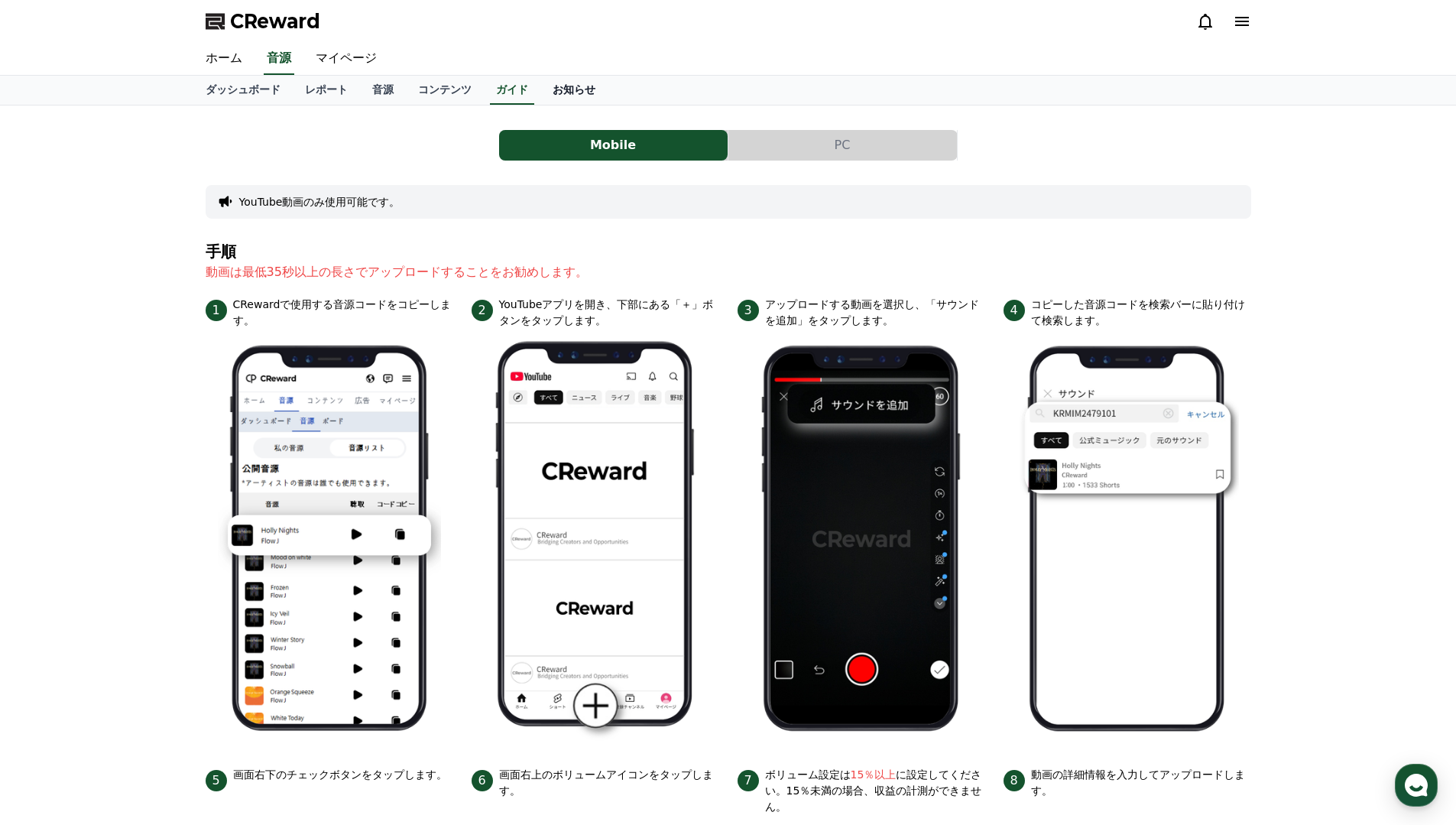
click at [569, 82] on link "お知らせ" at bounding box center [573, 90] width 67 height 29
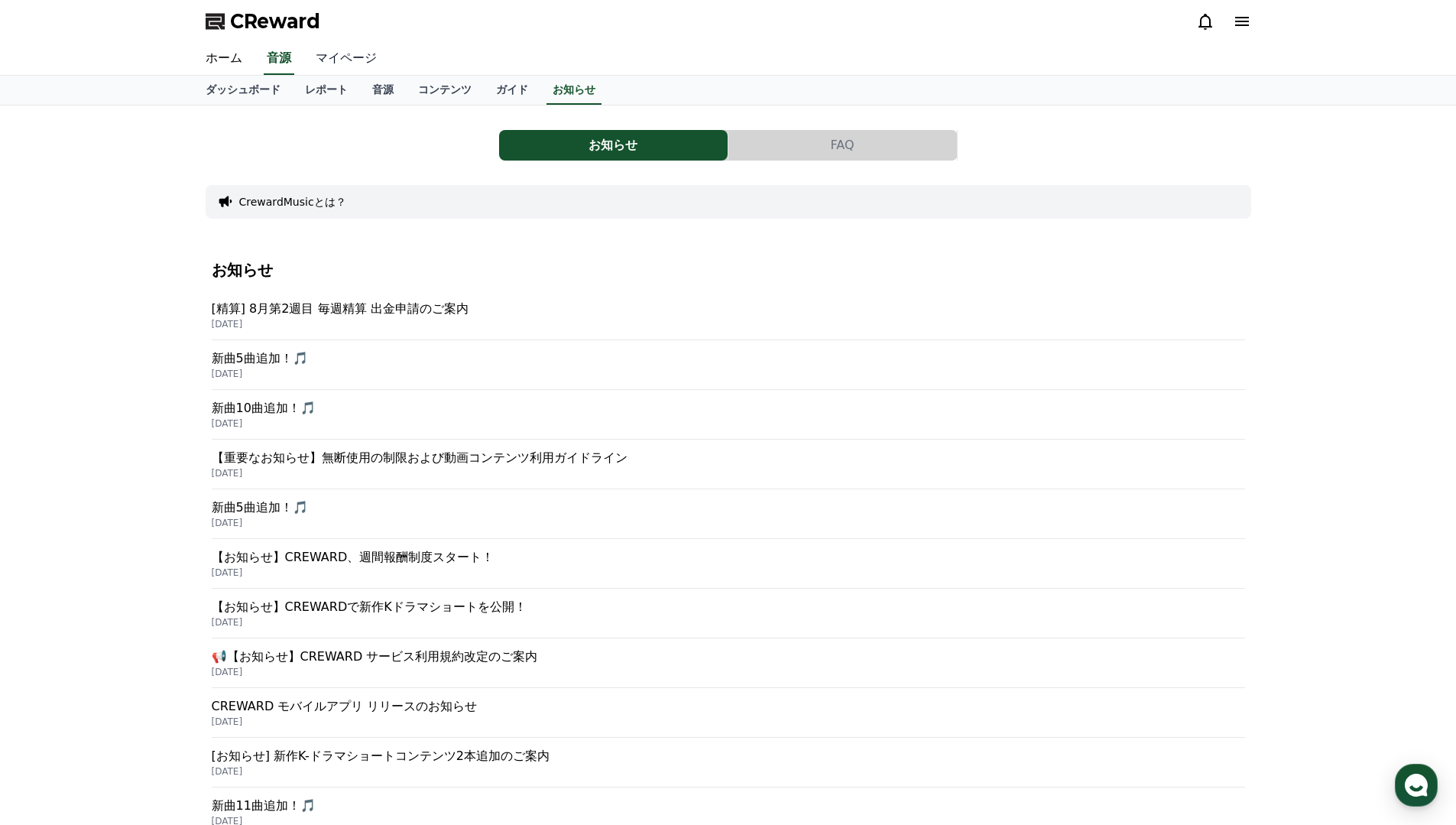
click at [362, 49] on link "マイページ" at bounding box center [346, 59] width 86 height 32
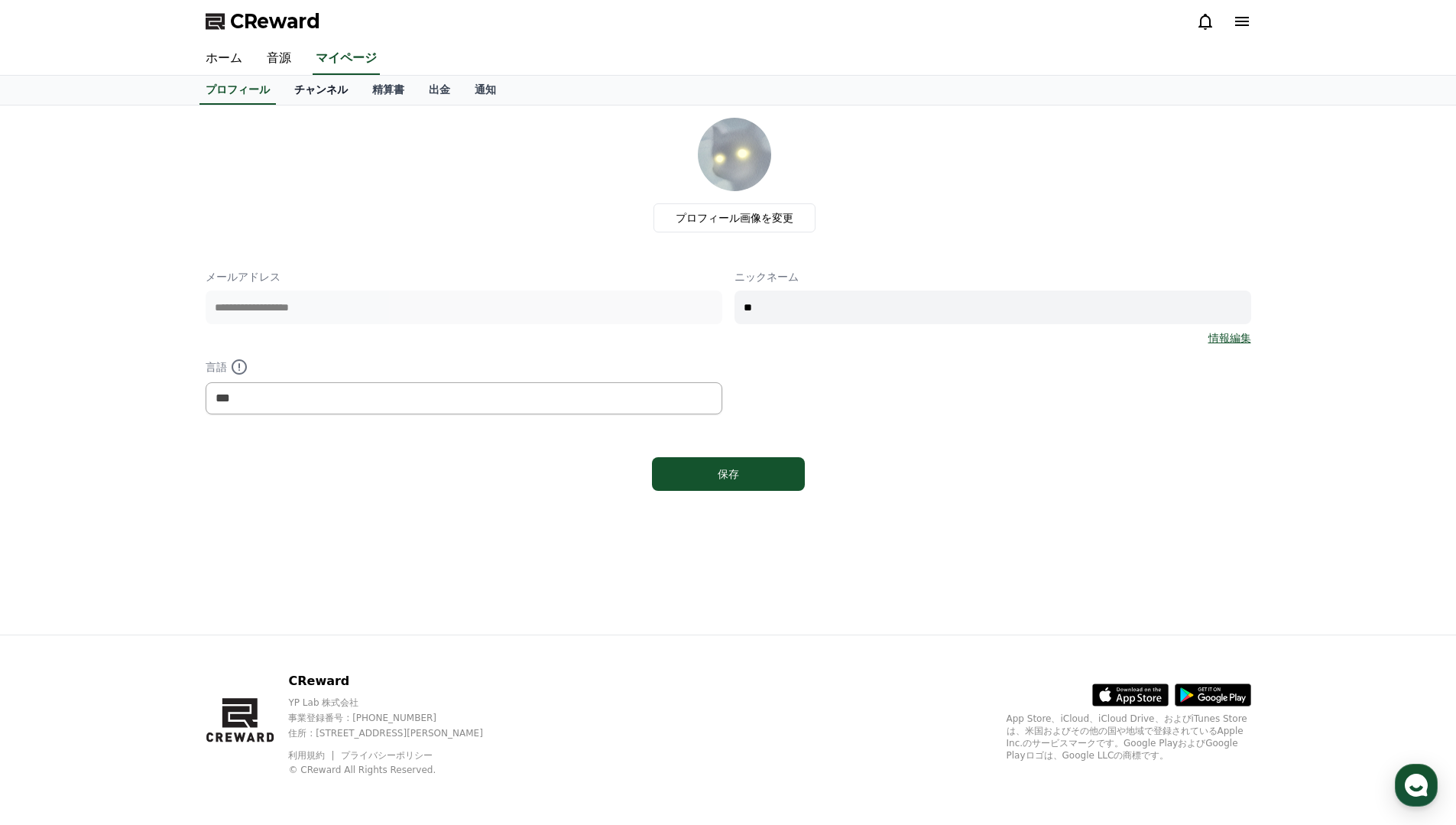
click at [349, 93] on link "チャンネル" at bounding box center [321, 90] width 78 height 29
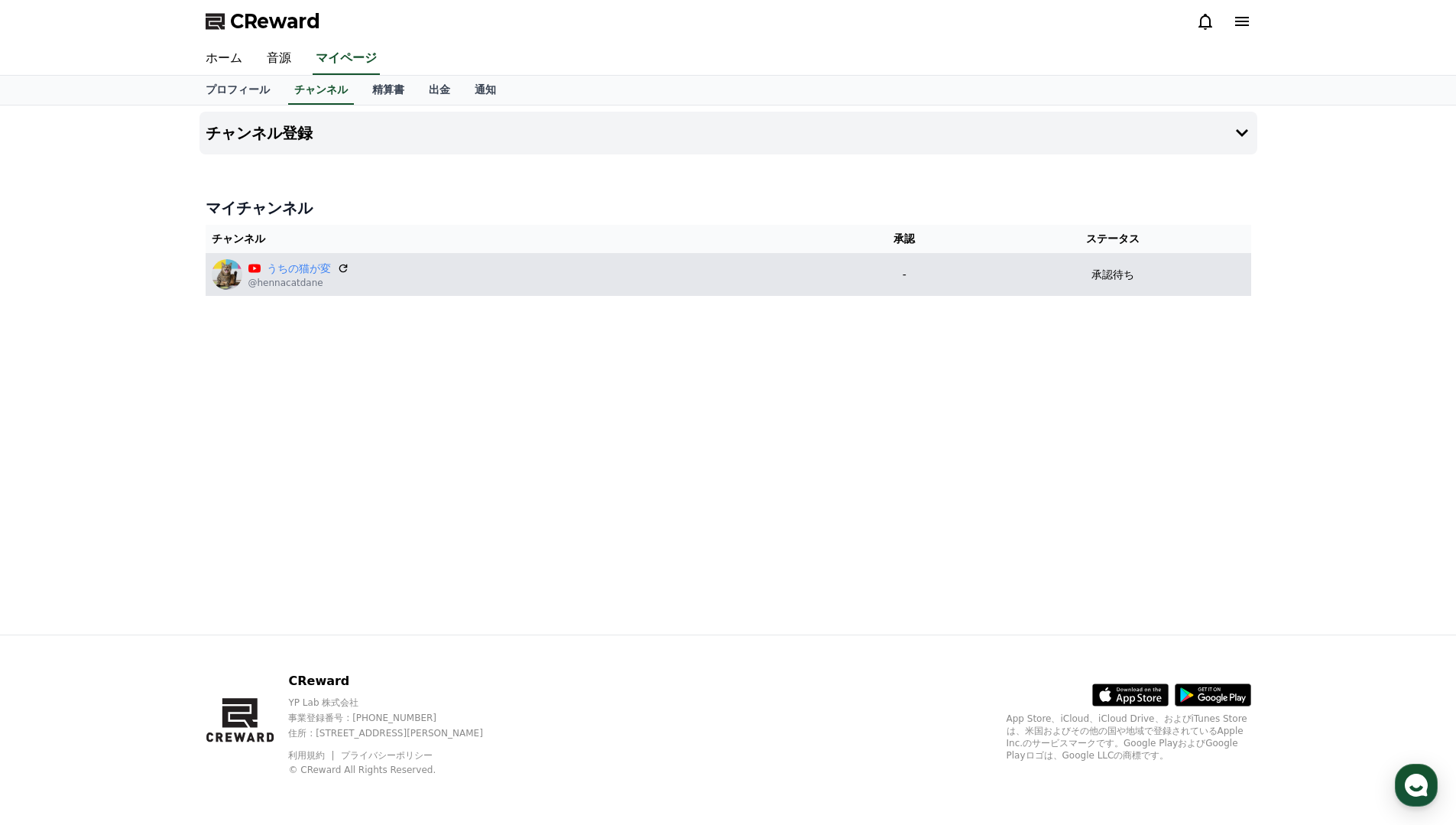
click at [1116, 273] on p "承認待ち" at bounding box center [1113, 274] width 43 height 16
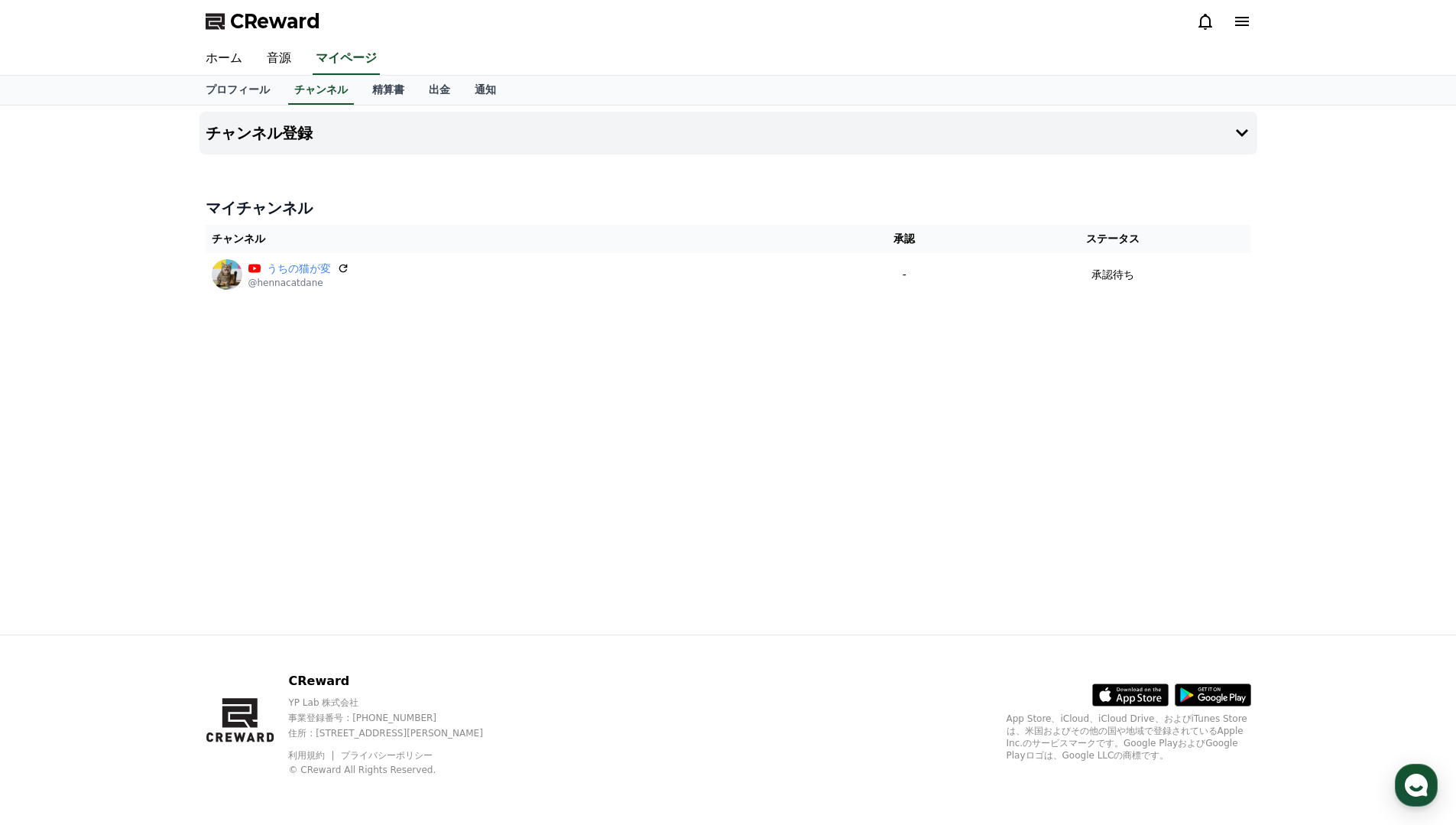
click at [682, 364] on div "チャンネル登録 マイチャンネル チャンネル 承認 ステータス うちの猫が変 @hennacatdane - 承認待ち" at bounding box center [728, 370] width 1070 height 529
click at [1128, 692] on icon at bounding box center [1130, 694] width 76 height 21
click at [354, 81] on div "プロフィール チャンネル 精算書 出金 通知" at bounding box center [728, 90] width 1070 height 29
click at [435, 88] on link "出金" at bounding box center [440, 90] width 46 height 29
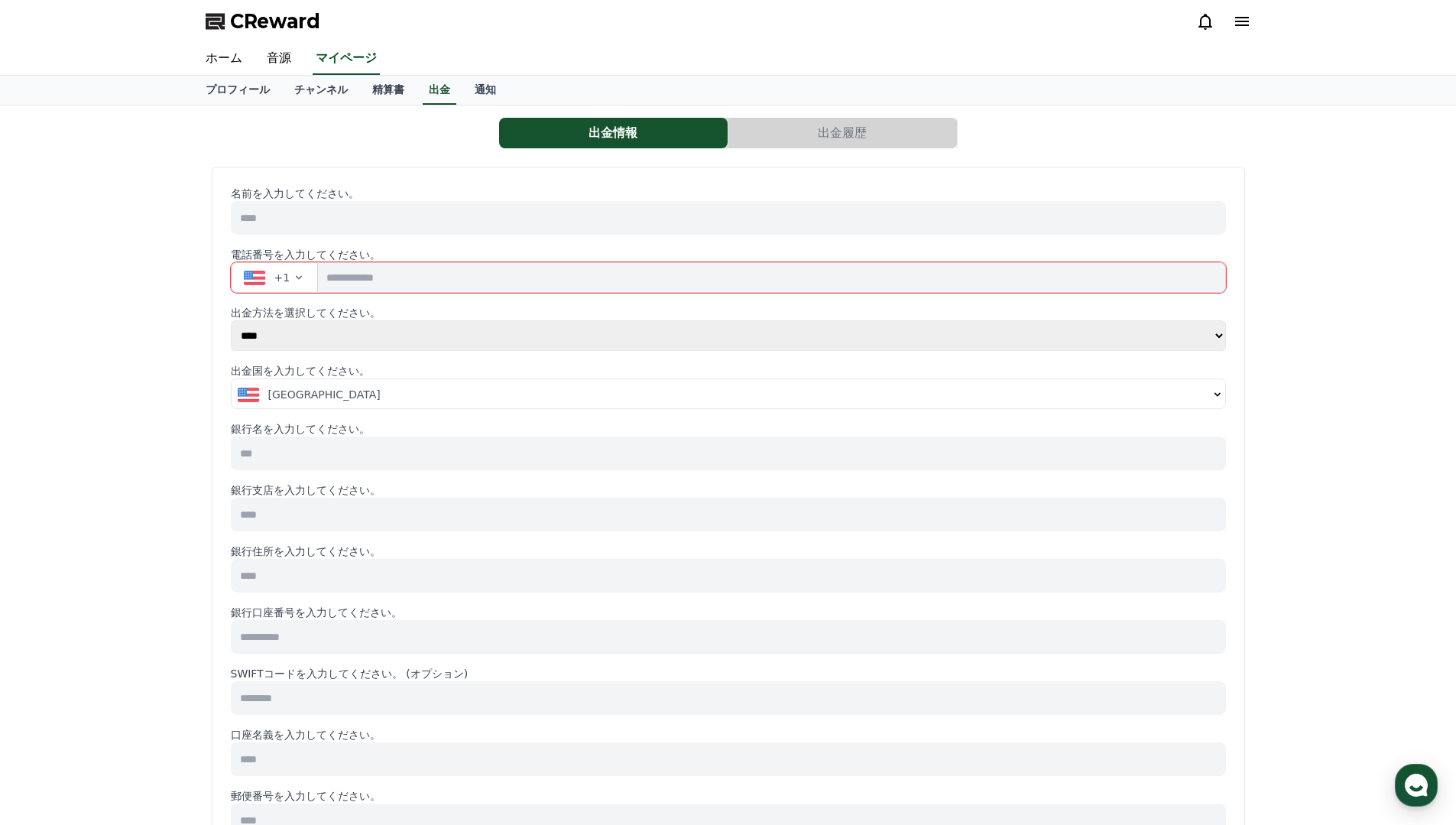
click at [756, 138] on button "出金履歴" at bounding box center [843, 133] width 228 height 31
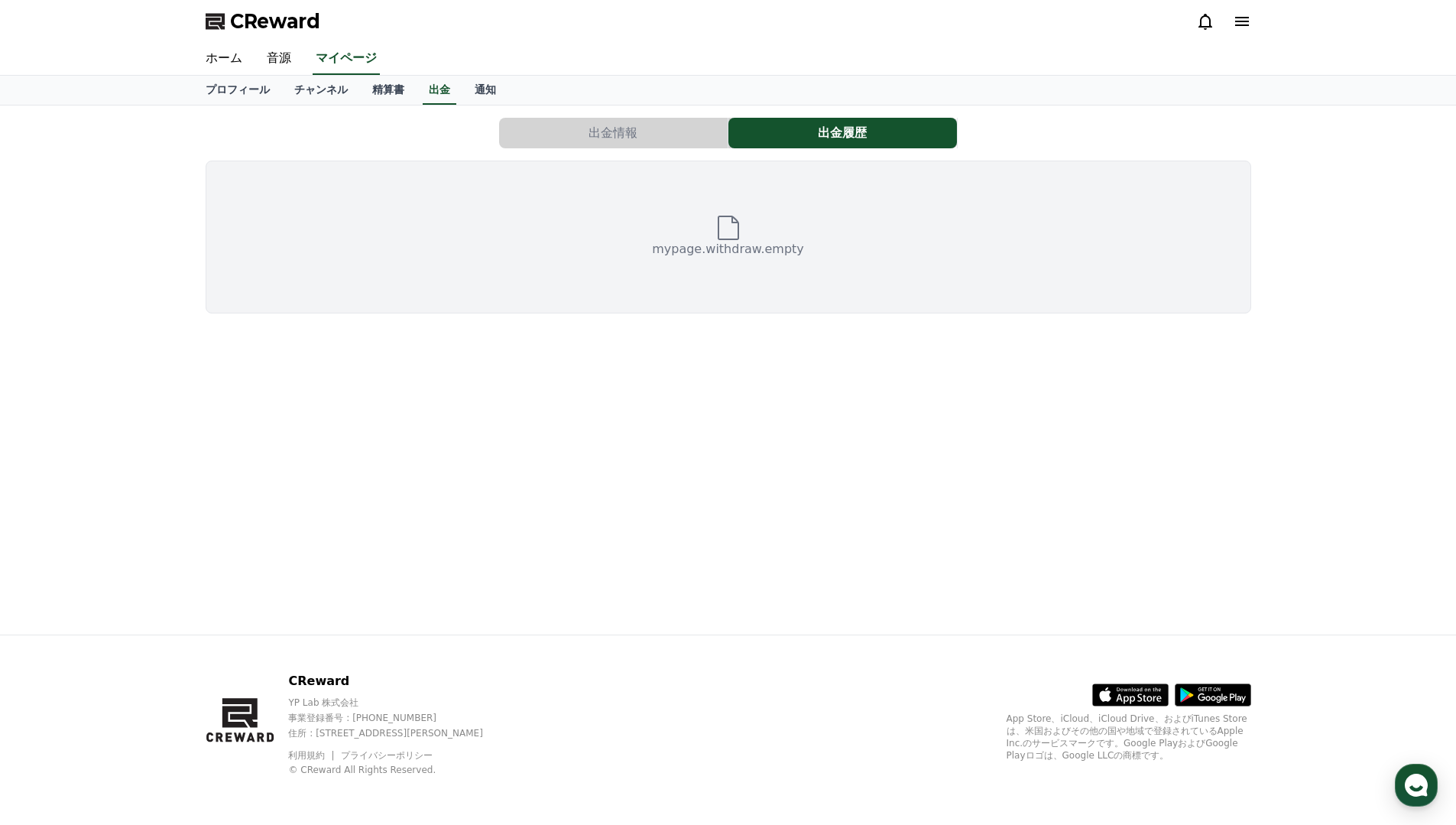
click at [562, 139] on button "出金情報" at bounding box center [613, 133] width 228 height 31
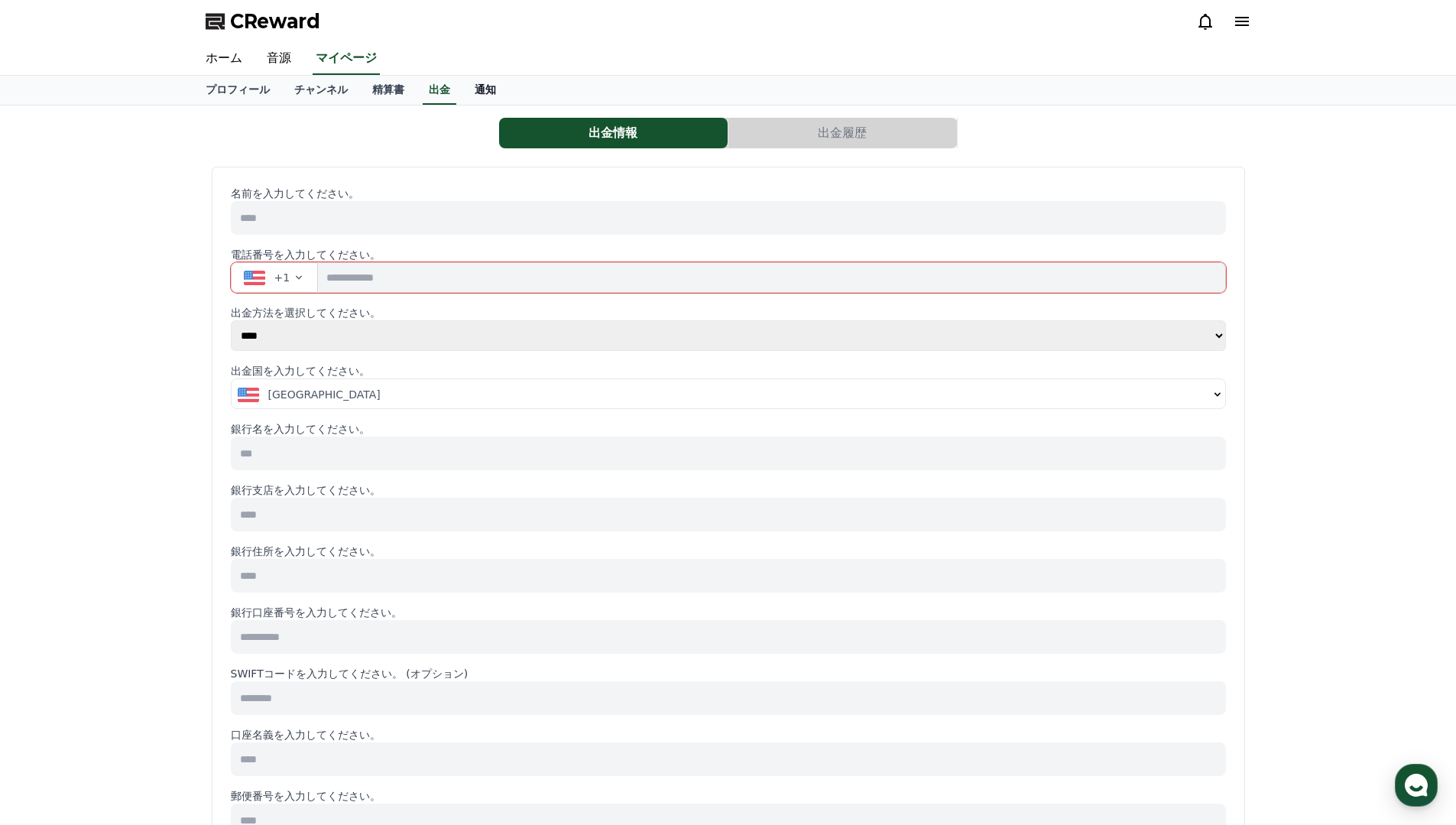
click at [468, 78] on link "通知" at bounding box center [486, 90] width 46 height 29
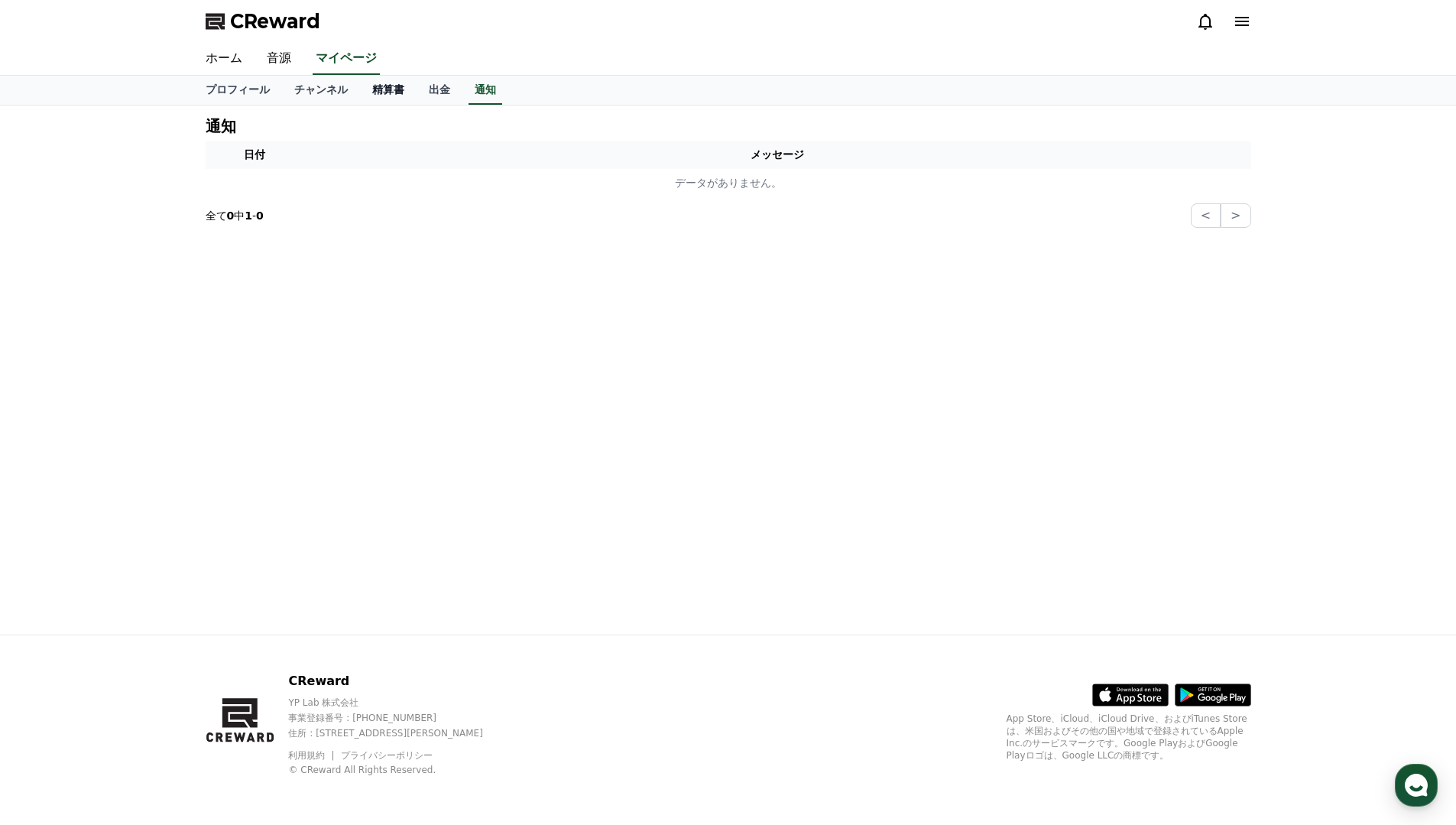
click at [397, 84] on link "精算書" at bounding box center [388, 90] width 56 height 29
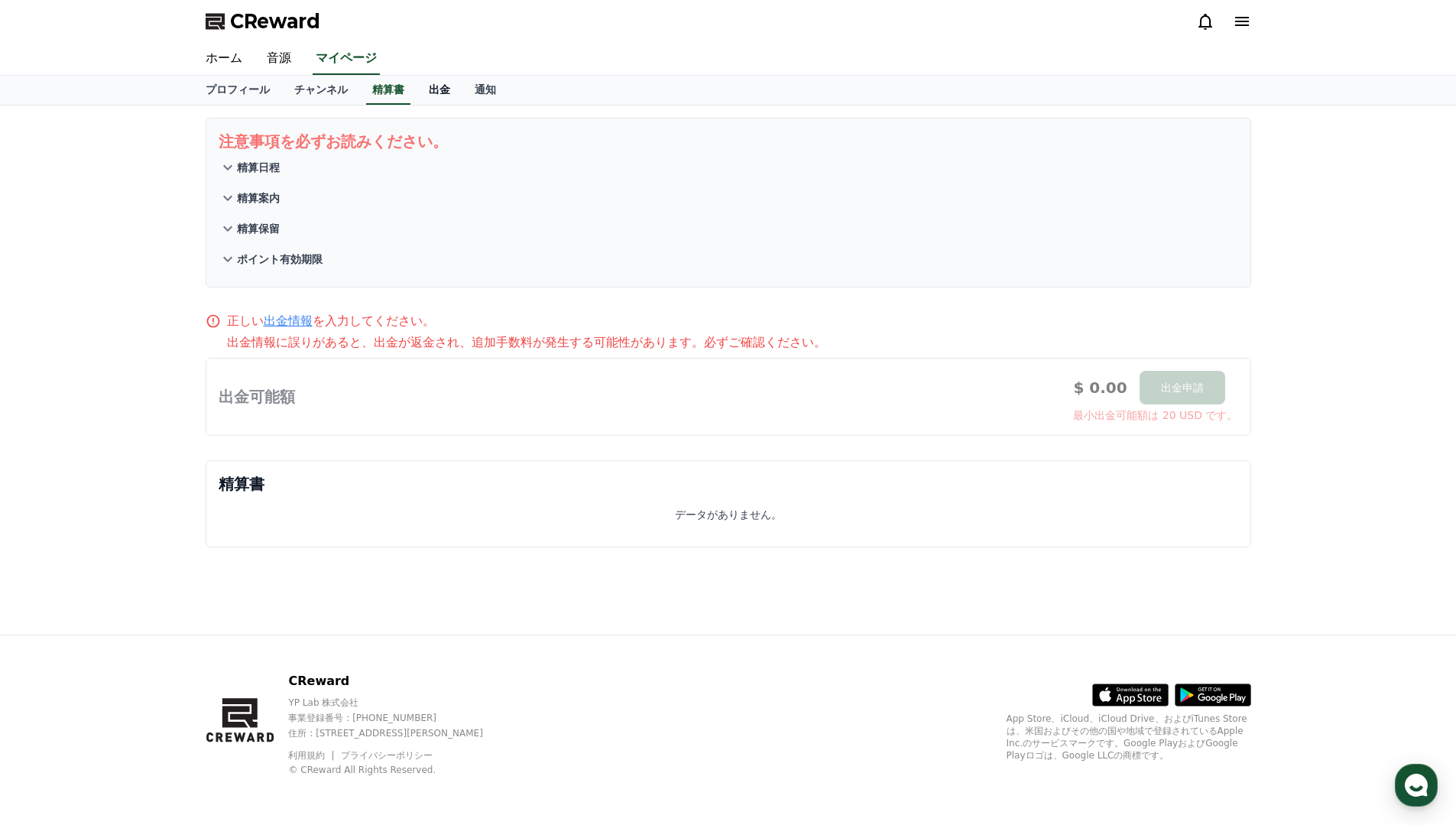
click at [429, 101] on link "出金" at bounding box center [440, 90] width 46 height 29
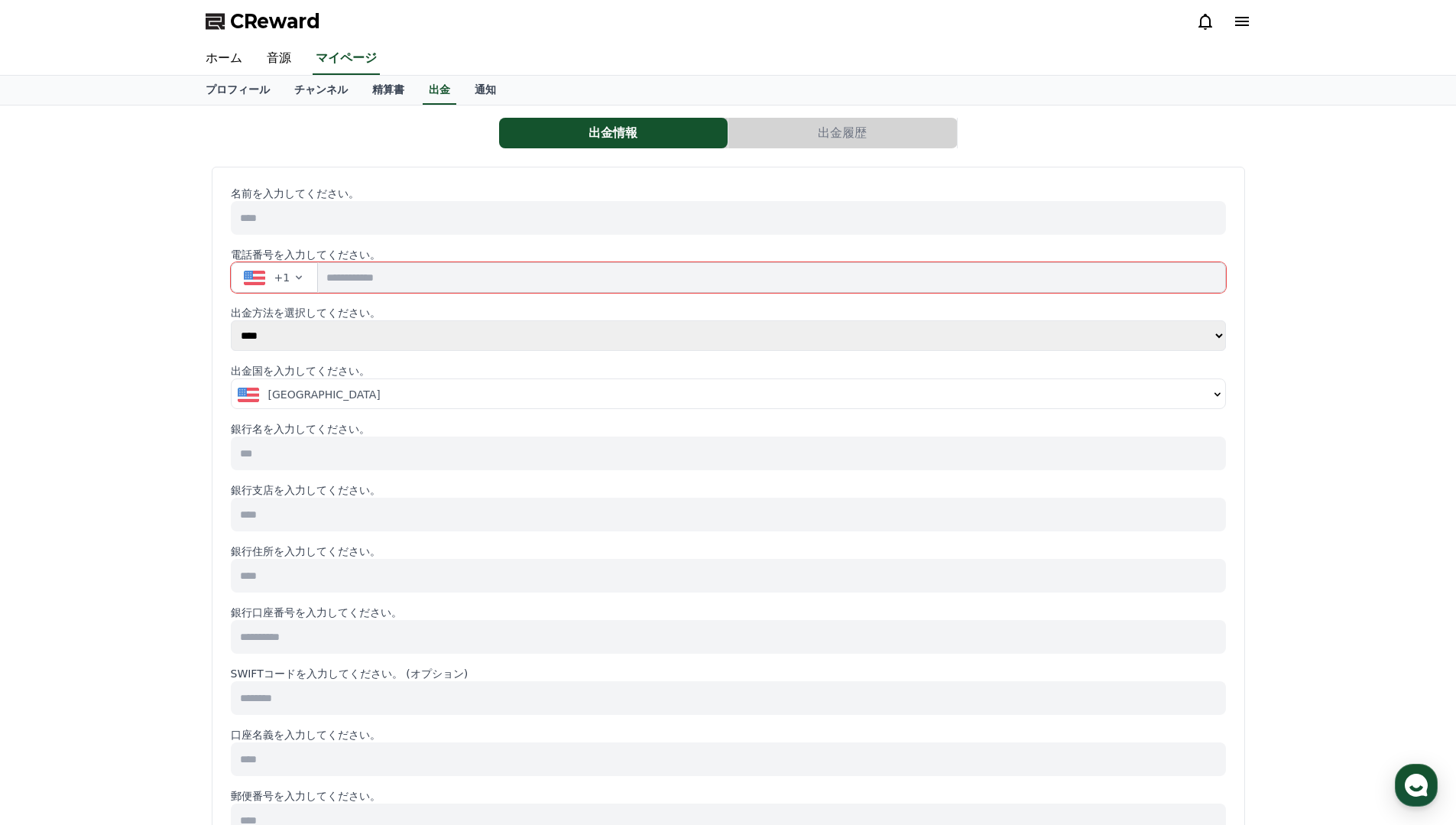
click at [348, 351] on div "名前を入力してください。 電話番号を入力してください。 +1 出金方法を選択してください。 **** ****** 出金国を入力してください。 United …" at bounding box center [728, 708] width 995 height 1045
click at [348, 344] on select "**** ******" at bounding box center [728, 336] width 995 height 31
click at [298, 399] on span "United States" at bounding box center [325, 395] width 112 height 15
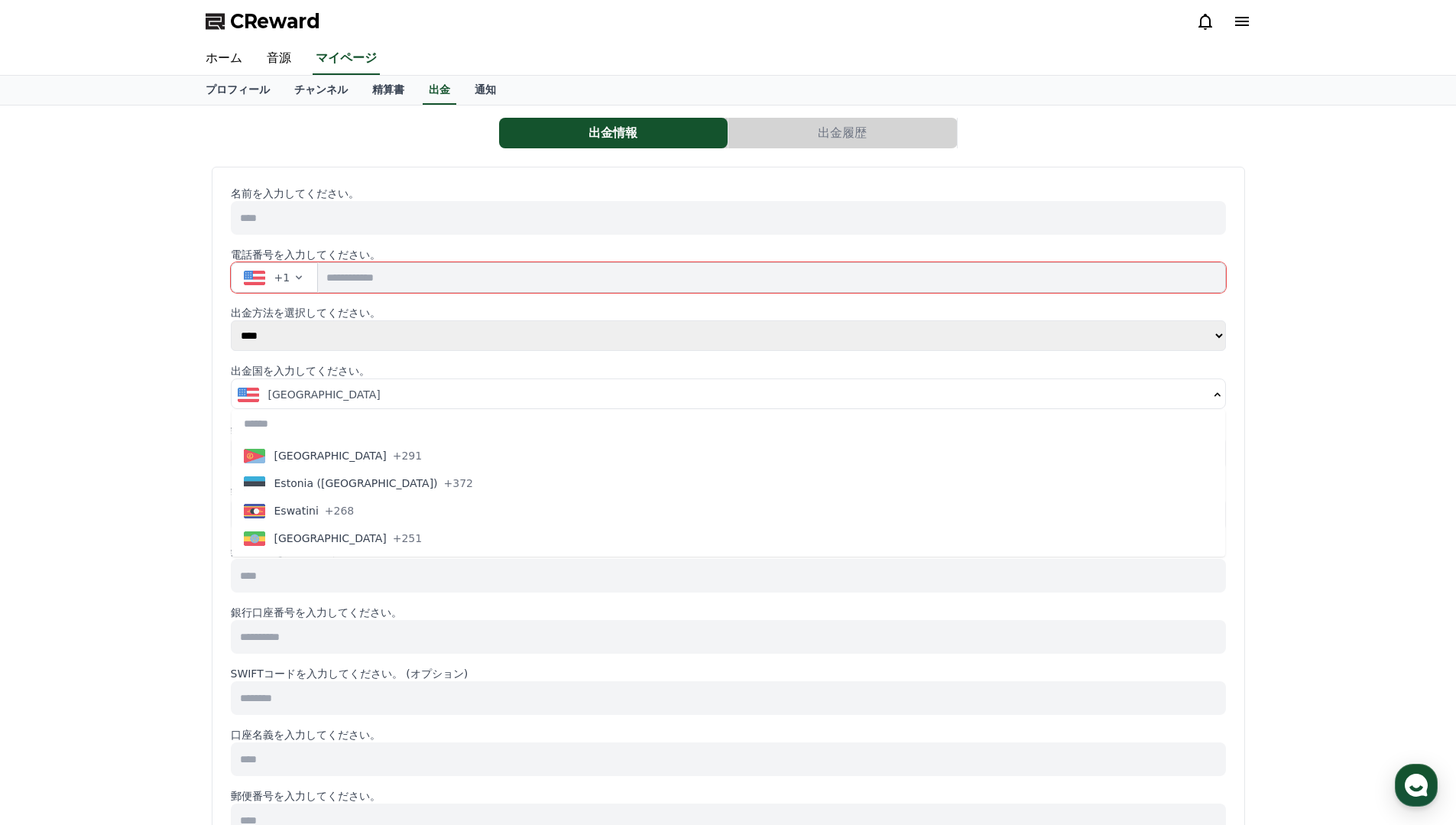
scroll to position [1884, 0]
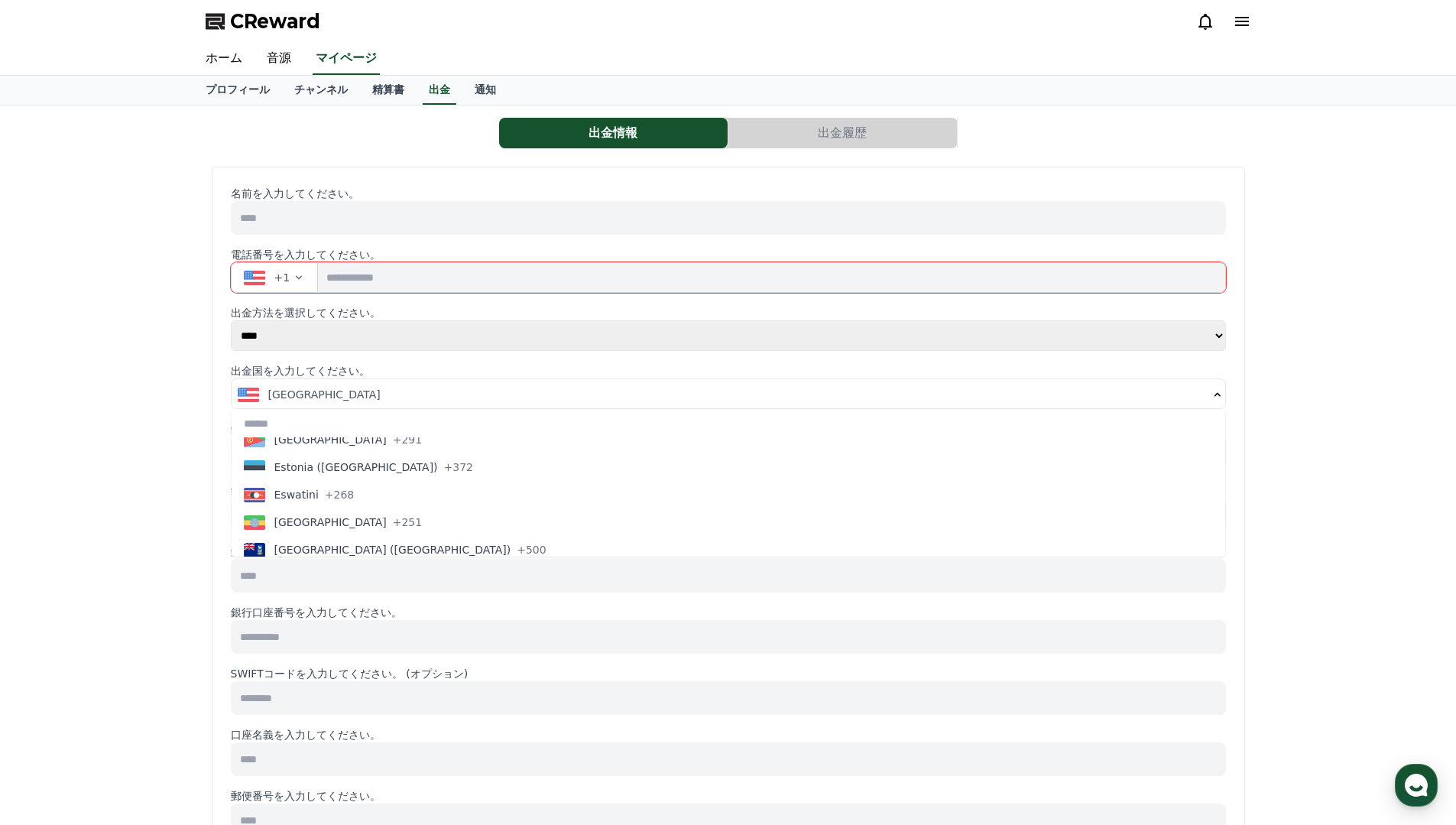
click at [113, 462] on div "出金情報 出金履歴 名前を入力してください。 電話番号を入力してください。 +1 出金方法を選択してください。 **** ****** 出金国を入力してくださ…" at bounding box center [728, 687] width 1456 height 1162
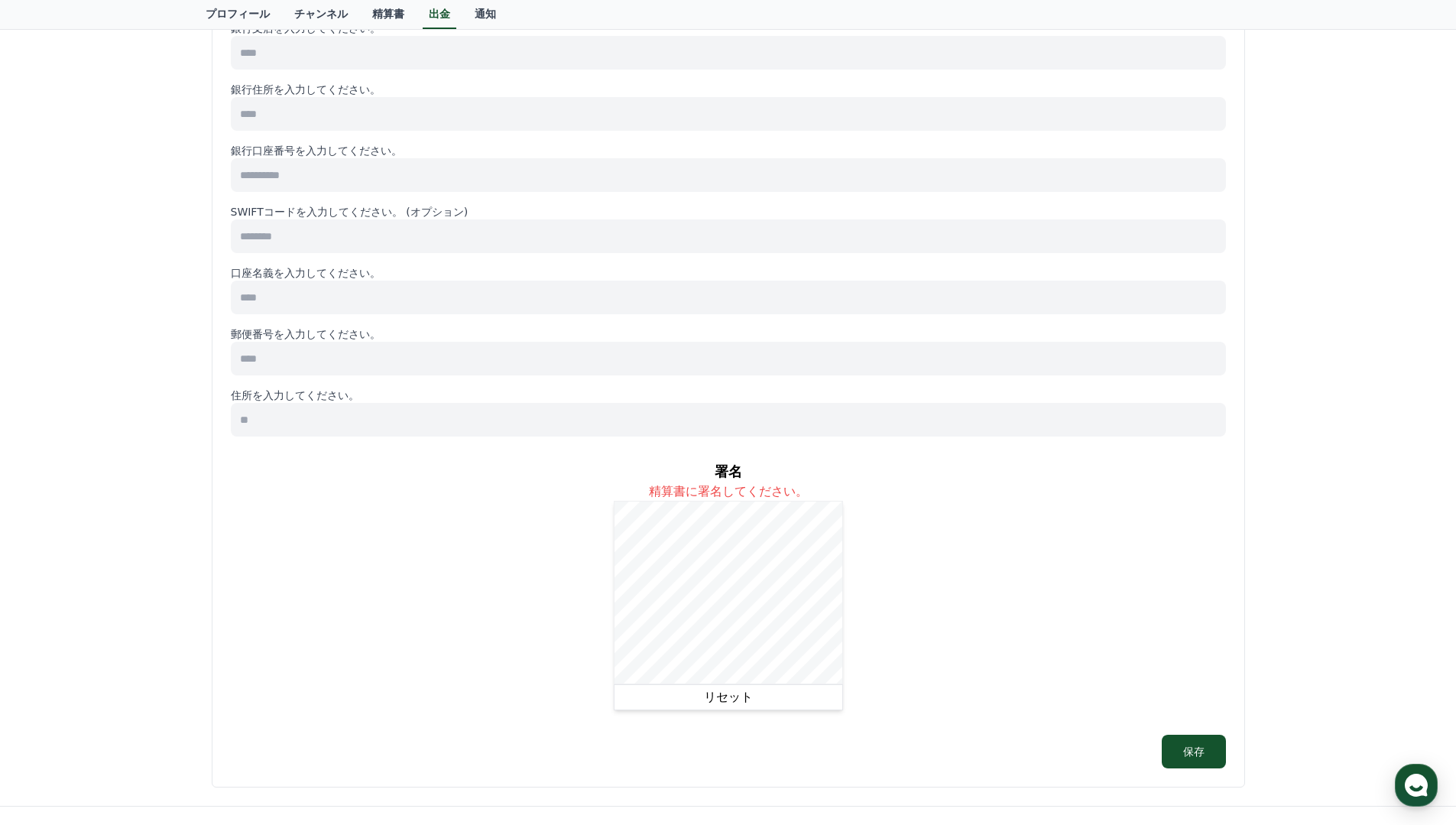
scroll to position [463, 0]
click at [547, 553] on div "署名 精算書に署名してください。 リセット" at bounding box center [728, 585] width 995 height 274
click at [689, 701] on button "リセット" at bounding box center [728, 696] width 229 height 26
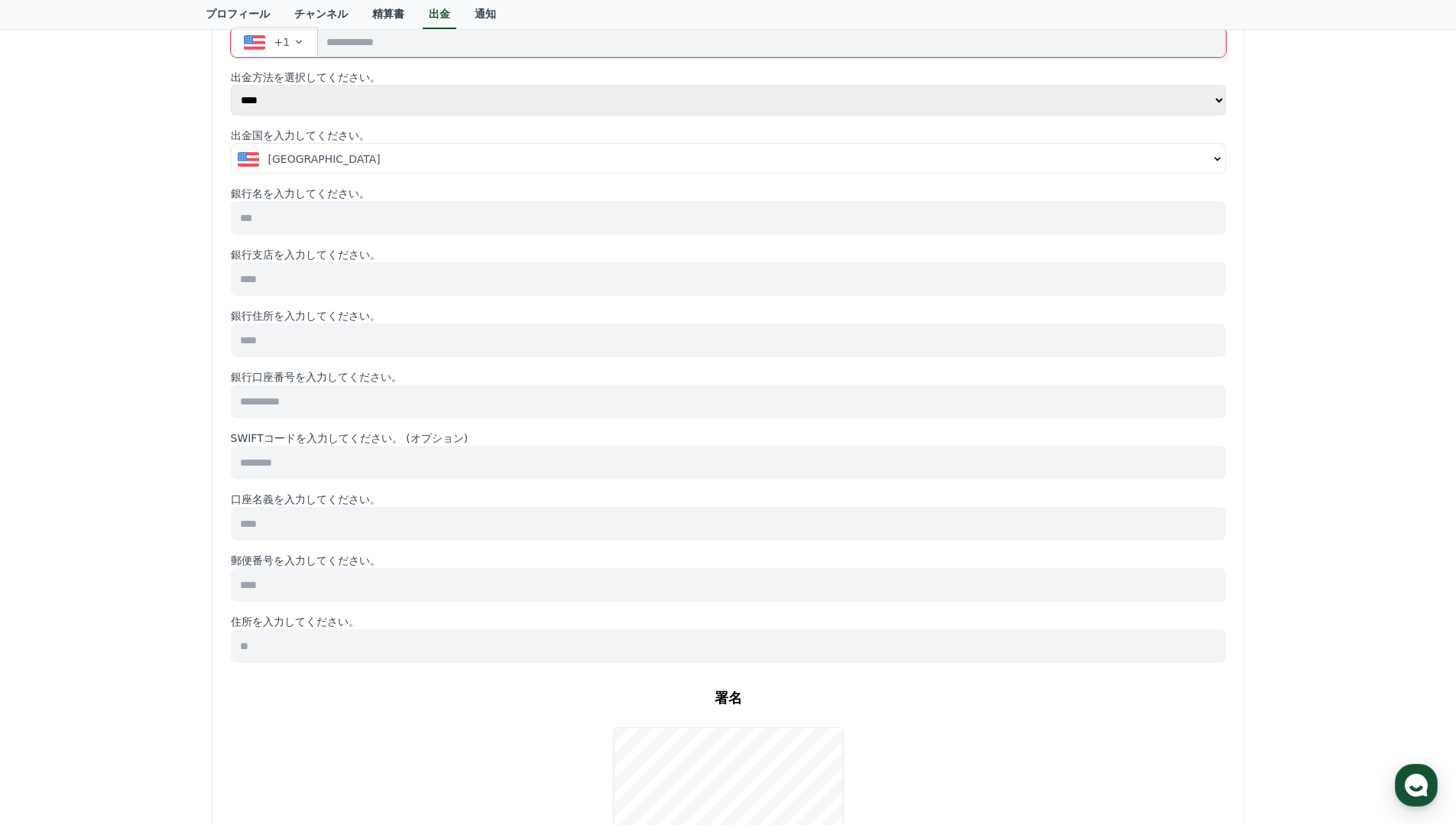
scroll to position [239, 0]
click at [364, 406] on input at bounding box center [728, 397] width 995 height 33
click at [364, 344] on input at bounding box center [728, 336] width 995 height 33
click at [361, 291] on input at bounding box center [728, 274] width 995 height 33
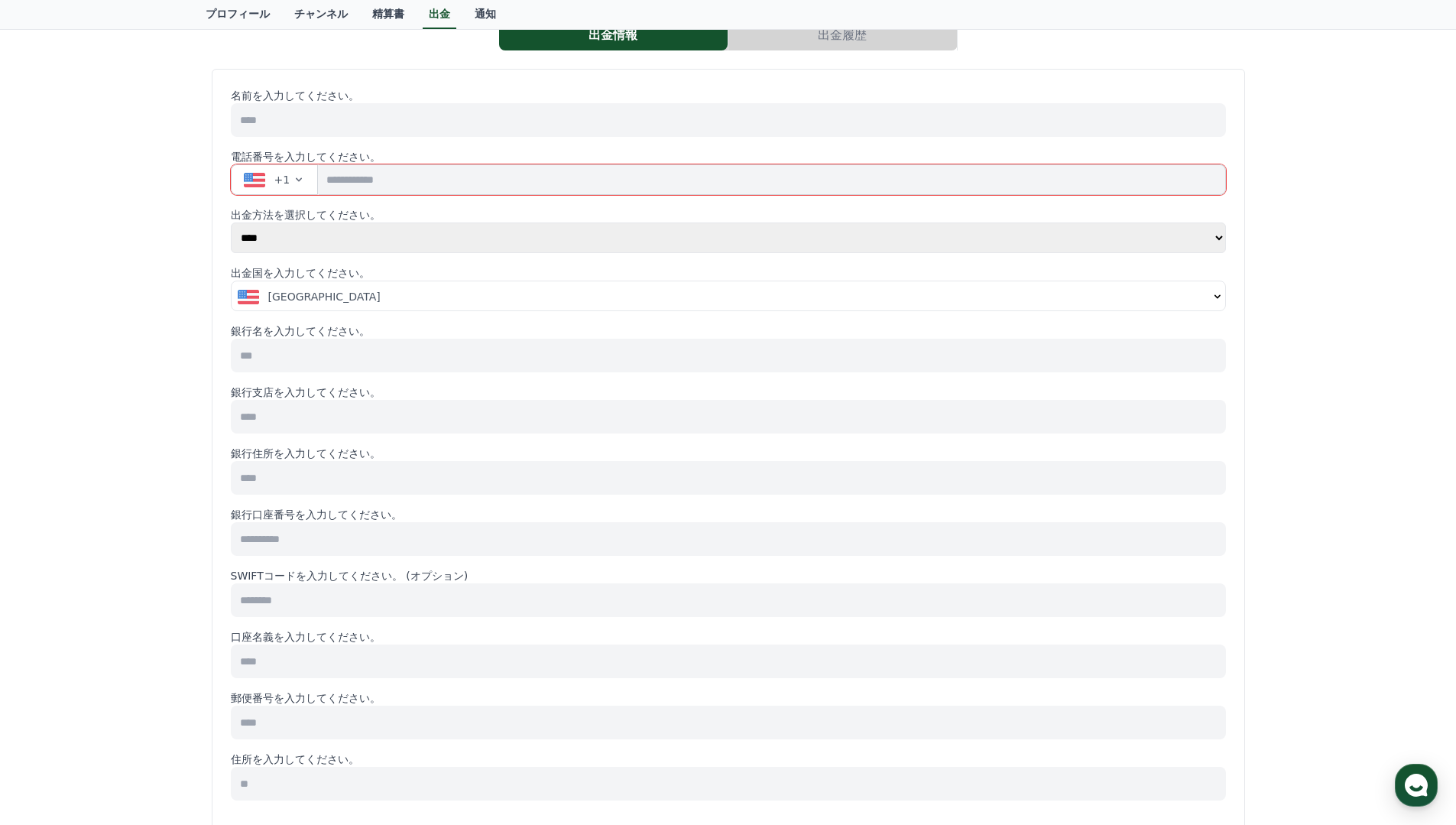
scroll to position [89, 0]
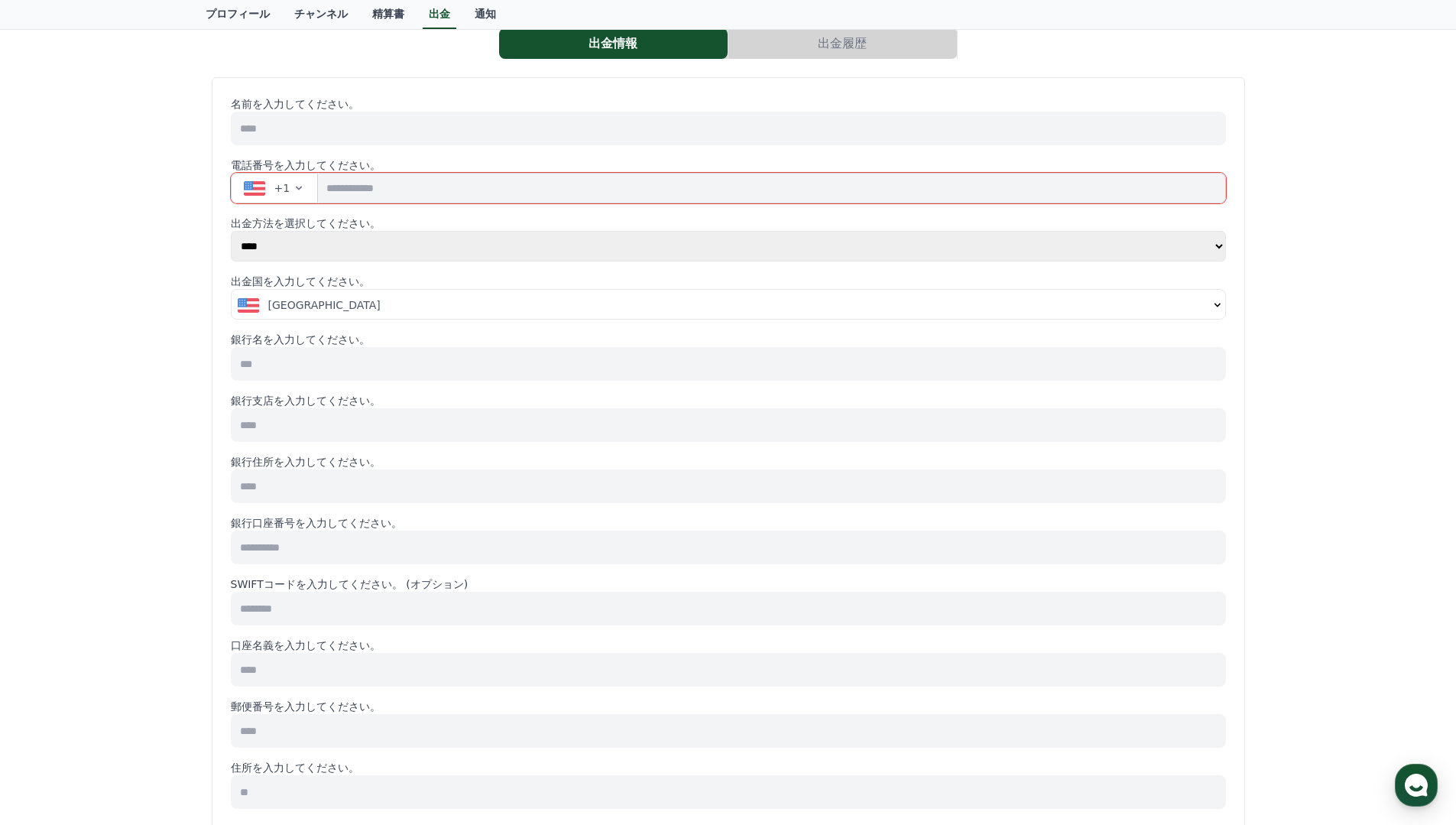
click at [337, 312] on div "United States" at bounding box center [723, 305] width 971 height 15
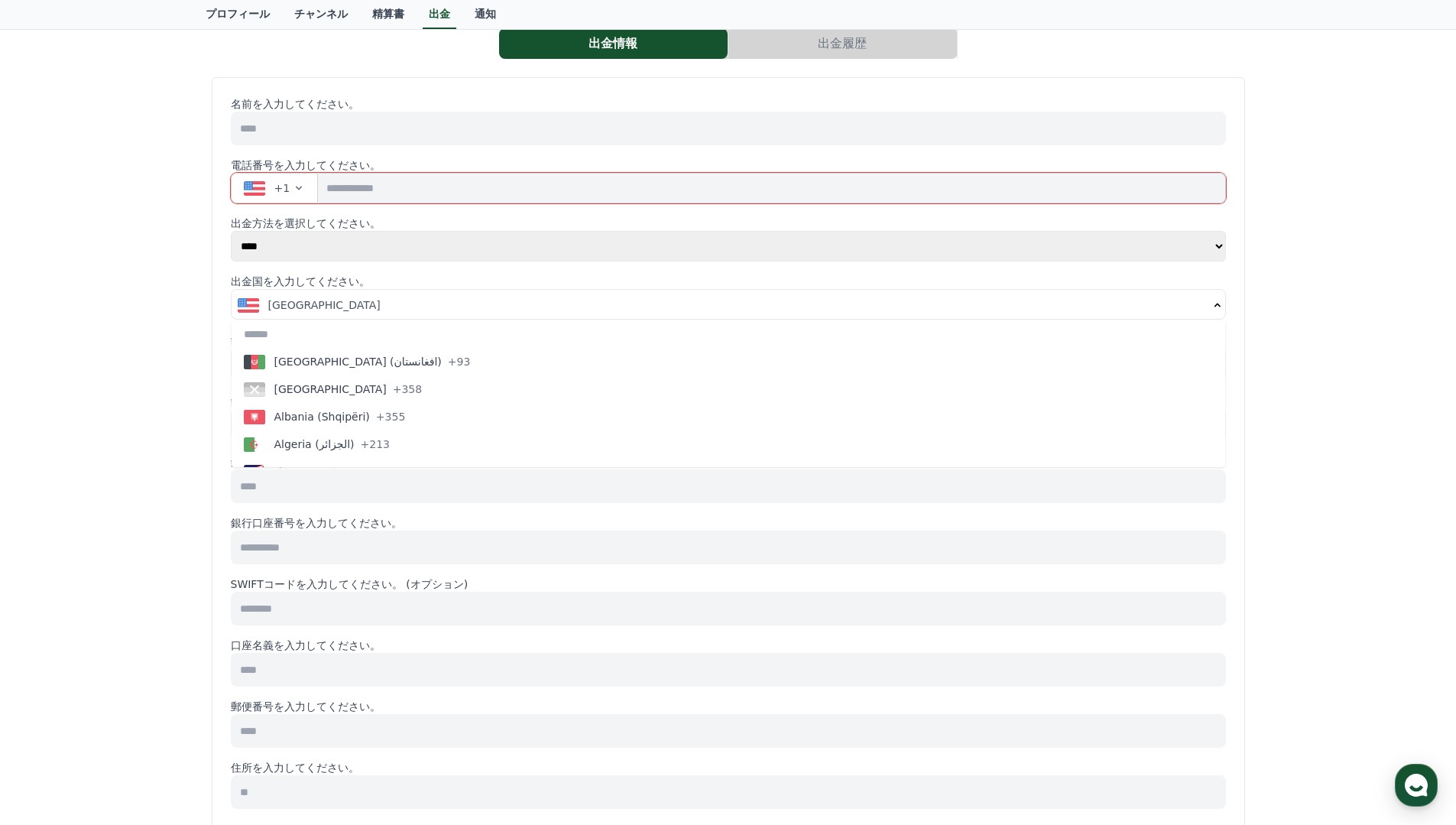
click at [332, 256] on select "**** ******" at bounding box center [728, 246] width 995 height 31
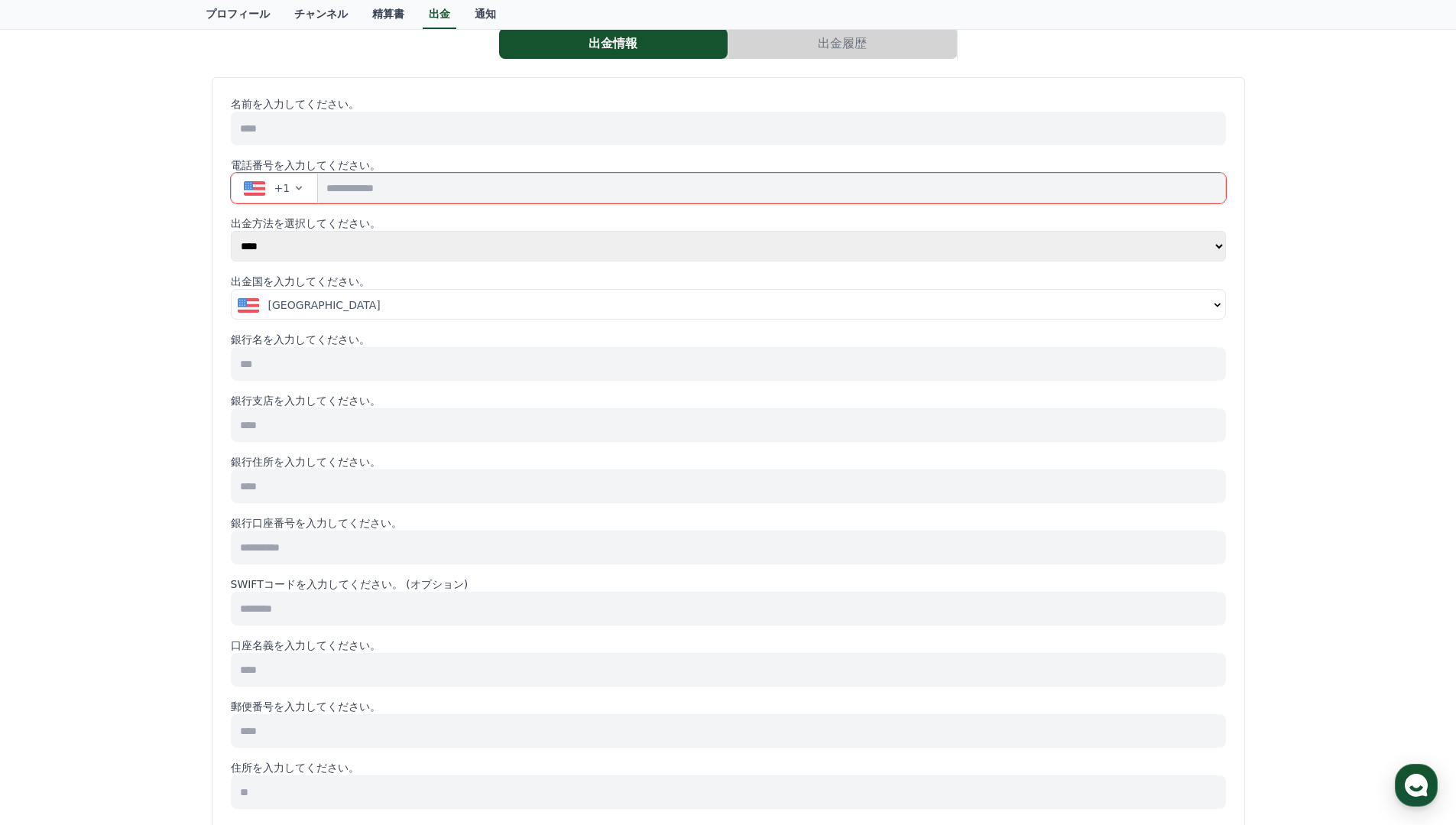
select select "******"
click at [231, 262] on select "**** ******" at bounding box center [728, 246] width 995 height 31
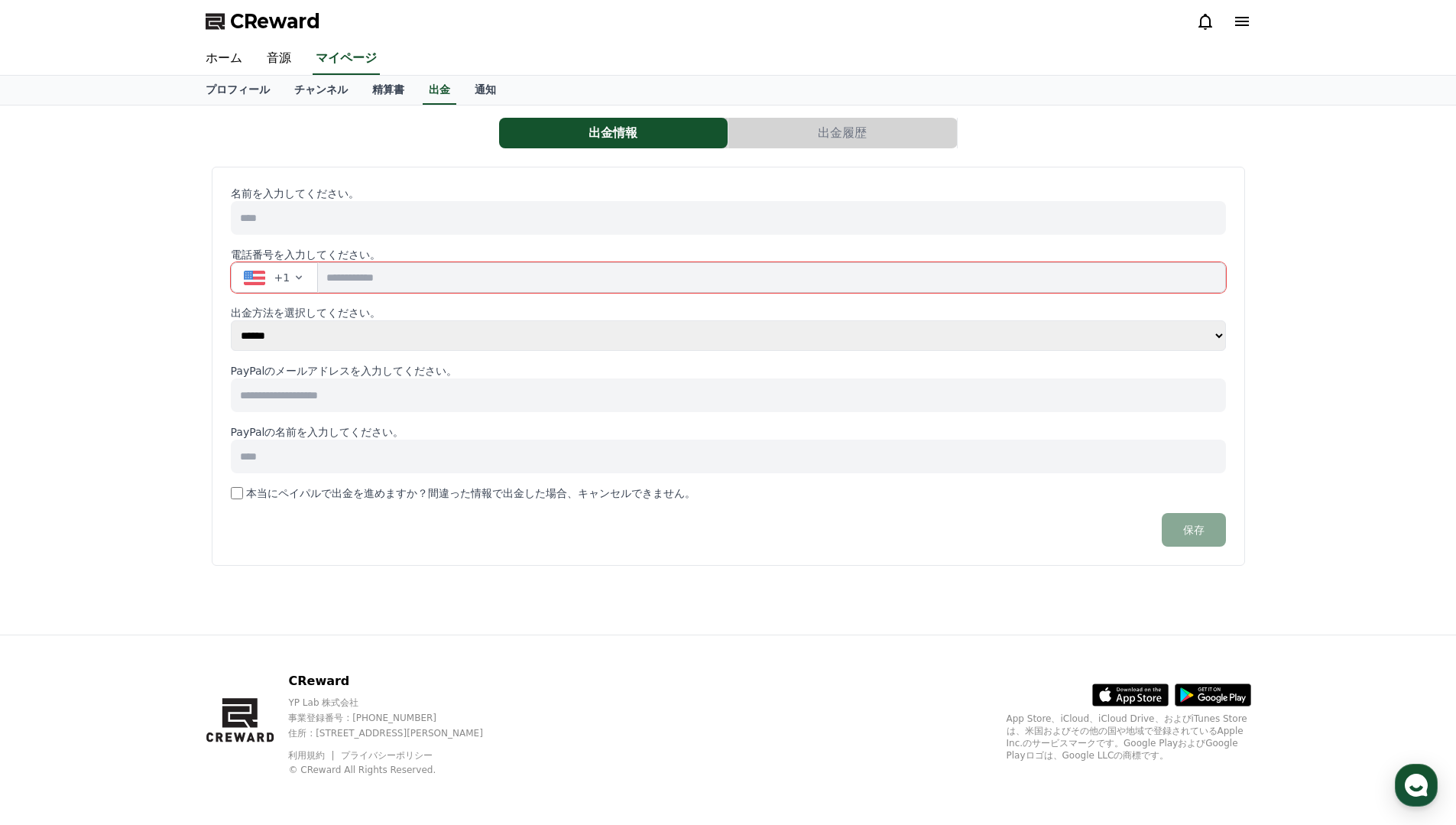
scroll to position [0, 0]
click at [156, 295] on div "出金情報 出金履歴 名前を入力してください。 電話番号を入力してください。 +1 出金方法を選択してください。 **** ****** PayPalのメールア…" at bounding box center [728, 370] width 1456 height 529
click at [339, 93] on link "チャンネル" at bounding box center [321, 90] width 78 height 29
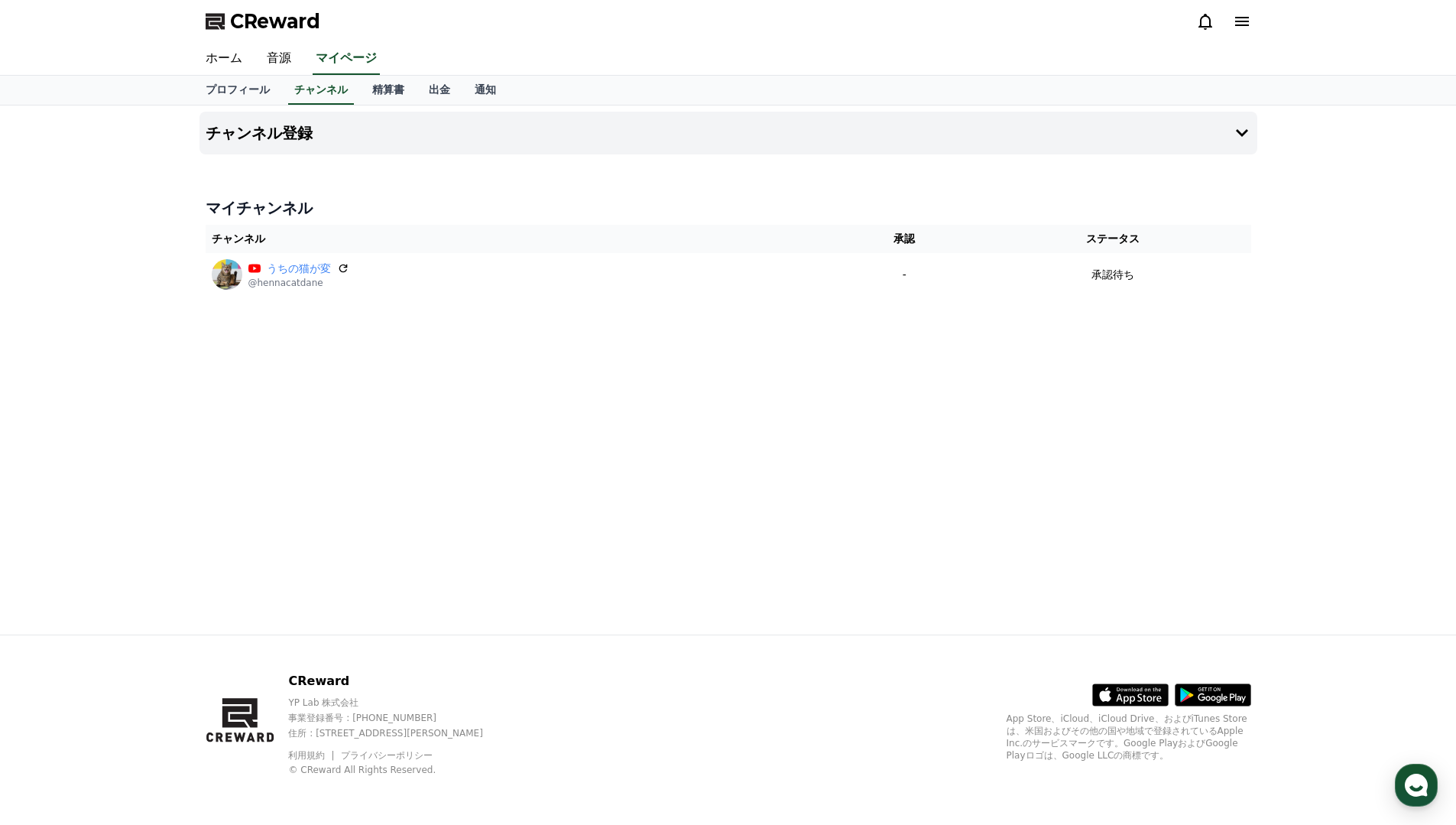
click at [429, 350] on div "チャンネル登録 マイチャンネル チャンネル 承認 ステータス うちの猫が変 @hennacatdane - 承認待ち" at bounding box center [728, 370] width 1070 height 529
click at [232, 83] on link "プロフィール" at bounding box center [238, 90] width 89 height 29
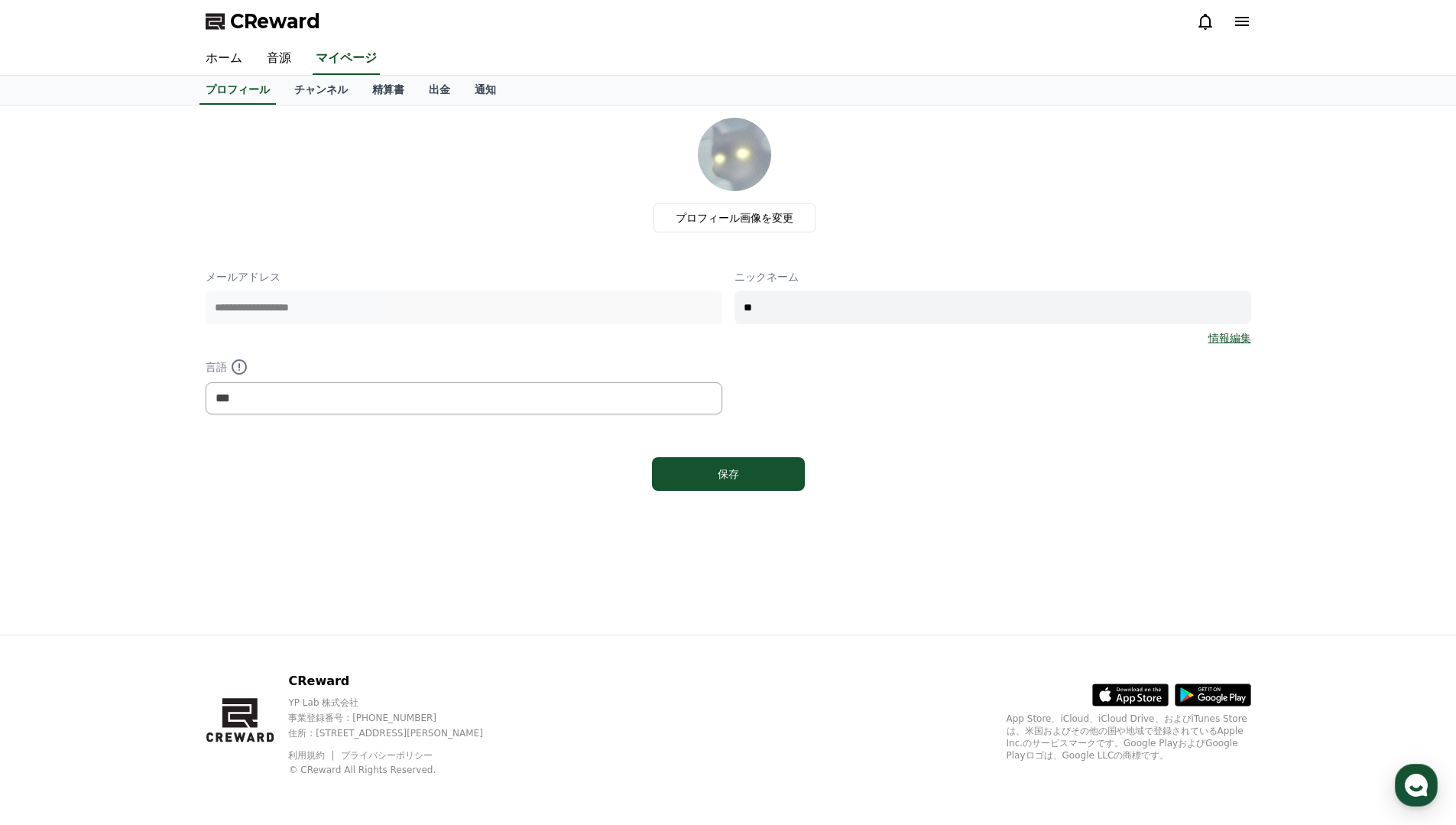
click at [562, 240] on div "**********" at bounding box center [728, 307] width 1046 height 379
click at [364, 89] on link "精算書" at bounding box center [388, 90] width 56 height 29
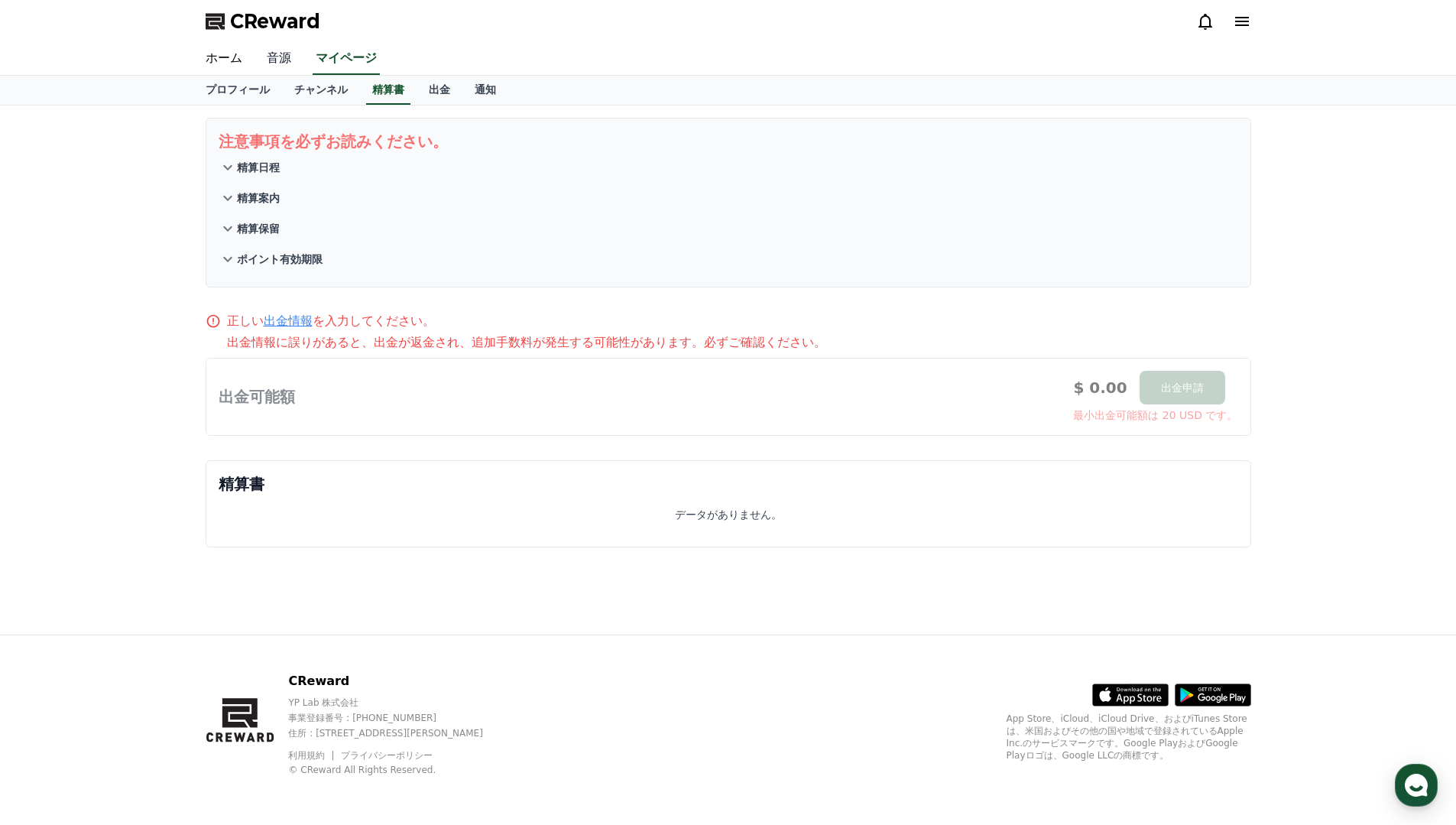
click at [263, 52] on link "音源" at bounding box center [279, 59] width 49 height 32
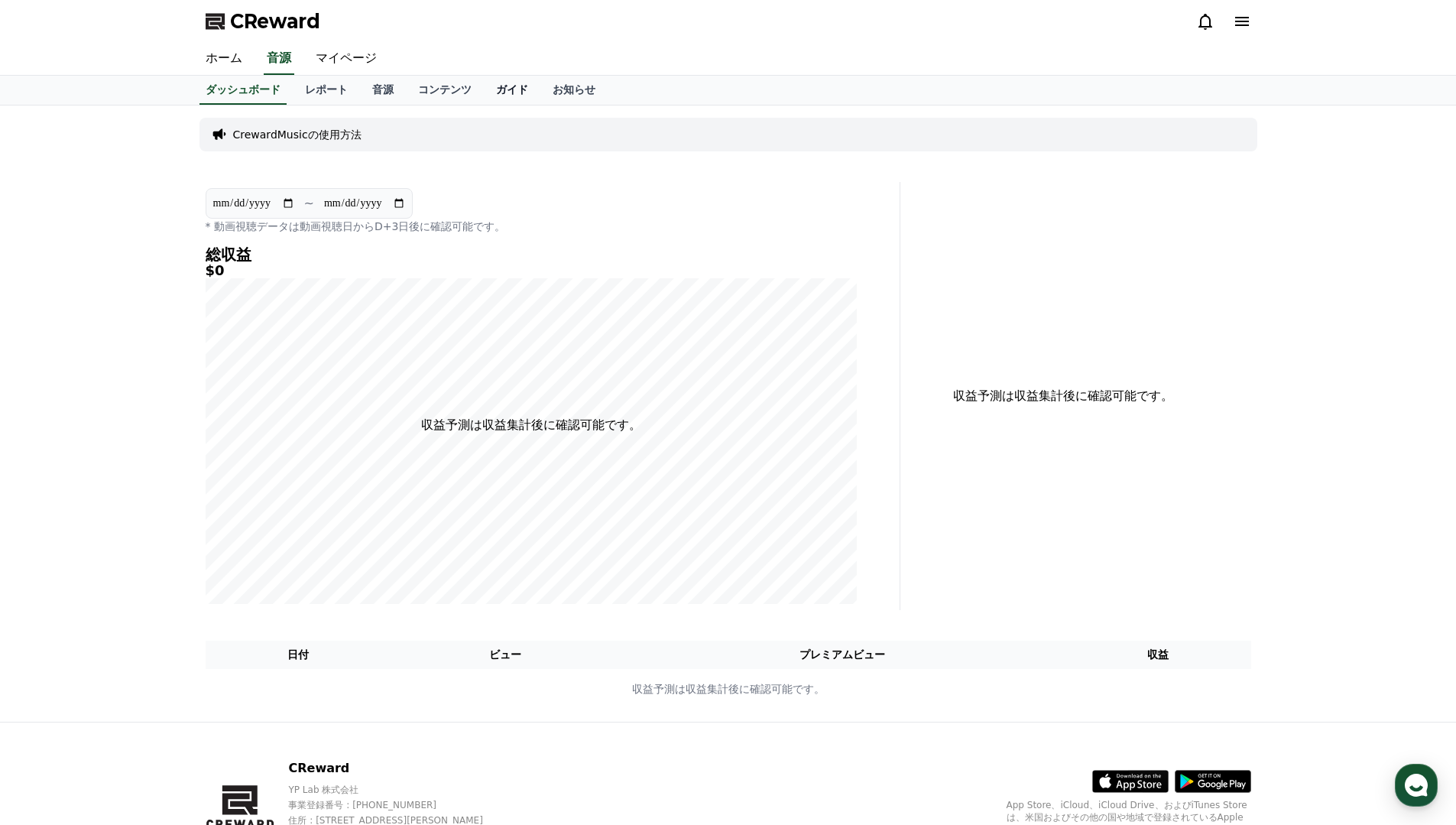
click at [504, 93] on link "ガイド" at bounding box center [512, 90] width 56 height 29
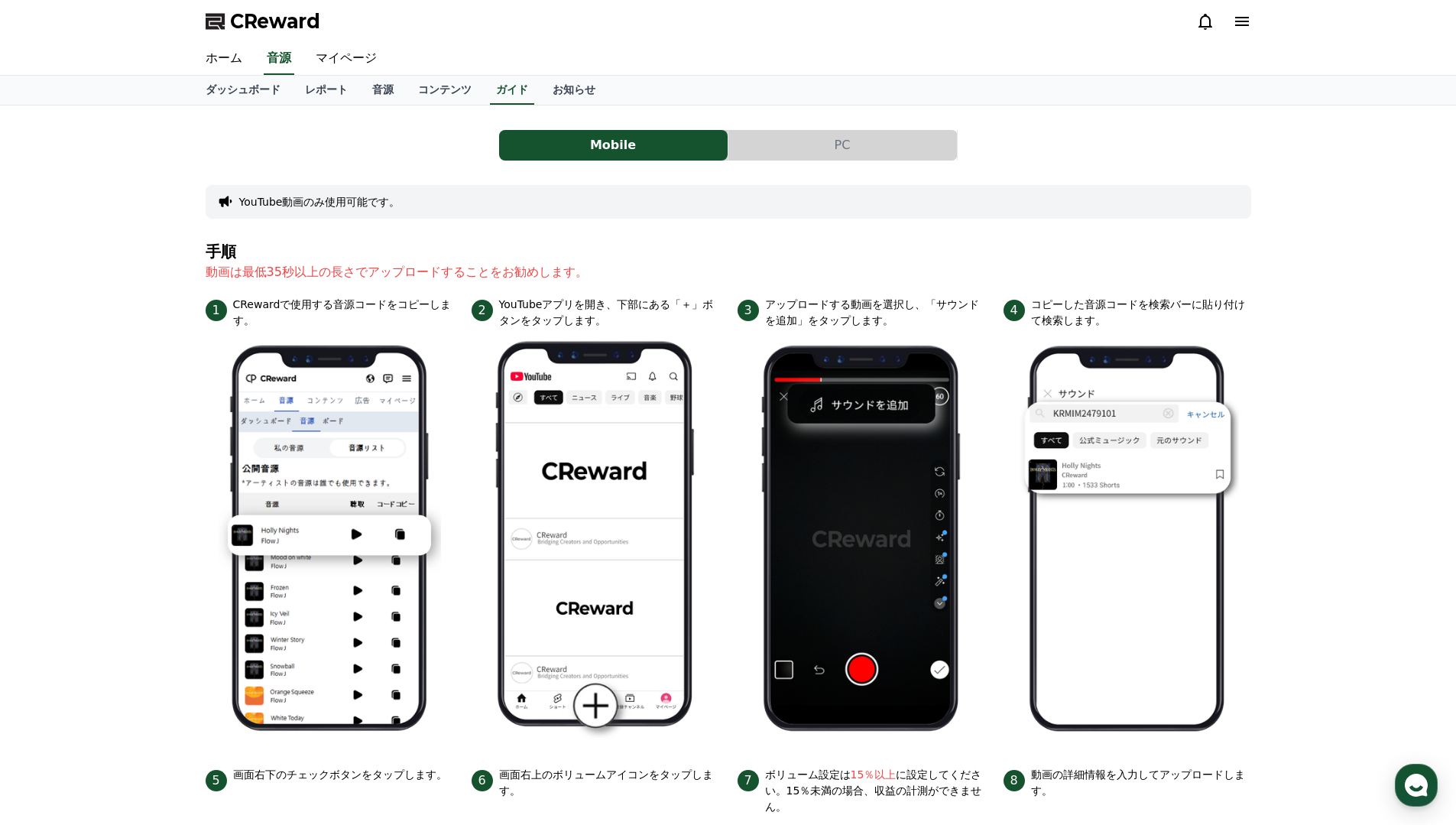
click at [793, 152] on button "PC" at bounding box center [843, 146] width 228 height 31
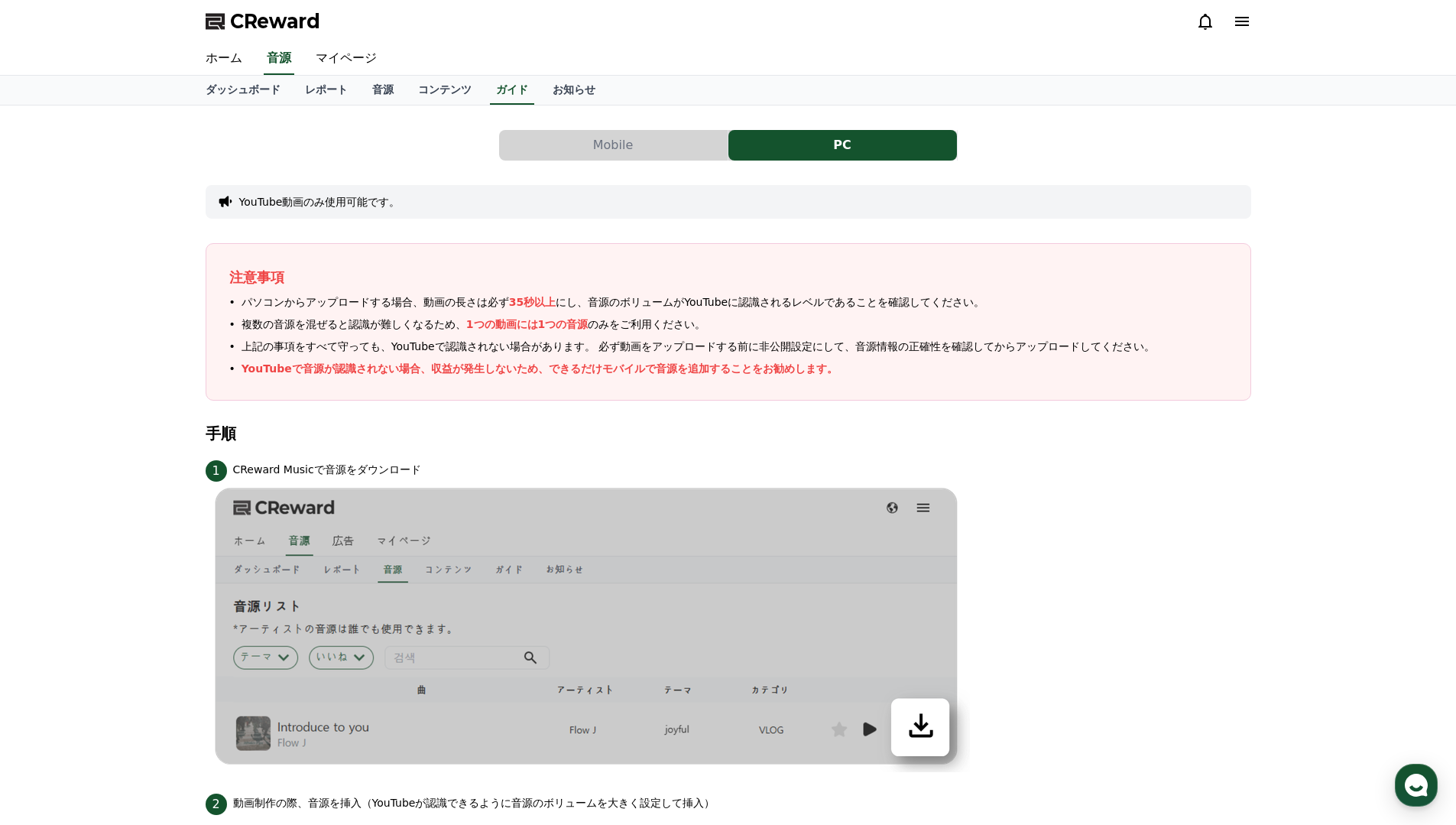
click at [672, 134] on button "Mobile" at bounding box center [613, 146] width 228 height 31
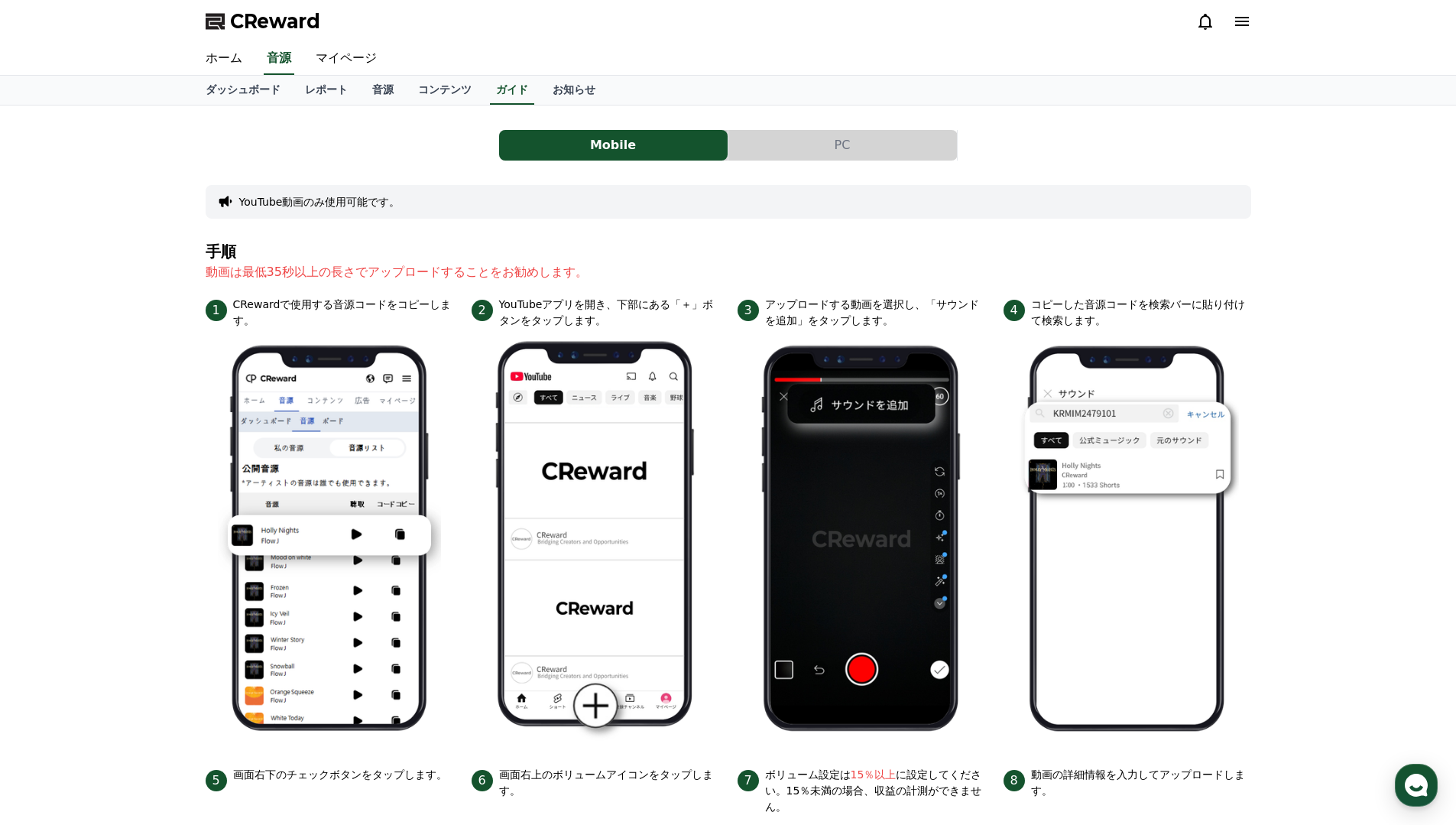
click at [453, 397] on ul "1 CRewardで使用する音源コードをコピーします。 2 YouTubeアプリを開き、下部にある「＋」ボタンをタップします。 3 アップロードする動画を選択…" at bounding box center [728, 765] width 1046 height 938
click at [778, 154] on button "PC" at bounding box center [843, 146] width 228 height 31
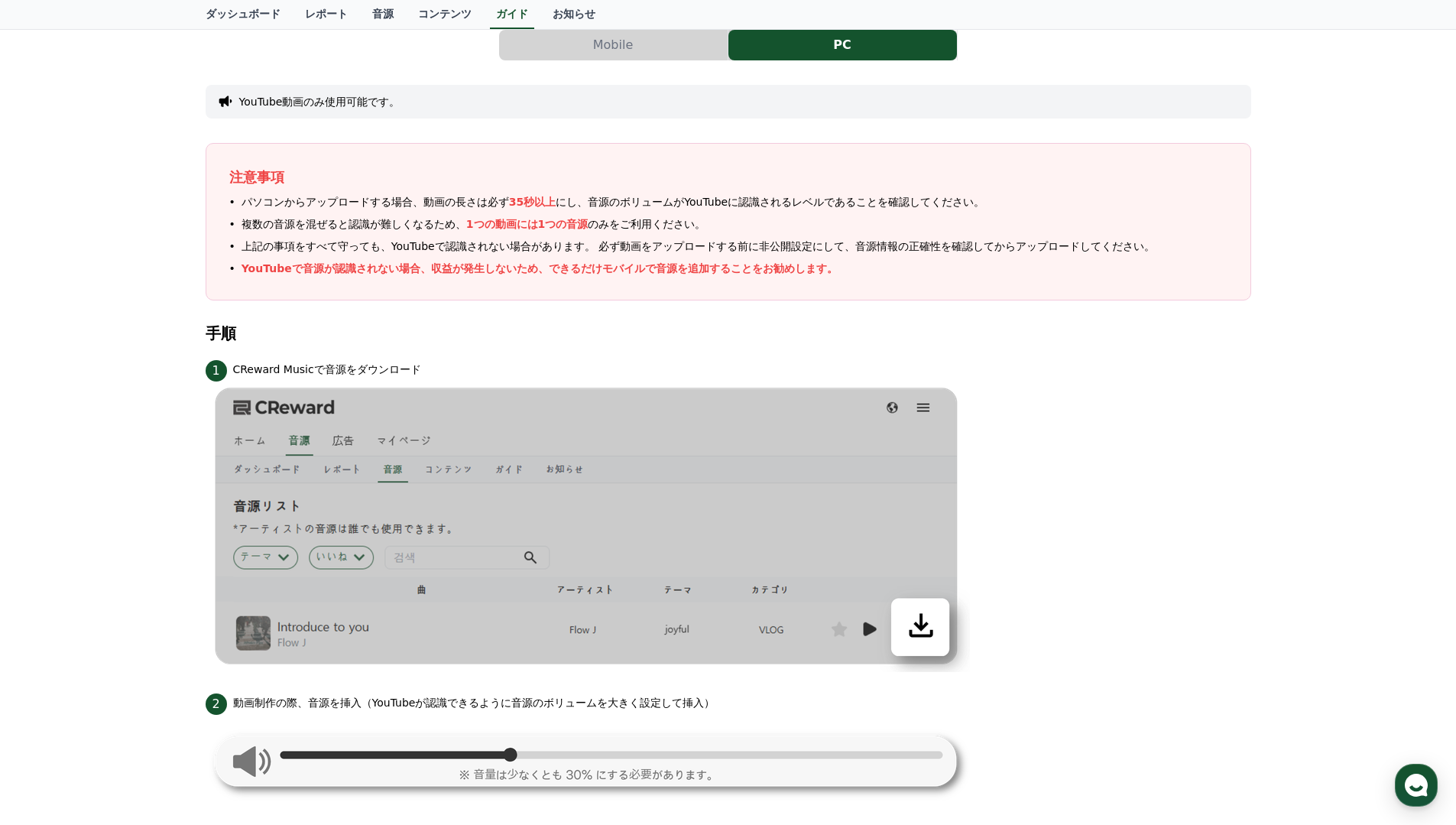
scroll to position [101, 0]
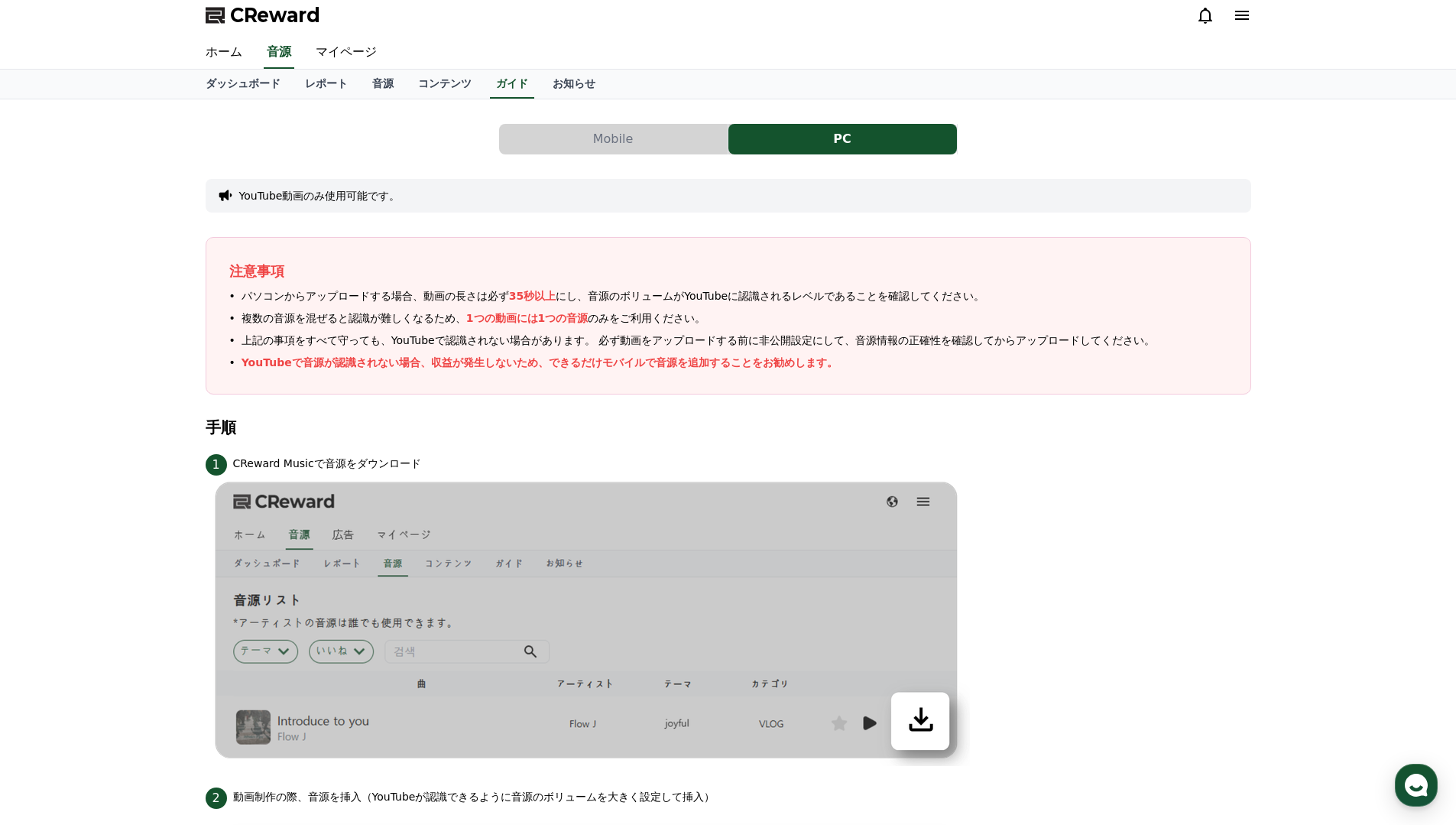
scroll to position [0, 0]
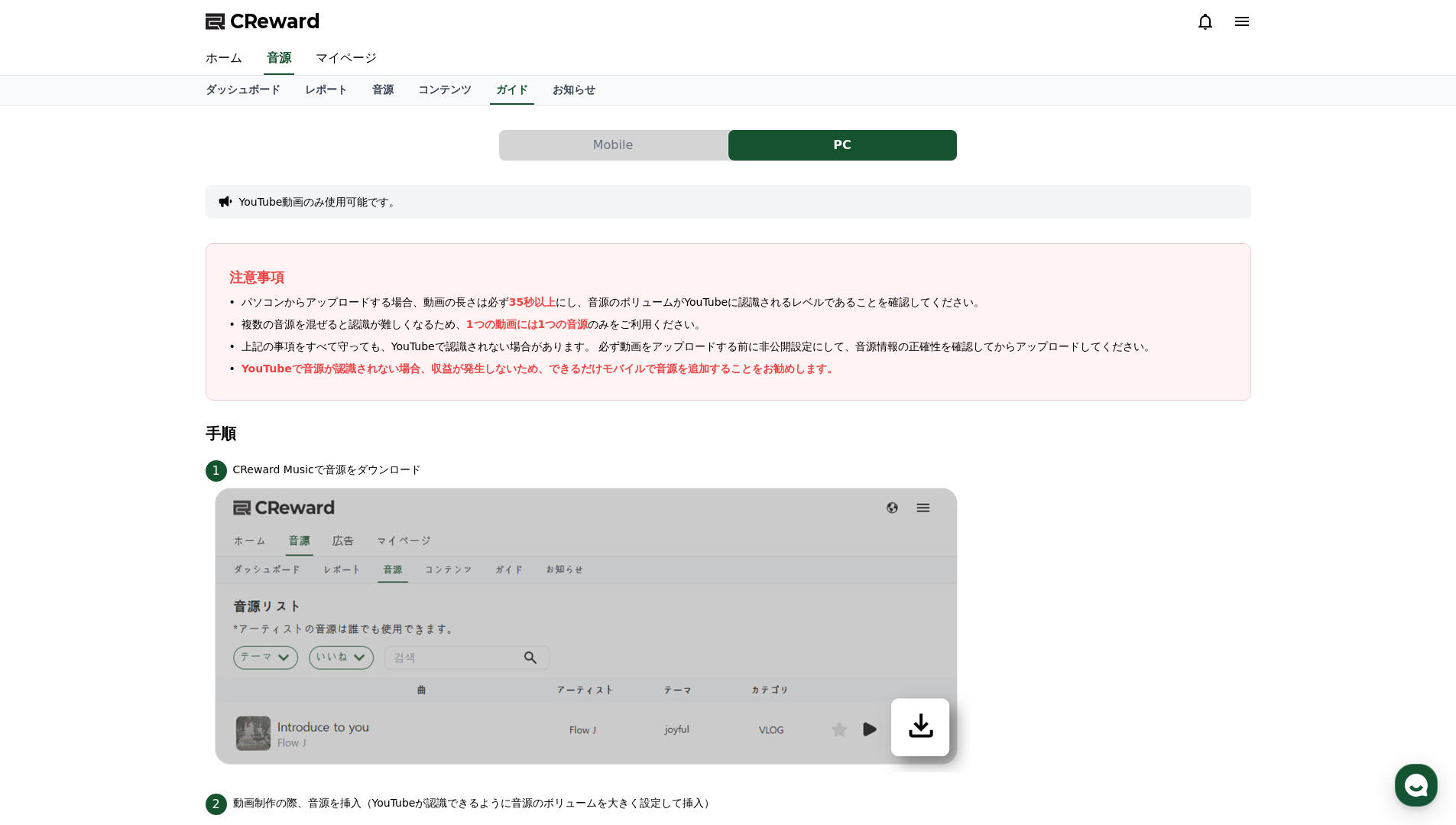
click at [697, 141] on button "Mobile" at bounding box center [613, 146] width 228 height 31
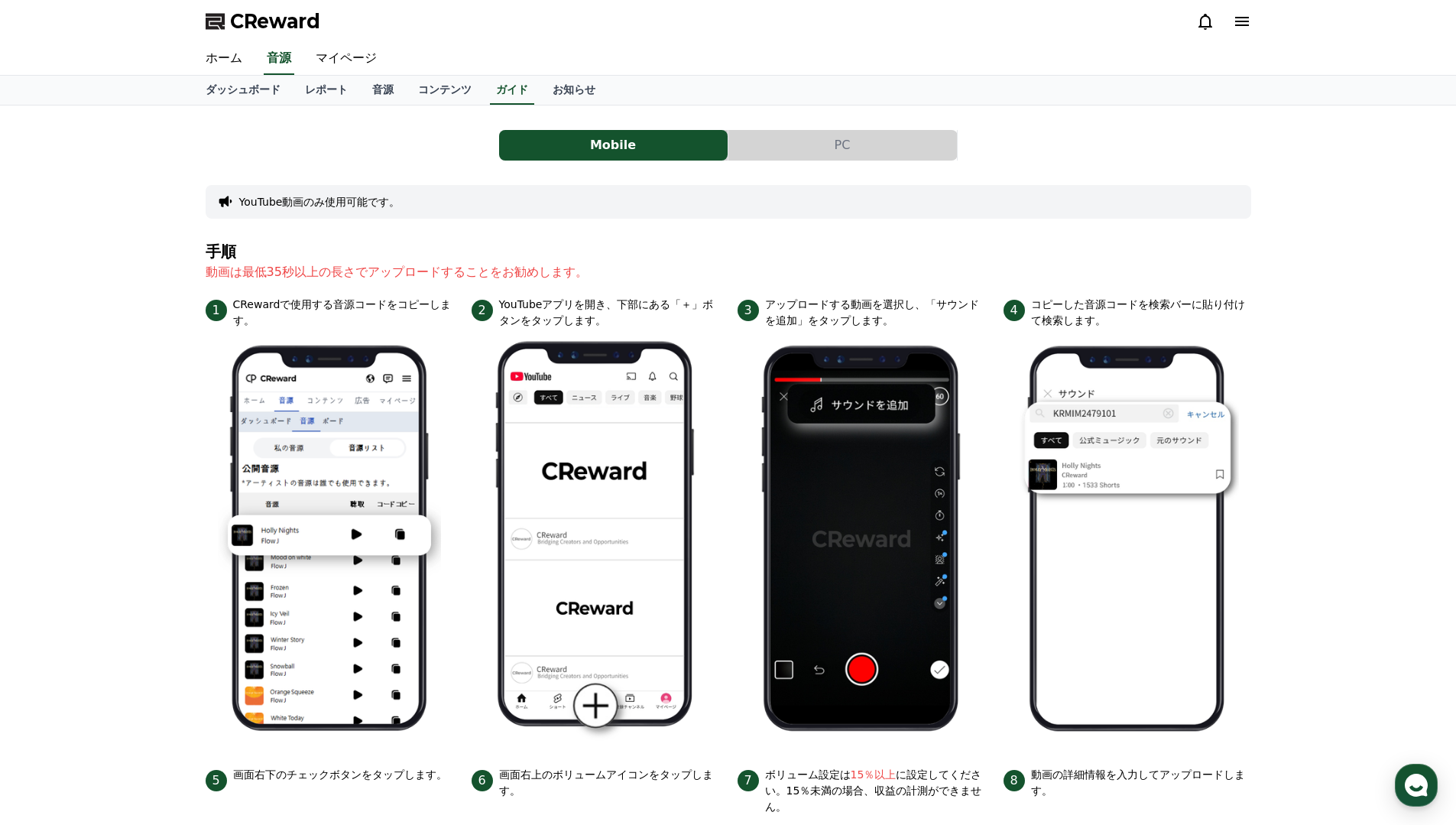
click at [783, 153] on button "PC" at bounding box center [843, 146] width 228 height 31
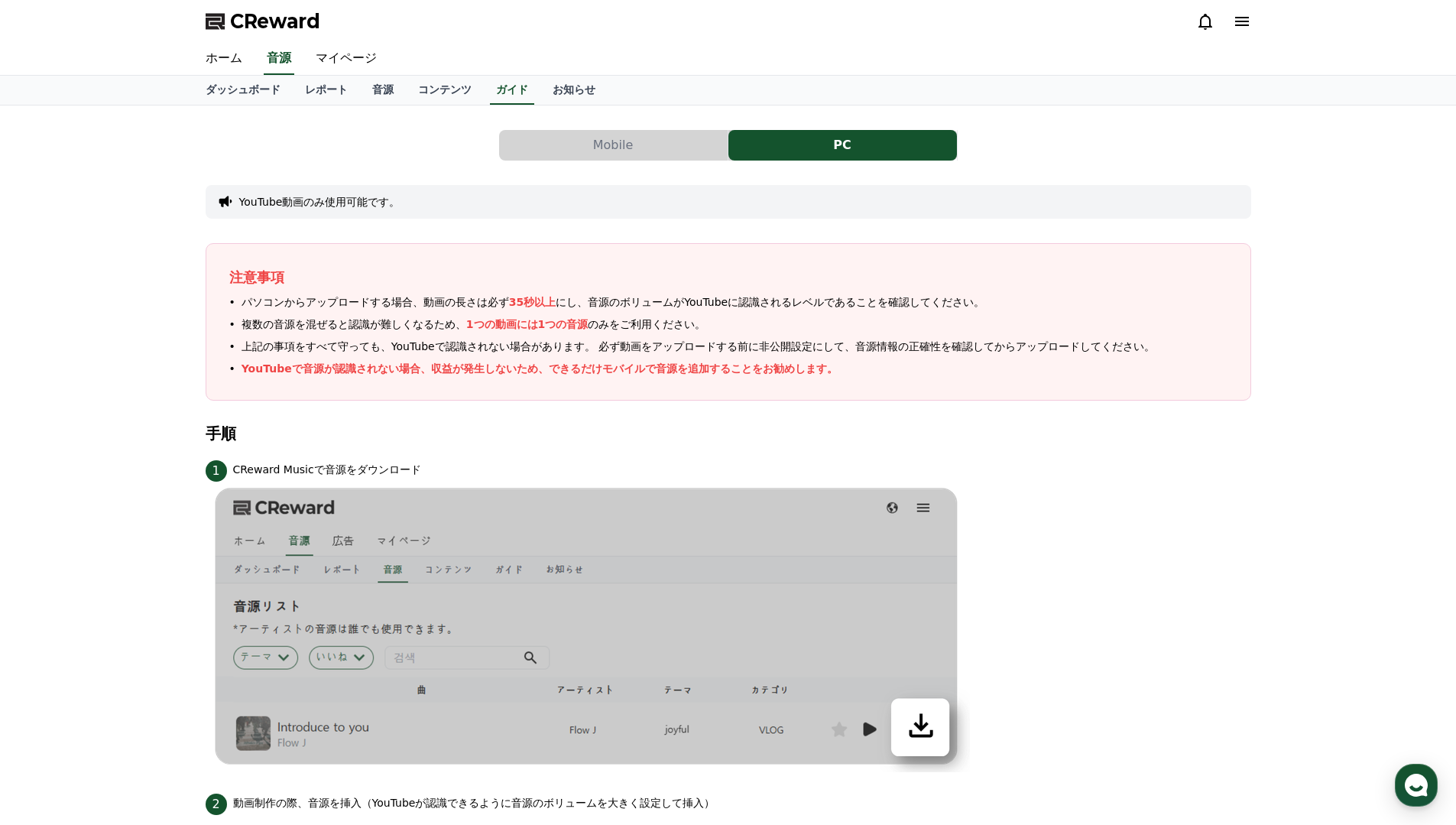
click at [644, 146] on button "Mobile" at bounding box center [613, 146] width 228 height 31
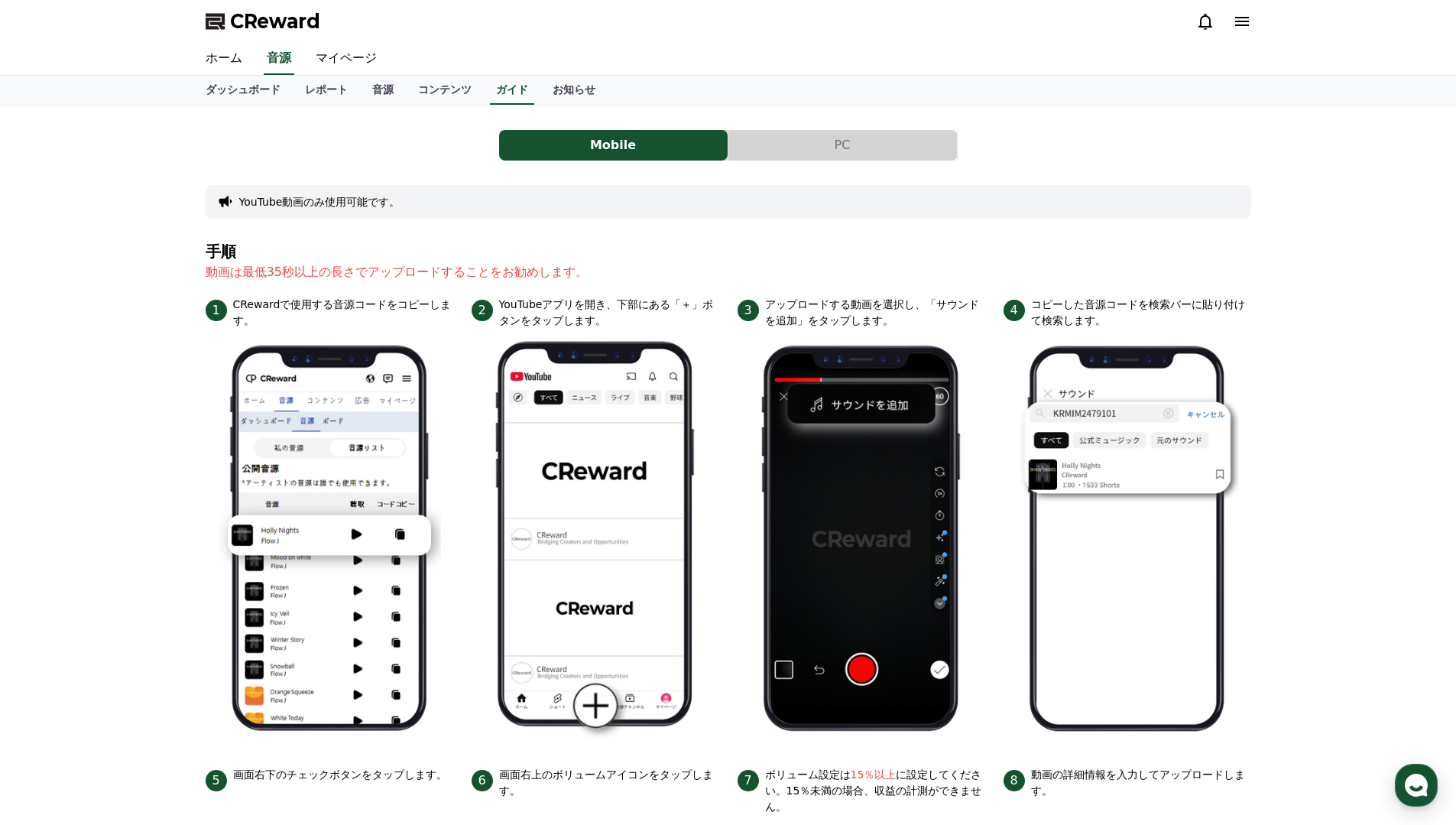
click at [773, 138] on button "PC" at bounding box center [843, 146] width 228 height 31
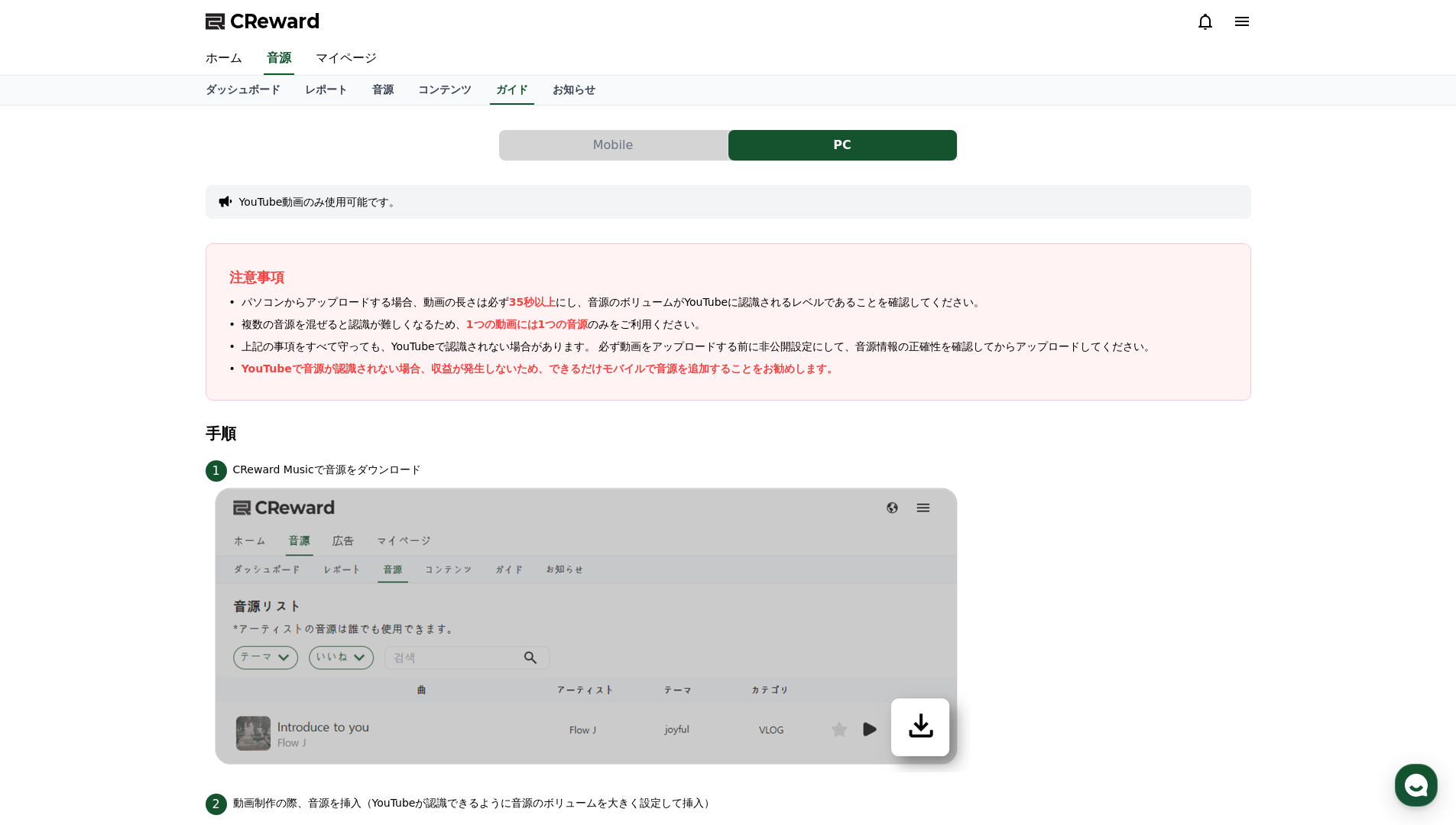
click at [654, 136] on button "Mobile" at bounding box center [613, 146] width 228 height 31
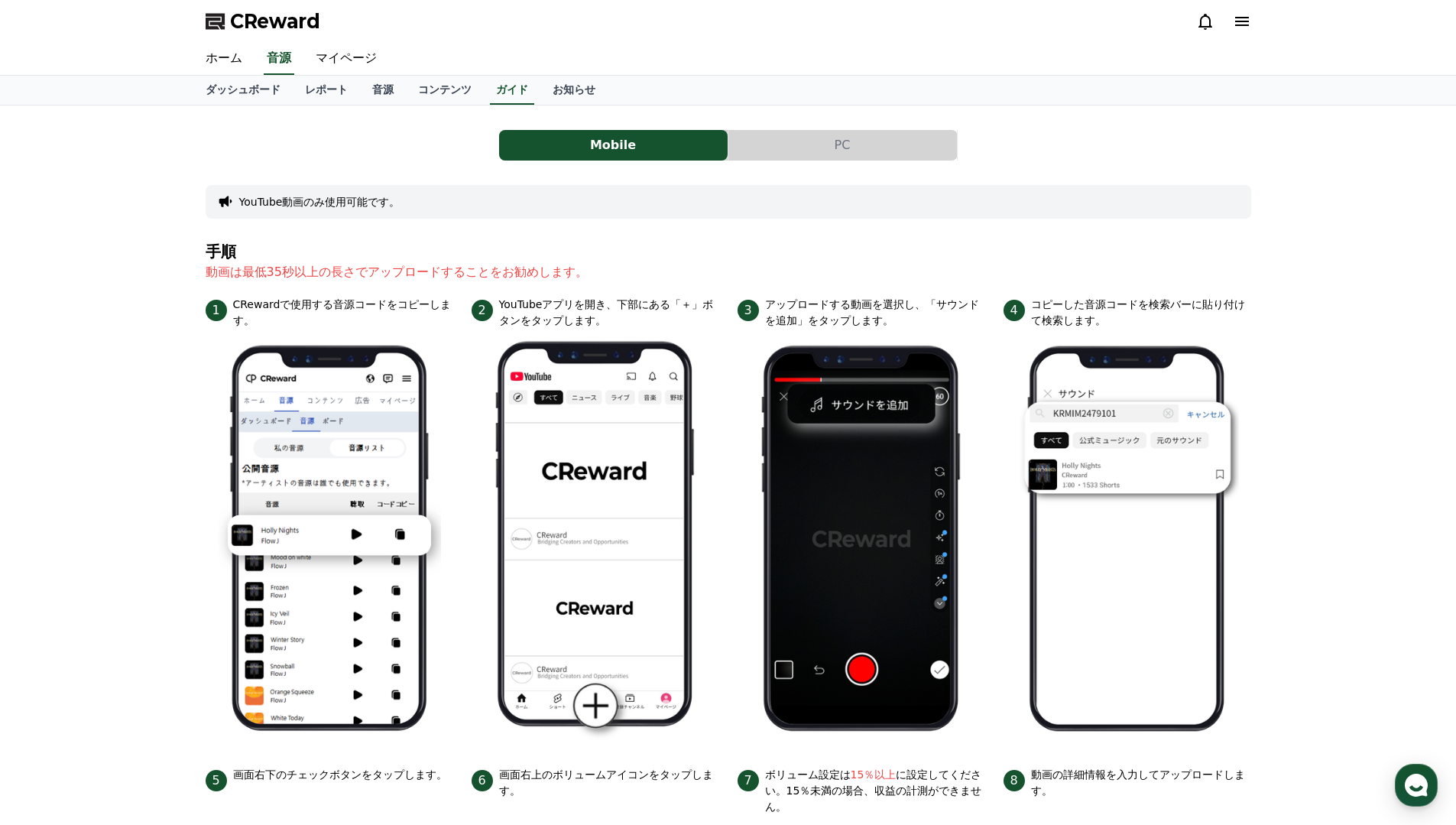
click at [769, 160] on button "PC" at bounding box center [843, 146] width 228 height 31
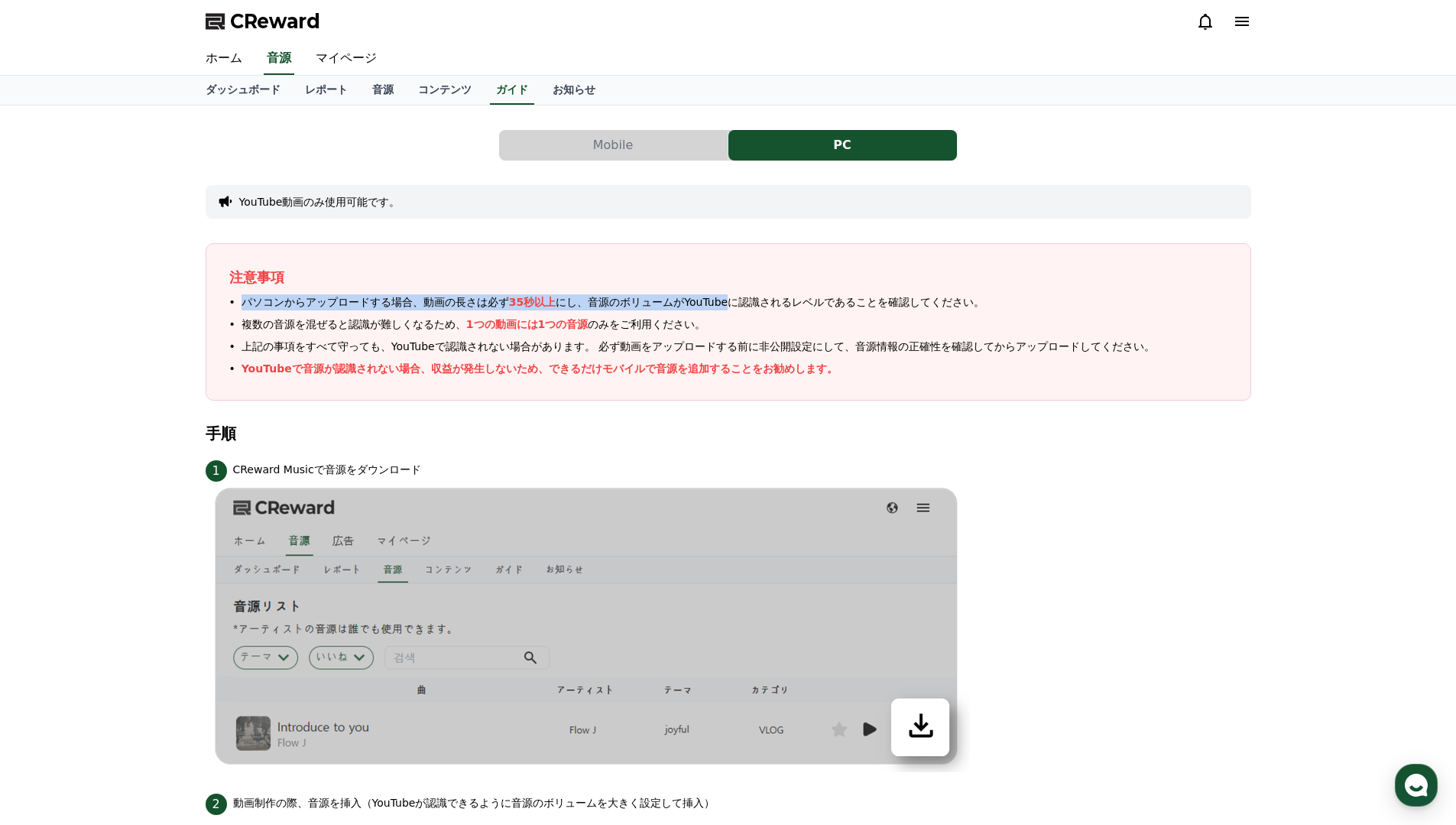
click at [727, 293] on div "注意事項 パソコンからアップロードする場合、動画の長さは必ず 35秒以上 にし、音源のボリュームがYouTubeに認識されるレベルであることを確認してください…" at bounding box center [728, 321] width 1046 height 158
click at [630, 393] on div "注意事項 パソコンからアップロードする場合、動画の長さは必ず 35秒以上 にし、音源のボリュームがYouTubeに認識されるレベルであることを確認してください…" at bounding box center [728, 321] width 1046 height 158
